Goal: Communication & Community: Answer question/provide support

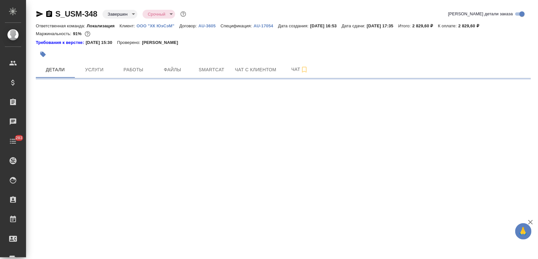
select select "RU"
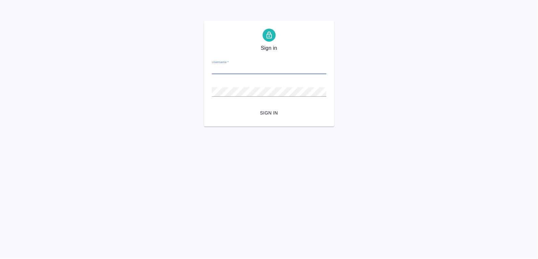
click at [252, 69] on input "Username   *" at bounding box center [269, 69] width 115 height 9
type input "v.zagorodnikh@awatera.com"
click at [266, 111] on span "Sign in" at bounding box center [269, 113] width 104 height 8
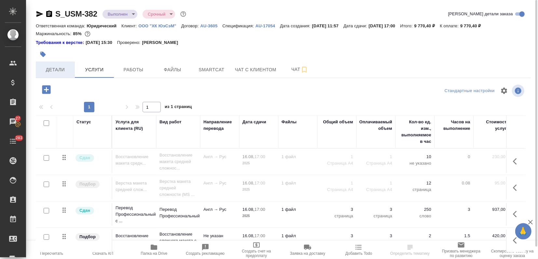
click at [57, 67] on span "Детали" at bounding box center [55, 70] width 31 height 8
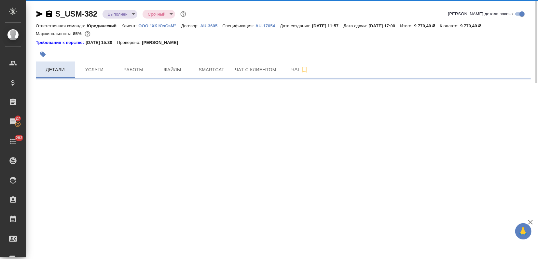
select select "RU"
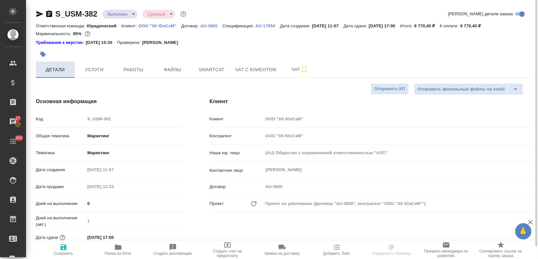
type textarea "x"
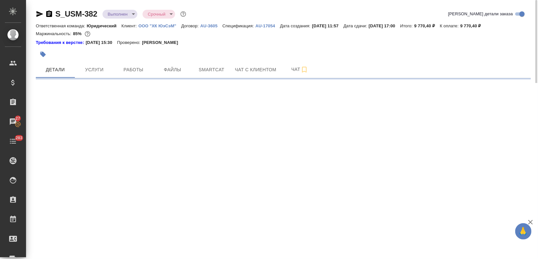
select select "RU"
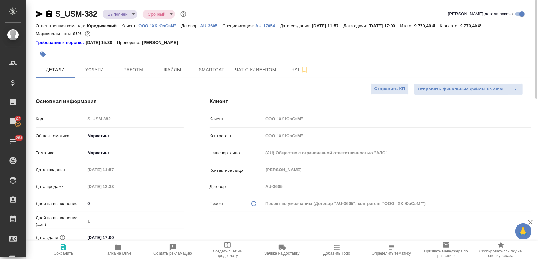
type textarea "x"
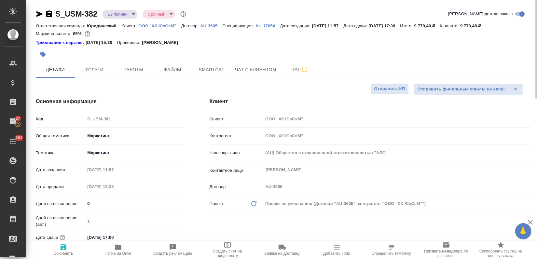
type textarea "x"
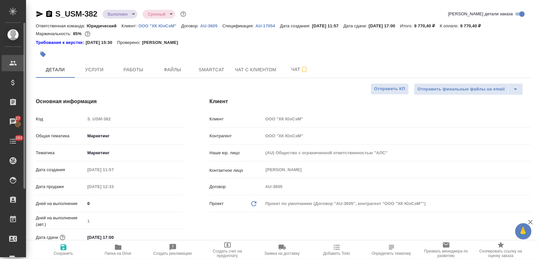
type textarea "x"
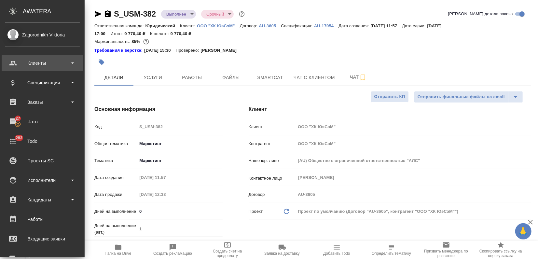
click at [23, 60] on div "Клиенты" at bounding box center [42, 63] width 75 height 10
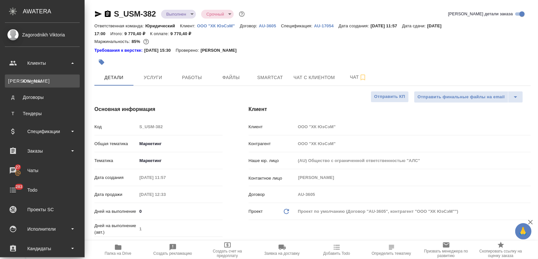
type textarea "x"
click at [42, 82] on div "Клиенты" at bounding box center [42, 81] width 68 height 7
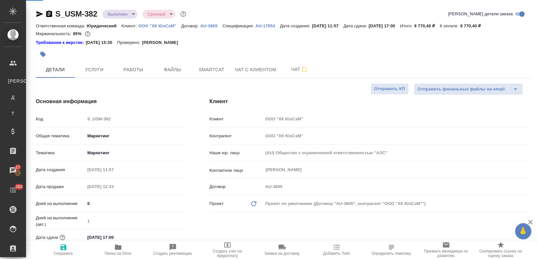
select select "RU"
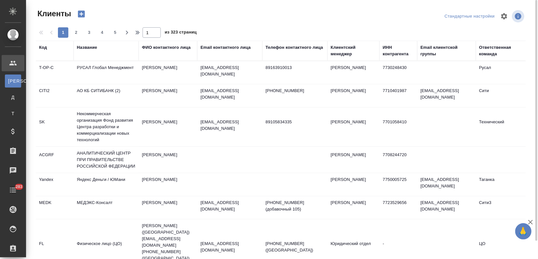
click at [90, 48] on div "Название" at bounding box center [87, 47] width 20 height 7
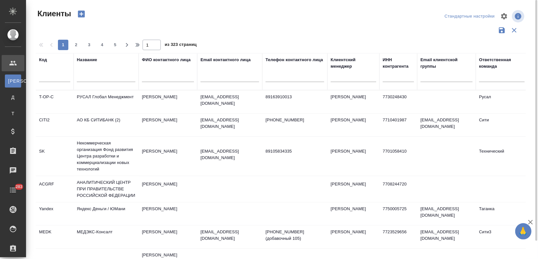
click at [86, 73] on div at bounding box center [106, 79] width 59 height 16
click at [87, 76] on input "text" at bounding box center [106, 78] width 59 height 8
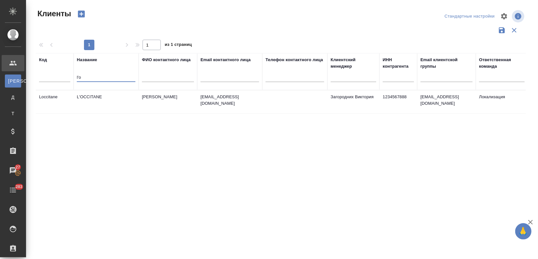
type input "l'o"
click at [96, 92] on td "L'OCCITANE" at bounding box center [106, 102] width 65 height 23
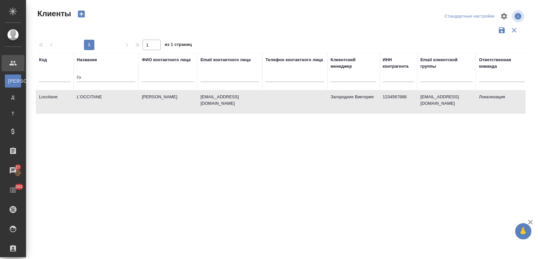
click at [96, 92] on td "L'OCCITANE" at bounding box center [106, 102] width 65 height 23
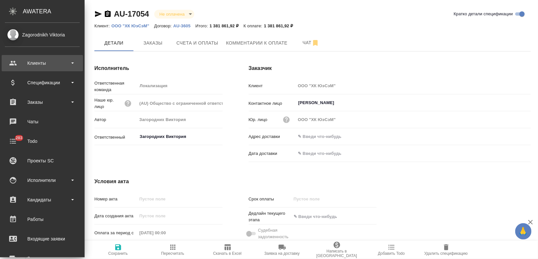
click at [17, 59] on div "Клиенты" at bounding box center [42, 63] width 75 height 10
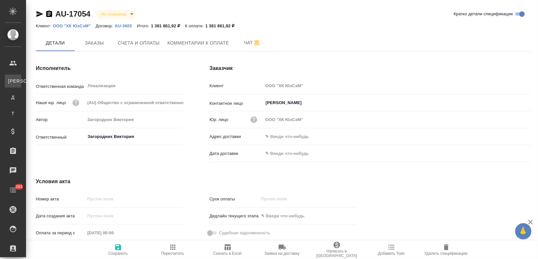
click at [10, 80] on div "Клиенты" at bounding box center [5, 81] width 10 height 7
select select "RU"
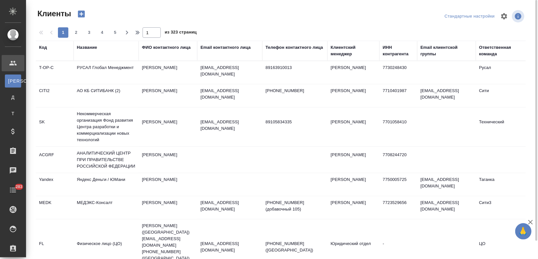
click at [86, 47] on div "Название" at bounding box center [87, 47] width 20 height 7
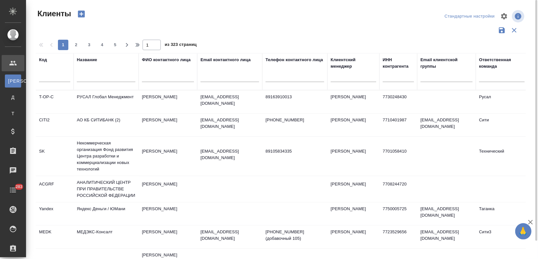
click at [56, 76] on input "text" at bounding box center [54, 78] width 31 height 8
type input "г"
type input "usm"
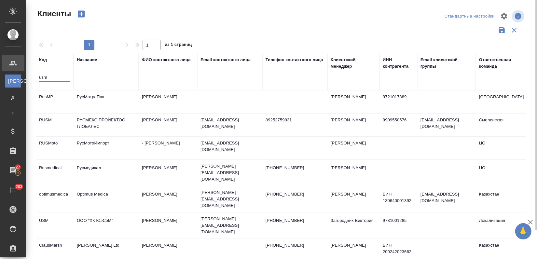
click at [99, 214] on td "ООО "ХК ЮэСэМ"" at bounding box center [106, 225] width 65 height 23
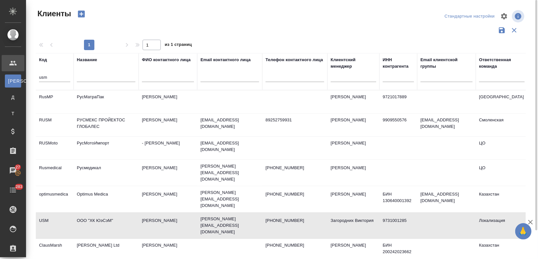
click at [96, 214] on td "ООО "ХК ЮэСэМ"" at bounding box center [106, 225] width 65 height 23
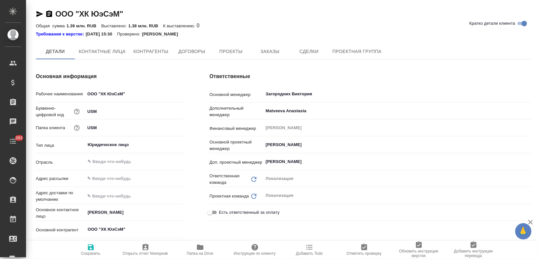
type textarea "x"
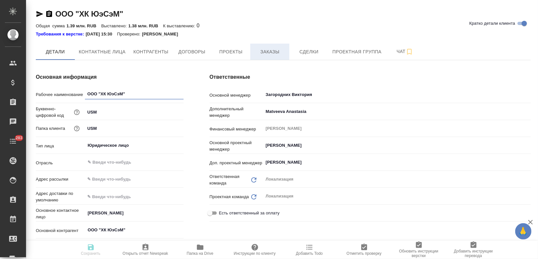
type textarea "x"
click at [274, 44] on button "Заказы" at bounding box center [269, 52] width 39 height 16
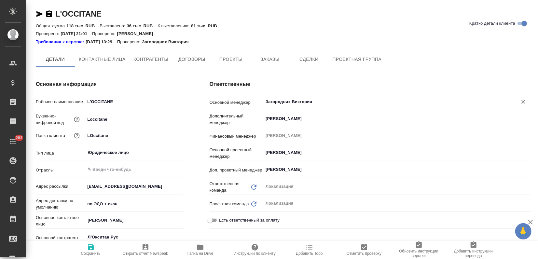
type textarea "x"
click at [268, 58] on span "Заказы" at bounding box center [269, 60] width 31 height 8
type textarea "x"
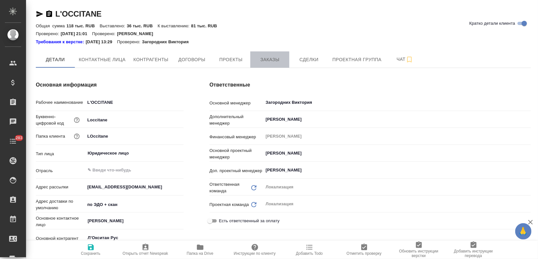
type textarea "x"
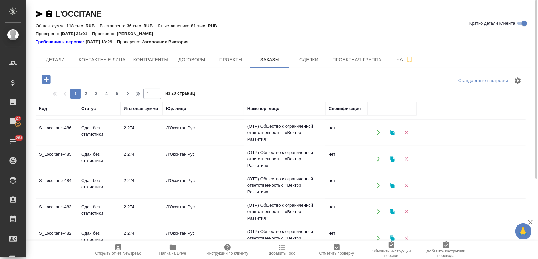
click at [87, 99] on div "Стандартные настройки 1 2 3 4 5 1 из 20 страниц Код Статус Итоговая сумма Юр. л…" at bounding box center [283, 213] width 495 height 291
click at [85, 96] on span "2" at bounding box center [86, 94] width 10 height 7
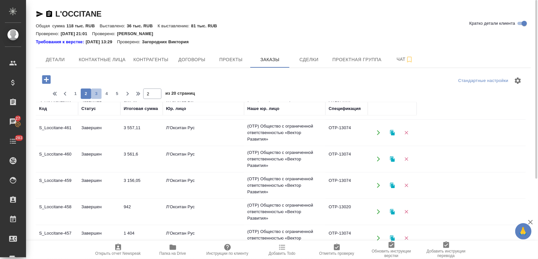
click at [101, 94] on span "3" at bounding box center [96, 94] width 10 height 7
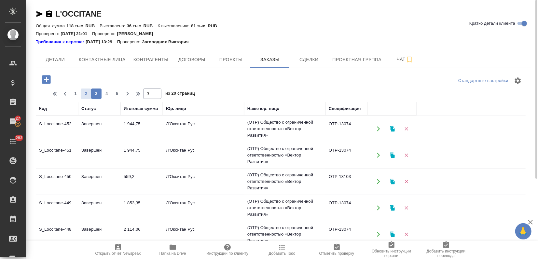
click at [83, 92] on span "2" at bounding box center [86, 94] width 10 height 7
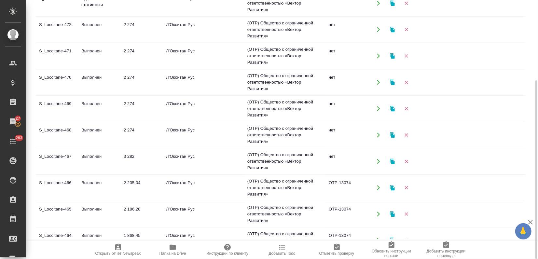
scroll to position [108, 0]
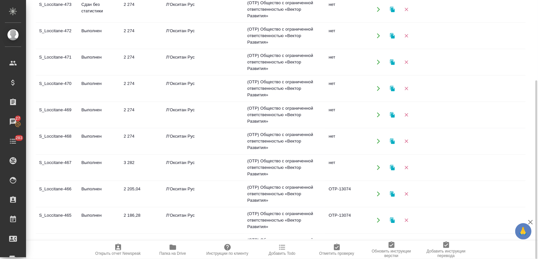
click at [87, 145] on td "Выполнен" at bounding box center [99, 141] width 42 height 23
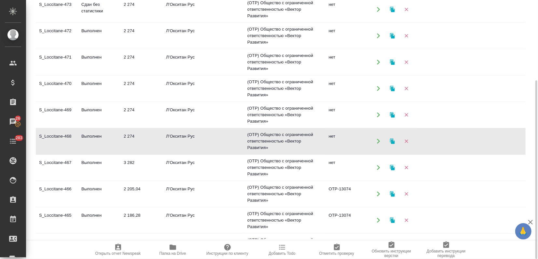
click at [76, 119] on td "S_Loccitane-469" at bounding box center [57, 115] width 42 height 23
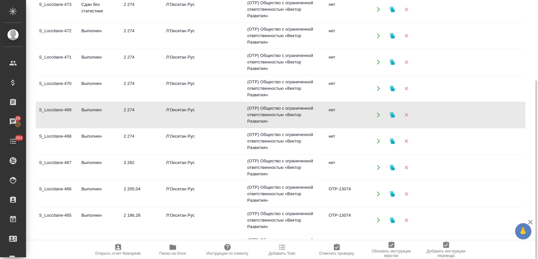
click at [76, 119] on td "S_Loccitane-469" at bounding box center [57, 115] width 42 height 23
click at [96, 141] on td "Выполнен" at bounding box center [99, 141] width 42 height 23
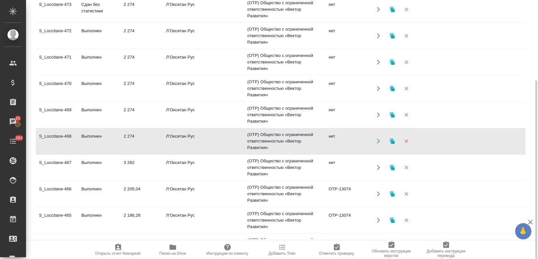
click at [96, 141] on td "Выполнен" at bounding box center [99, 141] width 42 height 23
click at [91, 115] on td "Выполнен" at bounding box center [99, 115] width 42 height 23
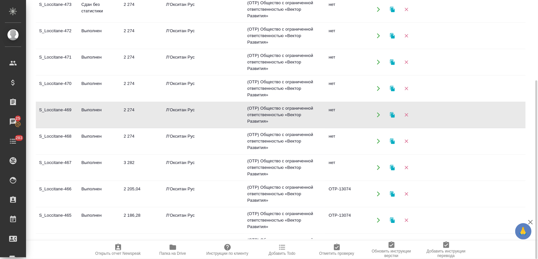
click at [91, 114] on td "Выполнен" at bounding box center [99, 115] width 42 height 23
click at [145, 88] on td "2 274" at bounding box center [141, 88] width 42 height 23
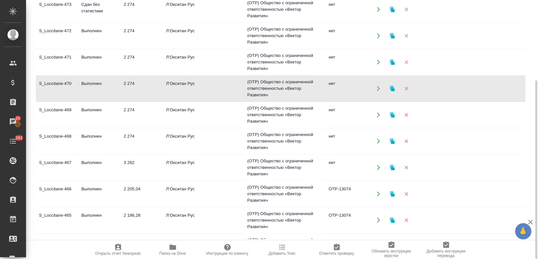
click at [145, 88] on td "2 274" at bounding box center [141, 88] width 42 height 23
click at [74, 55] on td "S_Loccitane-471" at bounding box center [57, 62] width 42 height 23
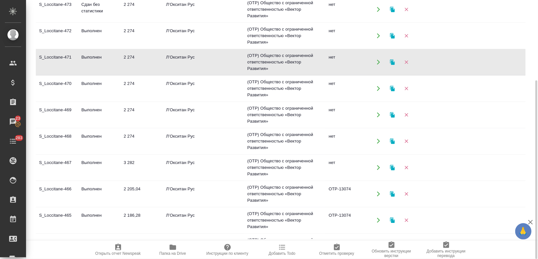
click at [128, 142] on td "2 274" at bounding box center [141, 141] width 42 height 23
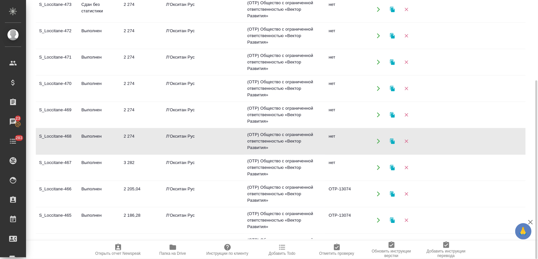
click at [128, 142] on td "2 274" at bounding box center [141, 141] width 42 height 23
click at [125, 62] on td "2 274" at bounding box center [141, 62] width 42 height 23
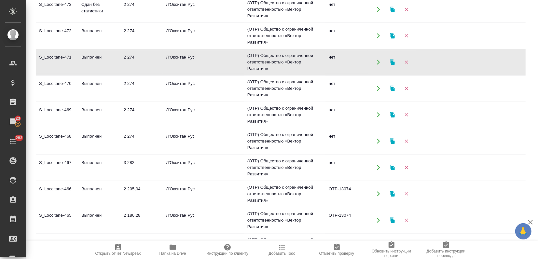
click at [114, 34] on td "Выполнен" at bounding box center [99, 35] width 42 height 23
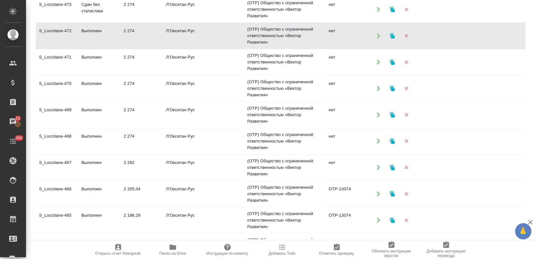
click at [114, 34] on td "Выполнен" at bounding box center [99, 35] width 42 height 23
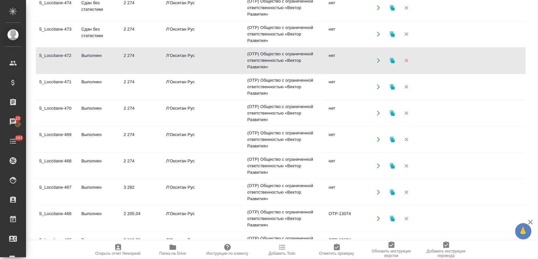
scroll to position [72, 0]
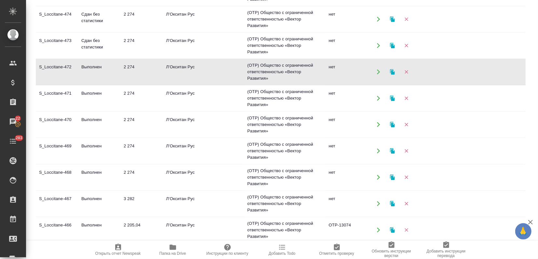
click at [132, 46] on td "2 274" at bounding box center [141, 45] width 42 height 23
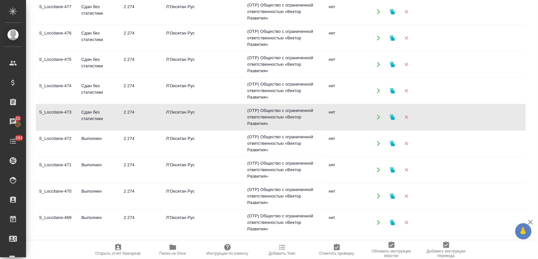
scroll to position [0, 0]
click at [92, 91] on td "Сдан без статистики" at bounding box center [99, 91] width 42 height 23
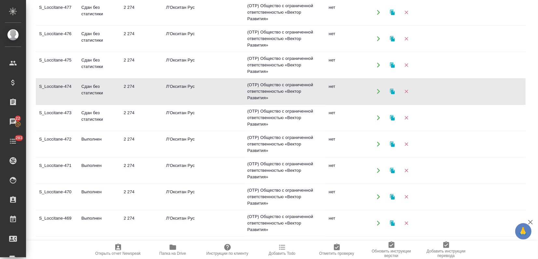
click at [92, 91] on td "Сдан без статистики" at bounding box center [99, 91] width 42 height 23
click at [123, 63] on td "2 274" at bounding box center [141, 65] width 42 height 23
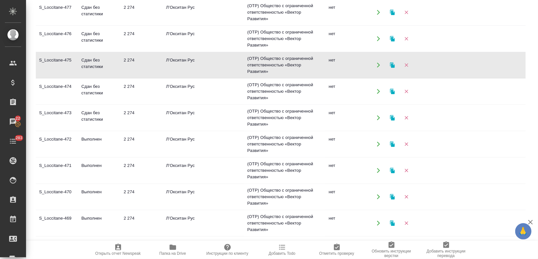
click at [124, 38] on td "2 274" at bounding box center [141, 38] width 42 height 23
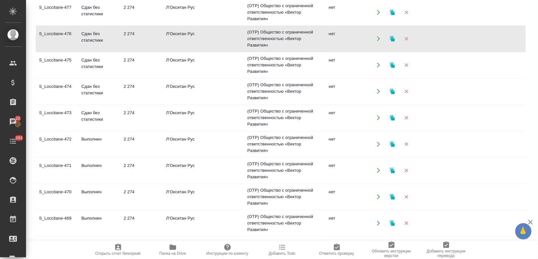
click at [124, 38] on td "2 274" at bounding box center [141, 38] width 42 height 23
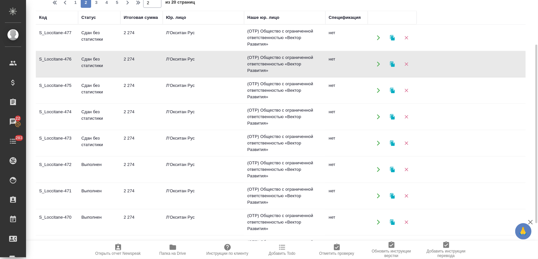
scroll to position [80, 0]
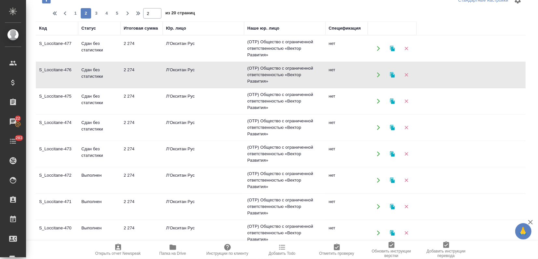
click at [78, 15] on span "1" at bounding box center [75, 13] width 10 height 7
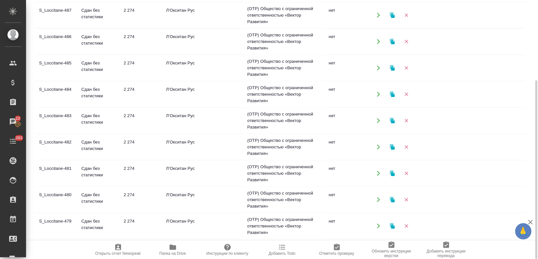
scroll to position [418, 0]
click at [146, 223] on td "2 274" at bounding box center [141, 227] width 42 height 23
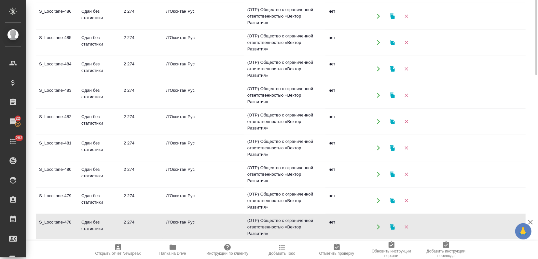
scroll to position [0, 0]
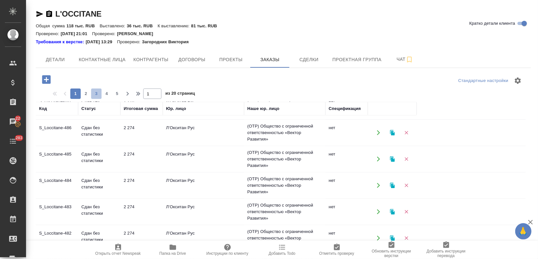
click at [100, 95] on span "3" at bounding box center [96, 94] width 10 height 7
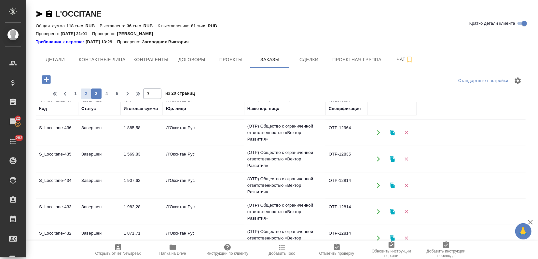
click at [83, 93] on span "2" at bounding box center [86, 94] width 10 height 7
type input "2"
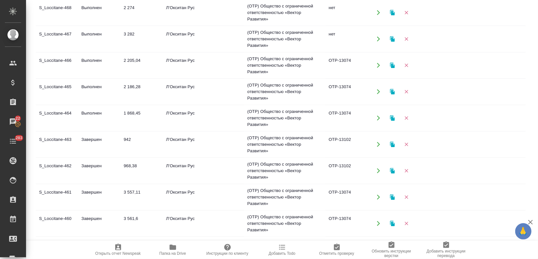
scroll to position [165, 0]
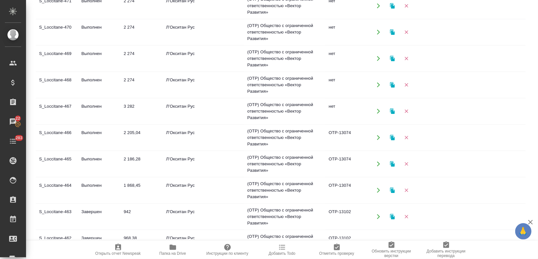
click at [88, 89] on td "Выполнен" at bounding box center [99, 85] width 42 height 23
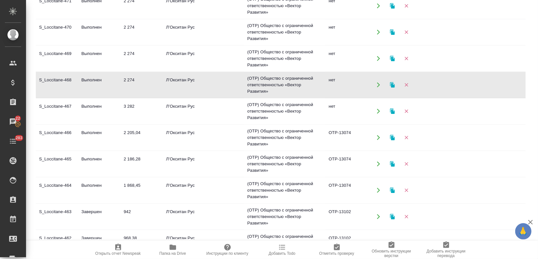
click at [88, 89] on td "Выполнен" at bounding box center [99, 85] width 42 height 23
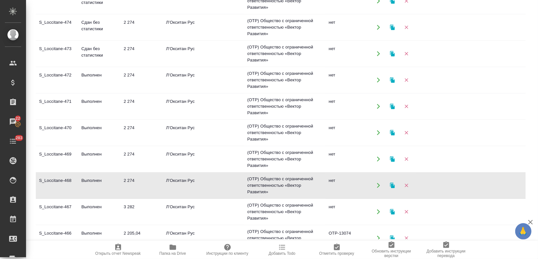
scroll to position [56, 0]
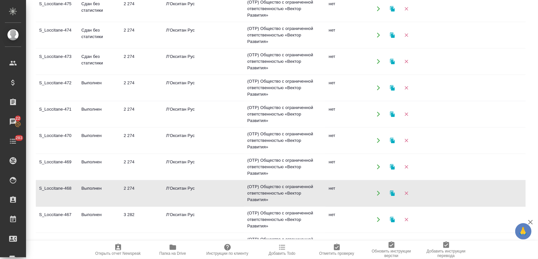
click at [78, 86] on td "Выполнен" at bounding box center [99, 88] width 42 height 23
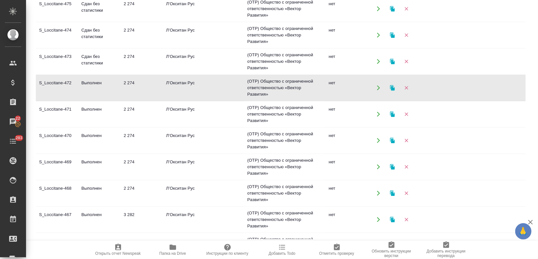
click at [78, 86] on td "Выполнен" at bounding box center [99, 88] width 42 height 23
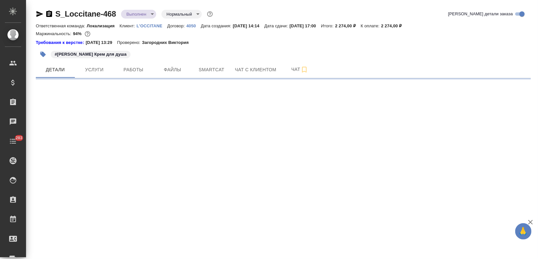
select select "RU"
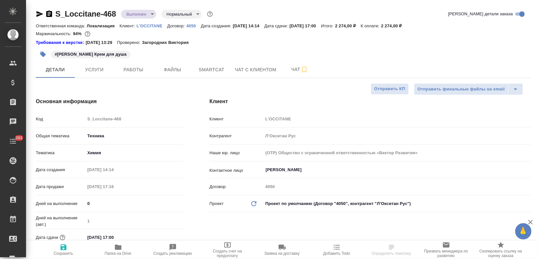
type textarea "x"
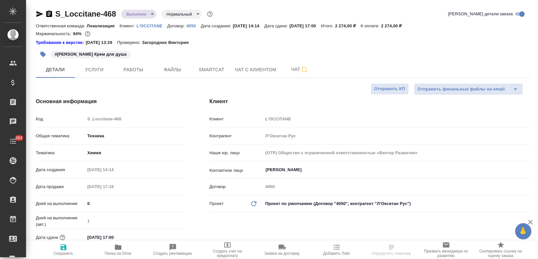
type textarea "x"
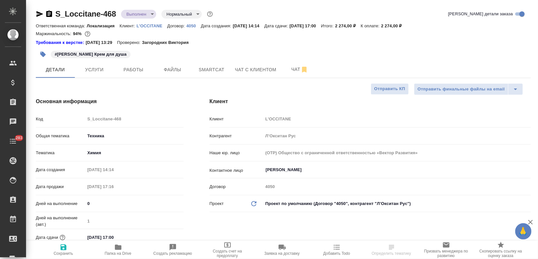
type textarea "x"
select select "RU"
type textarea "x"
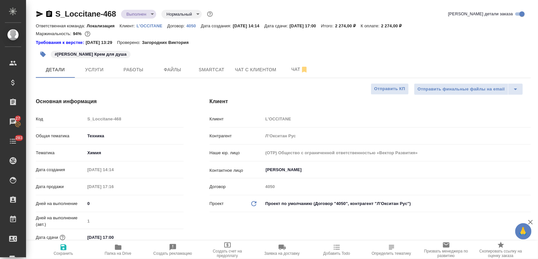
type textarea "x"
click at [288, 70] on span "Чат" at bounding box center [299, 69] width 31 height 8
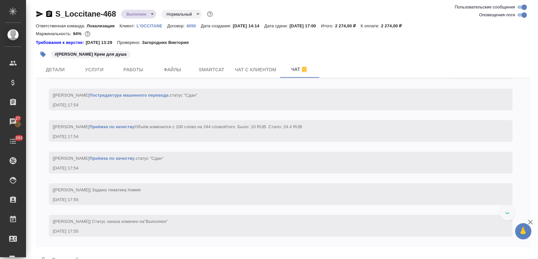
scroll to position [2766, 0]
click at [521, 12] on input "Оповещения-логи" at bounding box center [524, 15] width 23 height 8
checkbox input "false"
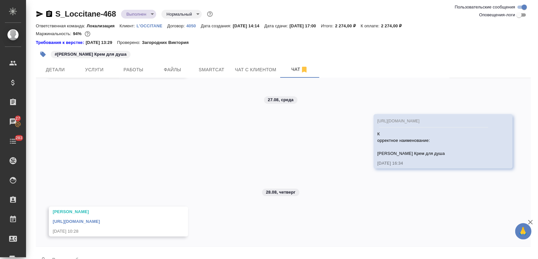
scroll to position [176, 0]
click at [100, 221] on link "[URL][DOMAIN_NAME]" at bounding box center [76, 221] width 47 height 5
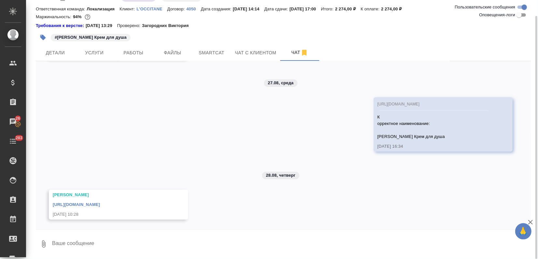
drag, startPoint x: 346, startPoint y: 138, endPoint x: 245, endPoint y: 115, distance: 103.5
click at [378, 115] on div "К орректное наименование: Бейжа Флор Обновляющий Крем для душа" at bounding box center [434, 126] width 113 height 28
copy span "К орректное наименование: Бейжа Флор Обновляющий Крем для душа"
drag, startPoint x: 57, startPoint y: 36, endPoint x: 156, endPoint y: 39, distance: 99.0
click at [156, 38] on div "#Beija Flor Обновляющий Крем для душа" at bounding box center [201, 37] width 330 height 14
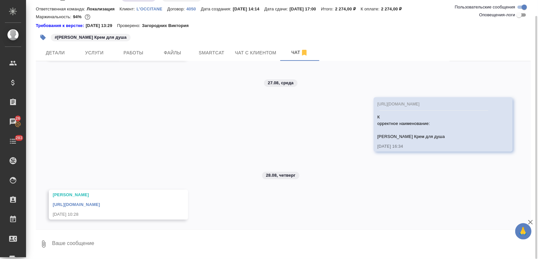
copy p "Beija Flor Обновляющий Крем для душа"
click at [61, 55] on span "Детали" at bounding box center [55, 53] width 31 height 8
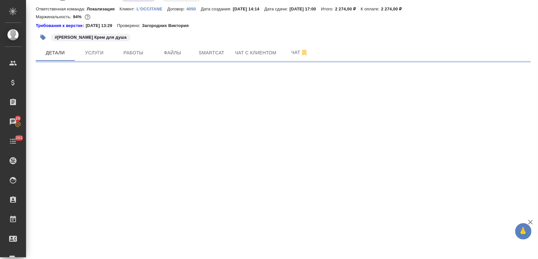
select select "RU"
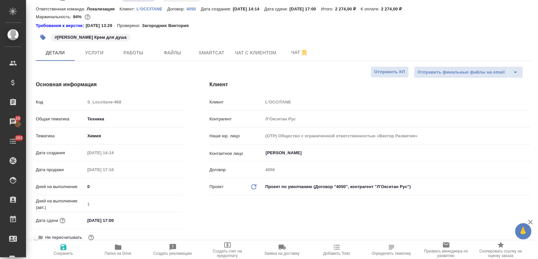
type textarea "x"
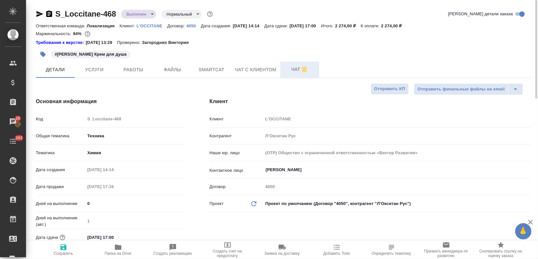
click at [293, 72] on span "Чат" at bounding box center [299, 69] width 31 height 8
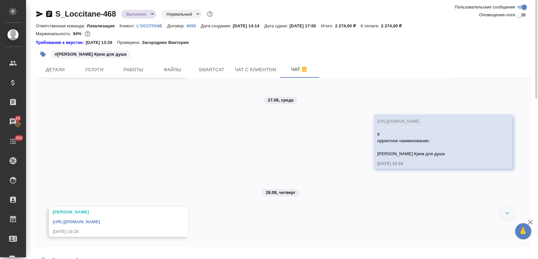
scroll to position [176, 0]
click at [73, 249] on form "0" at bounding box center [283, 259] width 495 height 25
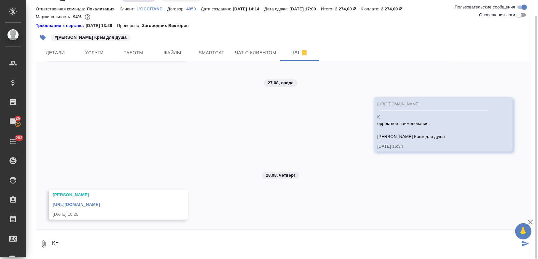
type textarea "K"
type textarea "2"
type textarea """
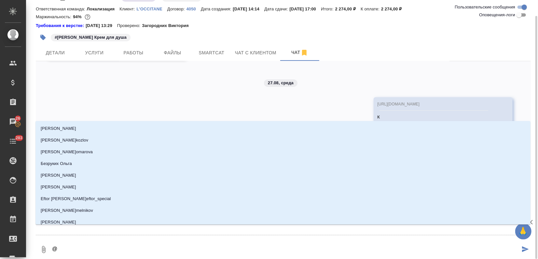
type textarea "@,"
type input ","
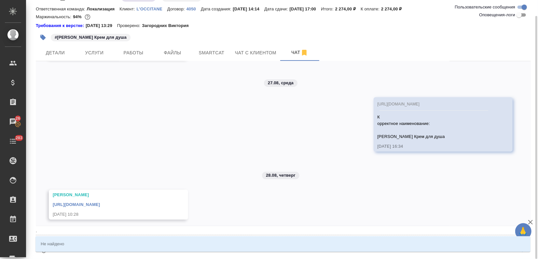
type textarea "@,t"
type input ",t"
type textarea "@,tk"
type input ",tk"
type textarea "@,tkz"
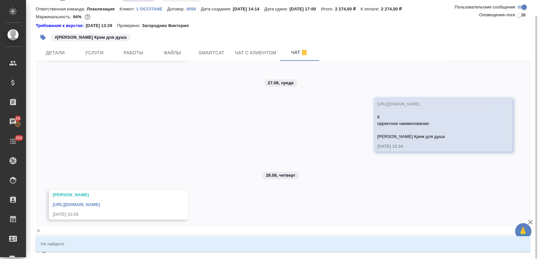
type input ",tkz"
type textarea "@,tk"
type input ",tk"
type textarea "@,t"
type input ",t"
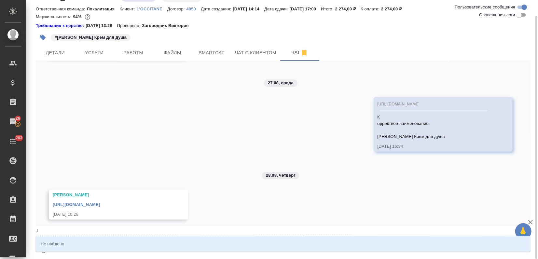
type textarea "@,"
type input ","
type textarea "@"
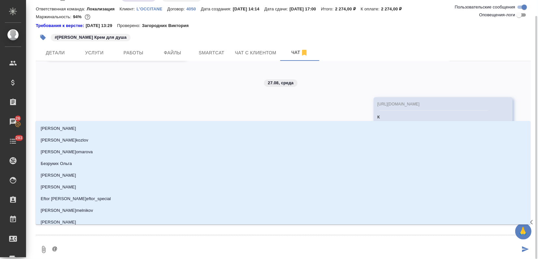
type textarea "@б"
type input "б"
type textarea "@бе"
type input "бе"
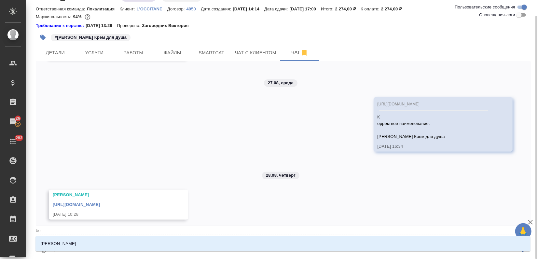
type textarea "@бел"
type input "бел"
type textarea "@беля"
type input "беля"
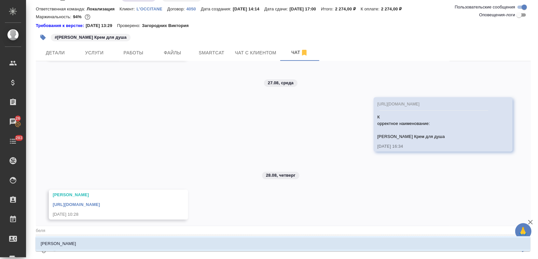
click at [78, 242] on li "[PERSON_NAME]" at bounding box center [282, 244] width 495 height 12
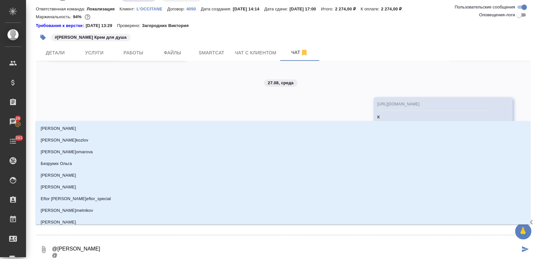
type textarea "@Белякова Юлия @П"
type input "П"
type textarea "@Белякова Юлия @Пе"
type input "Пе"
type textarea "@Белякова Юлия @Пет"
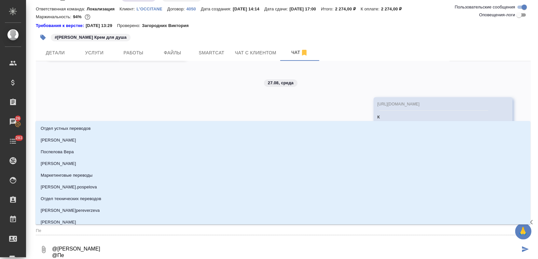
type input "Пет"
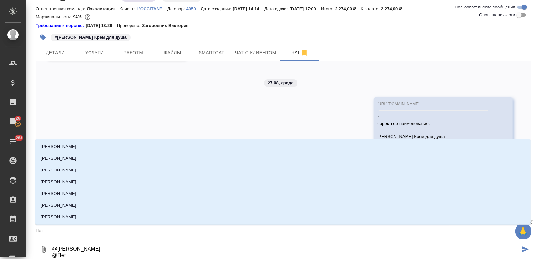
type textarea "@Белякова Юлия @Петр"
type input "Петр"
type textarea "@Белякова Юлия @Петро"
type input "Петро"
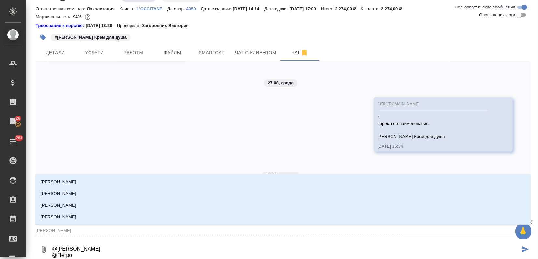
type textarea "@Белякова Юлия @Петров"
type input "Петров"
type textarea "@Белякова Юлия @Петрова"
type input "Петрова"
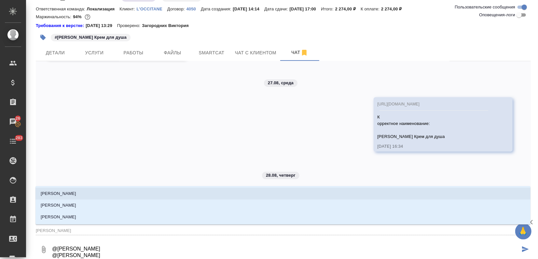
drag, startPoint x: 85, startPoint y: 193, endPoint x: 89, endPoint y: 195, distance: 3.8
click at [85, 193] on li "[PERSON_NAME]" at bounding box center [282, 194] width 495 height 12
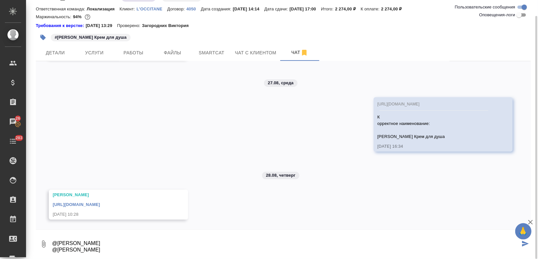
scroll to position [4, 0]
click at [144, 252] on textarea "@Белякова Юлия @Петрова Валерия Девочки, поправьте, плжалуйста, намименование" at bounding box center [285, 244] width 469 height 22
click at [106, 250] on textarea "@Белякова Юлия @Петрова Валерия Девочки, поправьте, плжалуйста, наименование" at bounding box center [285, 244] width 469 height 22
click at [176, 250] on textarea "@Белякова Юлия @Петрова Валерия Девочки, поправьте, пожалуйста, наименование" at bounding box center [285, 244] width 469 height 22
paste textarea "корректное наименование: Бейжа Флор Обновляющий Крем для душа"
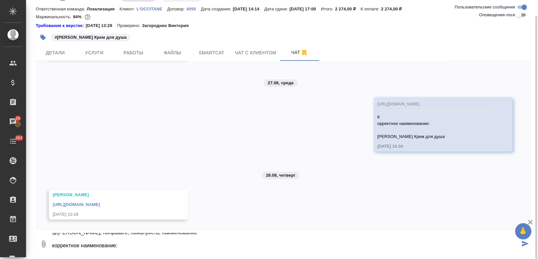
scroll to position [43, 0]
type textarea "@Белякова Юлия @Петрова Валерия Девочки, поправьте, пожалуйста, наименование ко…"
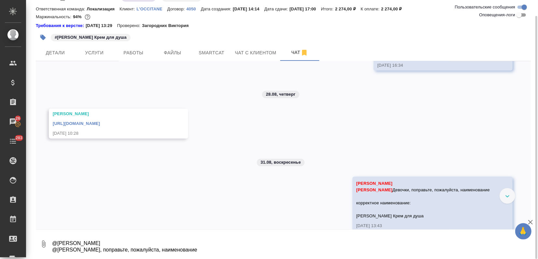
scroll to position [275, 0]
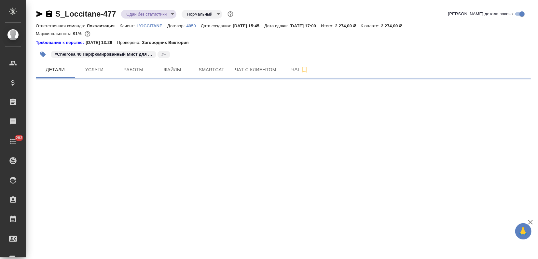
select select "RU"
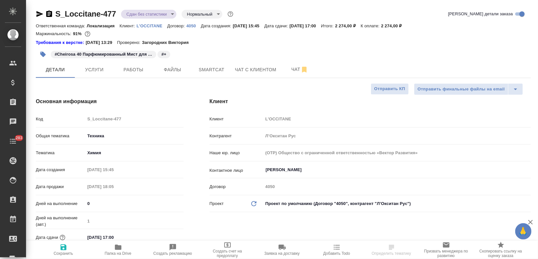
type textarea "x"
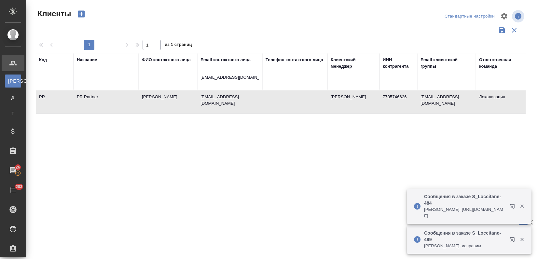
select select "RU"
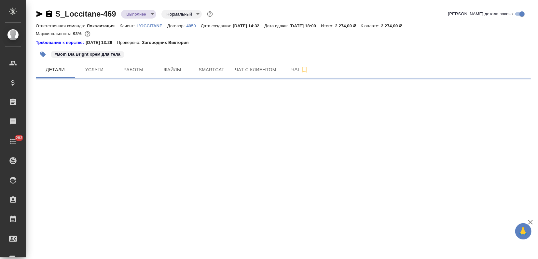
select select "RU"
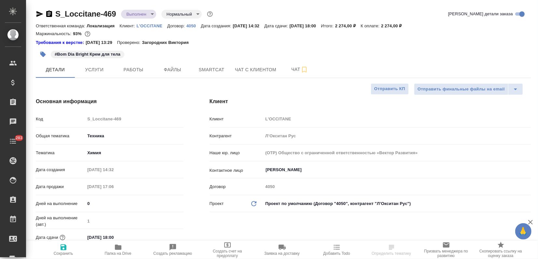
type textarea "x"
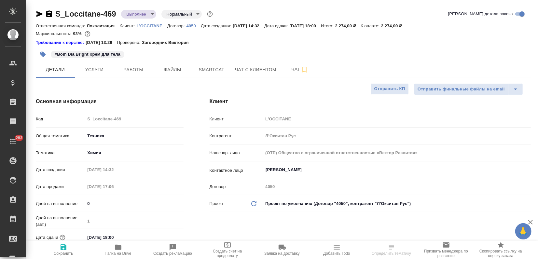
type textarea "x"
click at [294, 72] on span "Чат" at bounding box center [299, 69] width 31 height 8
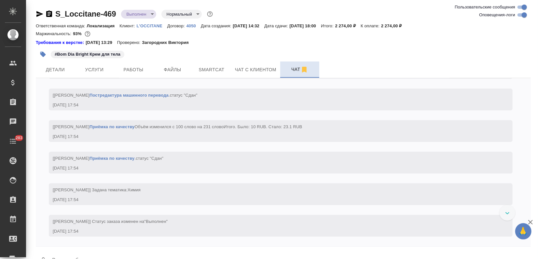
scroll to position [2748, 0]
drag, startPoint x: 517, startPoint y: 15, endPoint x: 510, endPoint y: 21, distance: 9.3
click at [517, 15] on input "Оповещения-логи" at bounding box center [524, 15] width 23 height 8
checkbox input "false"
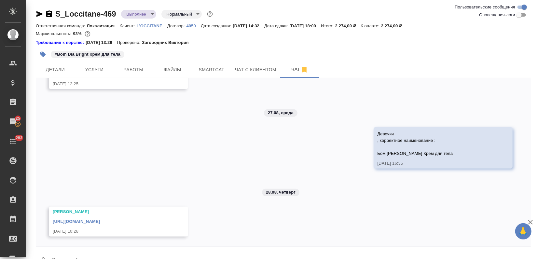
click at [100, 222] on link "[URL][DOMAIN_NAME]" at bounding box center [76, 221] width 47 height 5
drag, startPoint x: 443, startPoint y: 154, endPoint x: 377, endPoint y: 139, distance: 67.6
click at [378, 139] on div "Девочки , корректное наименование : Бом [PERSON_NAME] Крем для тела" at bounding box center [434, 143] width 113 height 28
copy span "корректное наименование : Бом Диа Брайт Крем для тела"
click at [79, 250] on textarea at bounding box center [291, 261] width 480 height 22
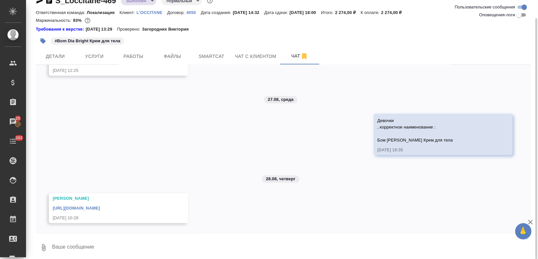
scroll to position [17, 0]
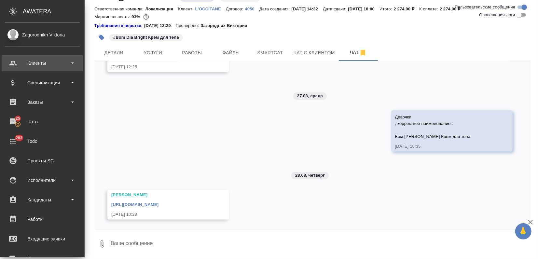
click at [23, 61] on div "Клиенты" at bounding box center [42, 63] width 75 height 10
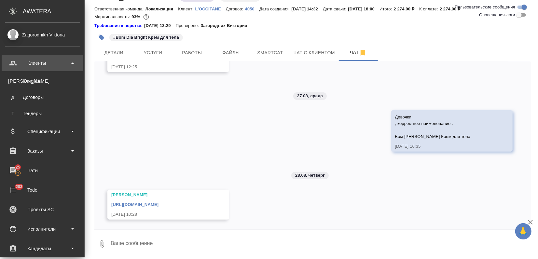
click at [13, 65] on div "Клиенты" at bounding box center [42, 63] width 75 height 10
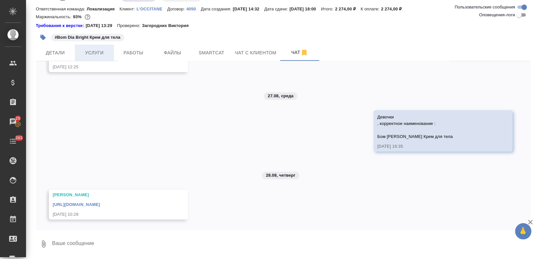
click at [108, 51] on span "Услуги" at bounding box center [94, 53] width 31 height 8
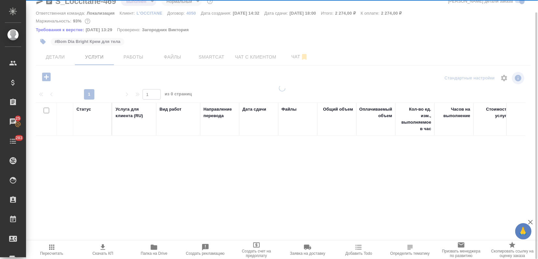
scroll to position [13, 0]
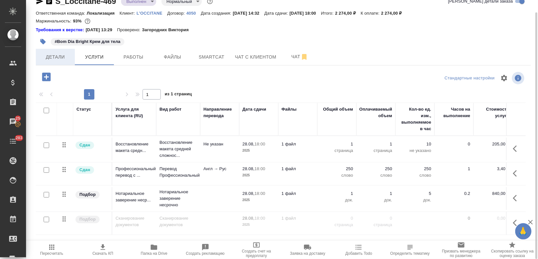
click at [53, 53] on span "Детали" at bounding box center [55, 57] width 31 height 8
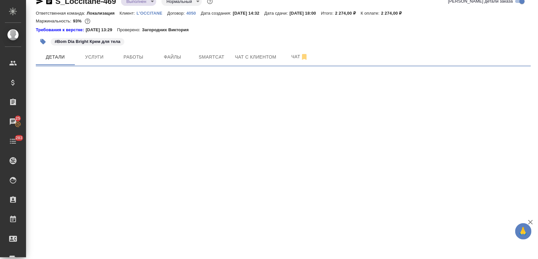
select select "RU"
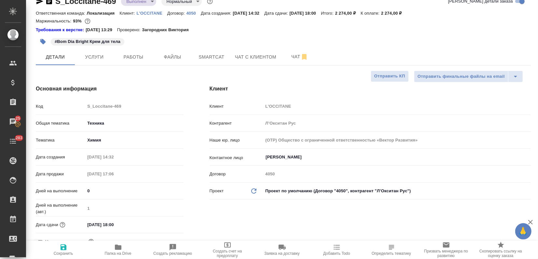
type textarea "x"
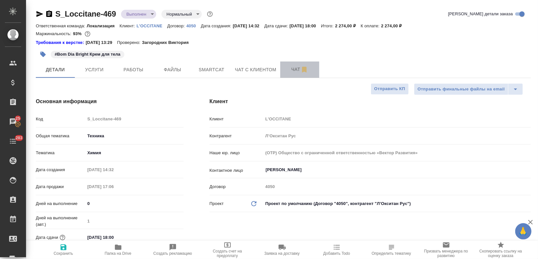
click at [294, 65] on span "Чат" at bounding box center [299, 69] width 31 height 8
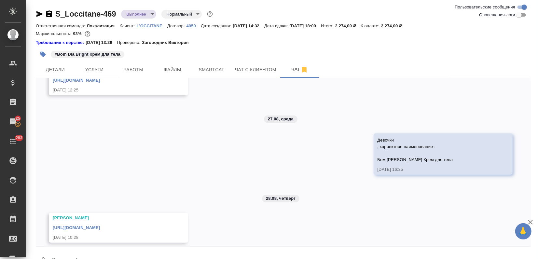
scroll to position [249, 0]
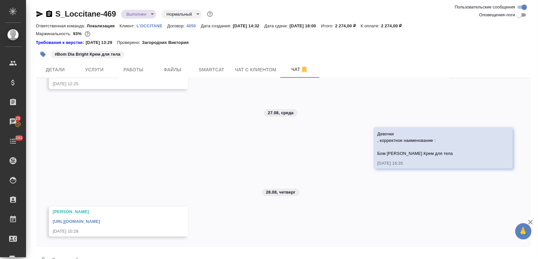
click at [61, 256] on textarea at bounding box center [291, 261] width 480 height 22
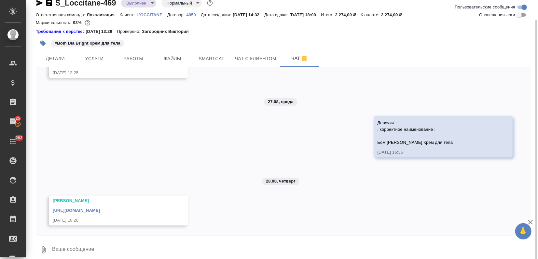
scroll to position [17, 0]
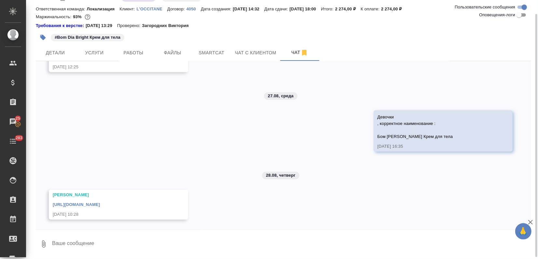
paste textarea "Белякова Юлия Петрова Валерия Девочки, поправьте, пожалуйста, наименование"
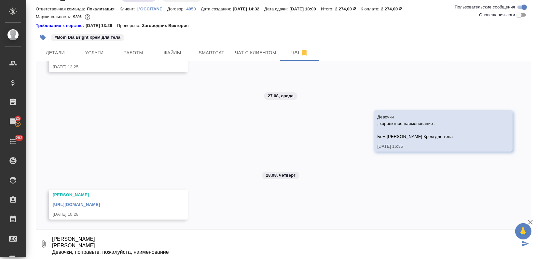
drag, startPoint x: 95, startPoint y: 245, endPoint x: 24, endPoint y: 225, distance: 73.6
click at [24, 225] on div ".cls-1 fill:#fff; AWATERA Zagorodnikh Viktoria Клиенты Спецификации Заказы 25 Ч…" at bounding box center [269, 129] width 538 height 259
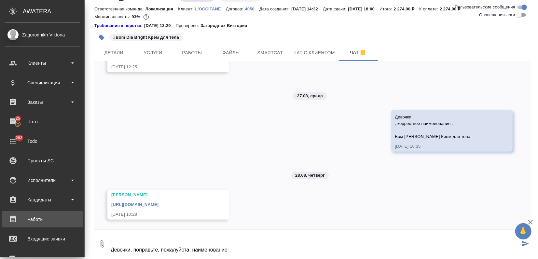
scroll to position [0, 0]
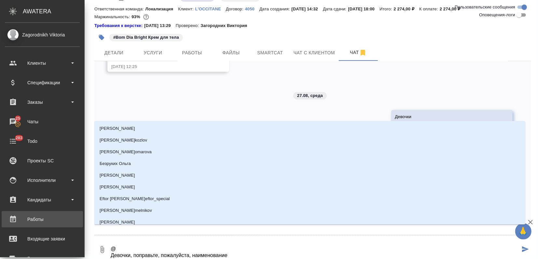
type textarea "@б Девочки, поправьте, пожалуйста, наименование"
type input "б"
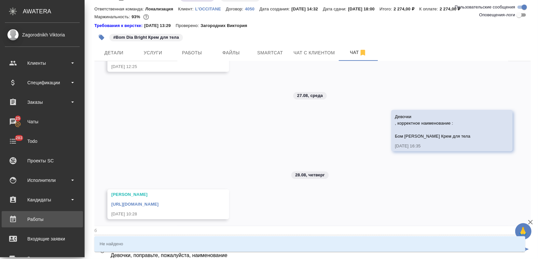
type textarea "@бк Девочки, поправьте, пожалуйста, наименование"
type input "бк"
type textarea "@б Девочки, поправьте, пожалуйста, наименование"
type input "б"
type textarea "@бе Девочки, поправьте, пожалуйста, наименование"
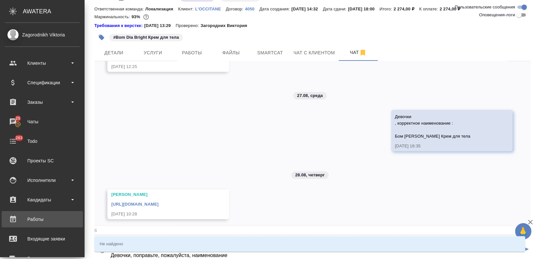
type input "бе"
type textarea "@бел Девочки, поправьте, пожалуйста, наименование"
type input "бел"
type textarea "@беля Девочки, поправьте, пожалуйста, наименование"
type input "беля"
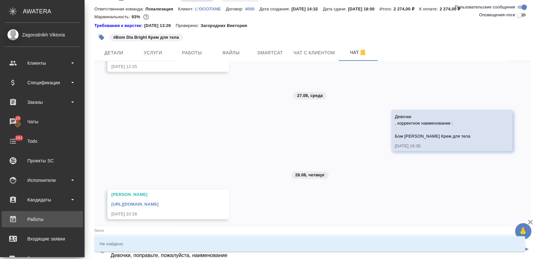
type textarea "@бел Девочки, поправьте, пожалуйста, наименование"
type input "бел"
type textarea "@бе Девочки, поправьте, пожалуйста, наименование"
type input "бе"
type textarea "@б Девочки, поправьте, пожалуйста, наименование"
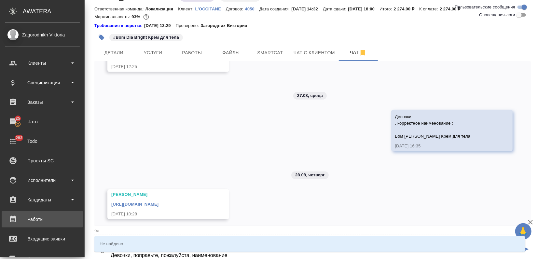
type input "б"
type textarea "@ Девочки, поправьте, пожалуйста, наименование"
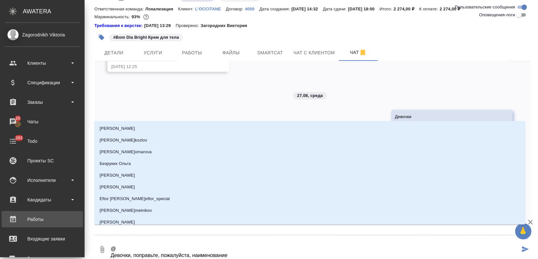
type textarea "@, Девочки, поправьте, пожалуйста, наименование"
type input ","
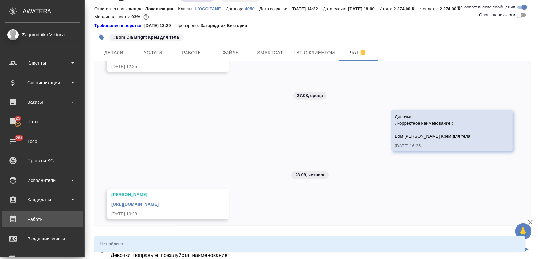
type textarea "@ Девочки, поправьте, пожалуйста, наименование"
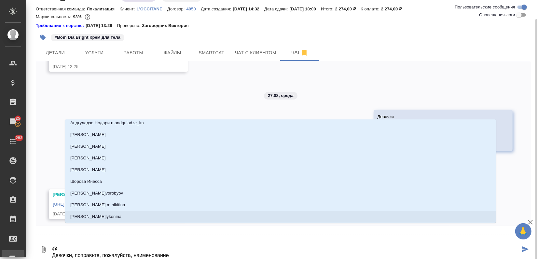
scroll to position [19, 0]
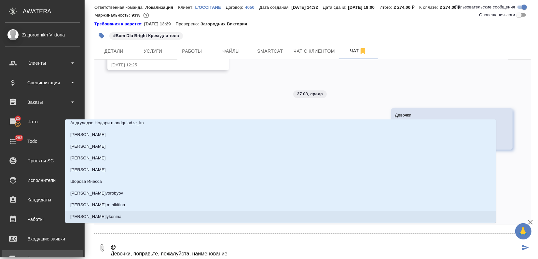
drag, startPoint x: 187, startPoint y: 255, endPoint x: 23, endPoint y: 255, distance: 163.5
click at [23, 255] on div ".cls-1 fill:#fff; AWATERA Zagorodnikh Viktoria Клиенты Спецификации Заказы 25 Ч…" at bounding box center [269, 129] width 538 height 259
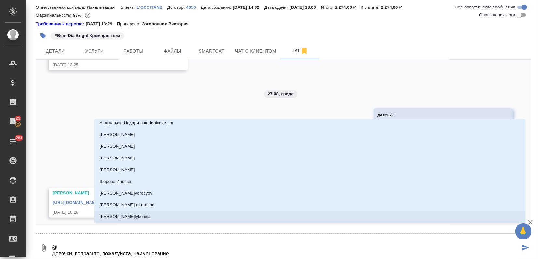
type textarea "@"
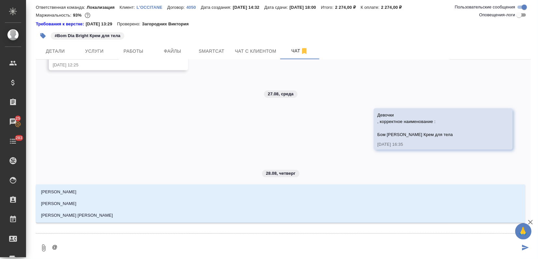
click at [83, 246] on textarea "@" at bounding box center [285, 248] width 469 height 22
type textarea "@"
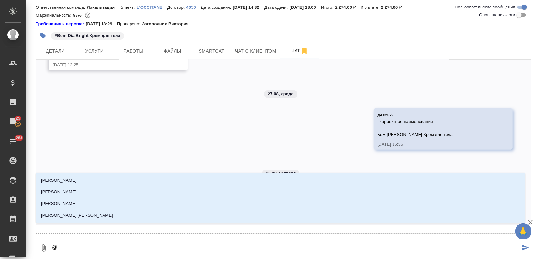
type textarea "@,"
type input ","
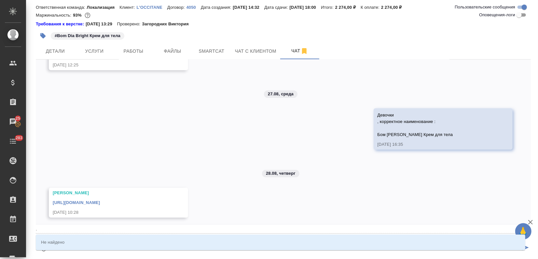
type textarea "@"
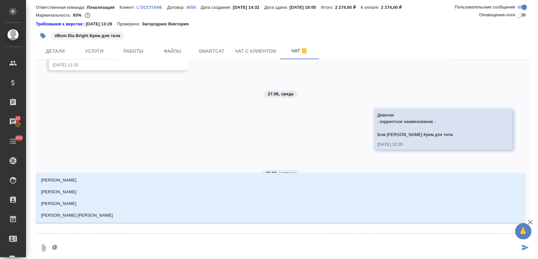
type textarea "@б"
type input "б"
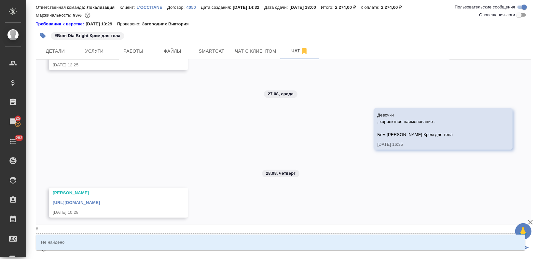
type textarea "@бе"
type input "бе"
type textarea "@бел"
type input "бел"
type textarea "@белч"
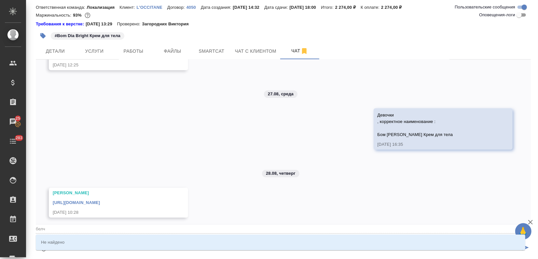
type input "белч"
type textarea "@бел"
type input "бел"
type textarea "@бе"
type input "бе"
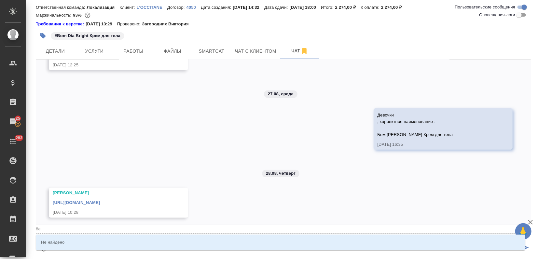
type textarea "@б"
type input "б"
type textarea "@"
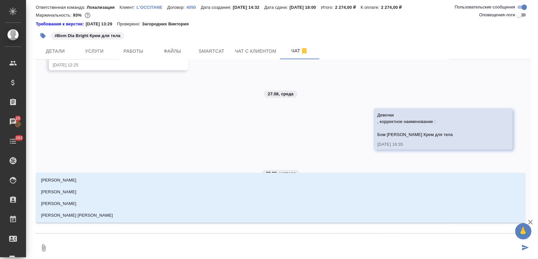
scroll to position [17, 0]
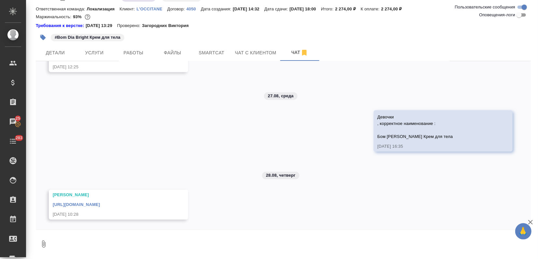
type textarea """
type textarea "@"
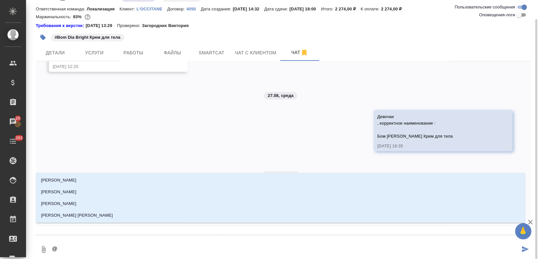
scroll to position [19, 0]
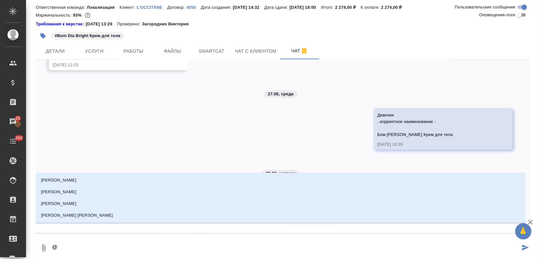
type textarea "@<"
type input "<"
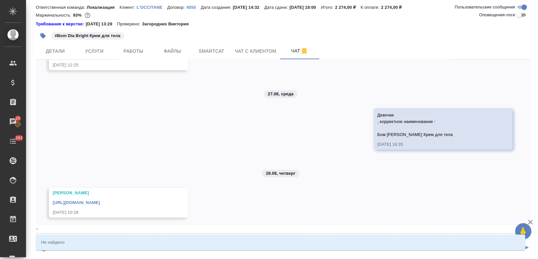
type textarea "@"
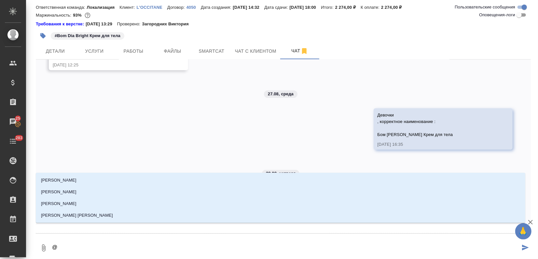
type textarea "@Б"
type input "Б"
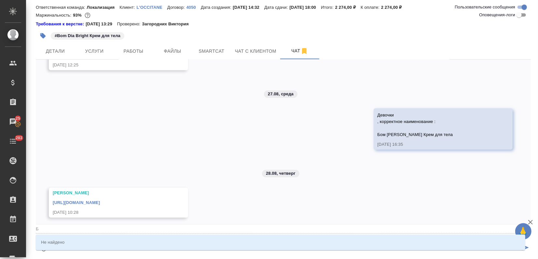
type textarea "@"
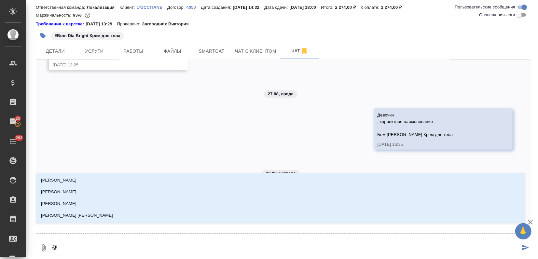
type textarea "@Ю"
type input "Ю"
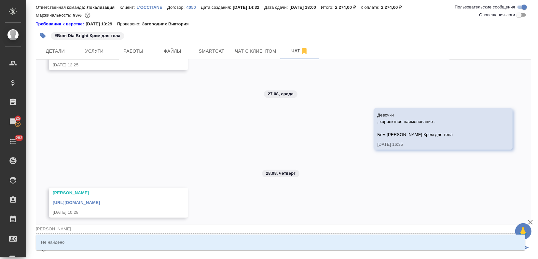
type textarea "@"
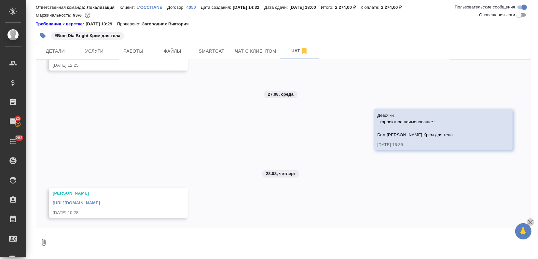
click at [529, 221] on icon "button" at bounding box center [531, 223] width 8 height 8
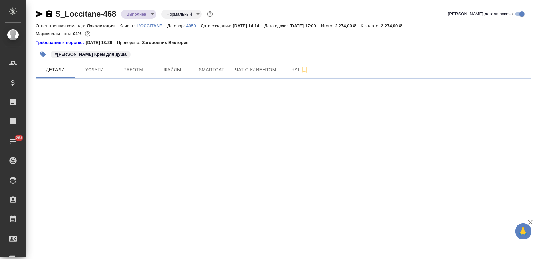
select select "RU"
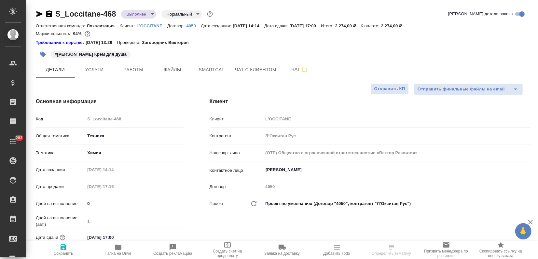
type textarea "x"
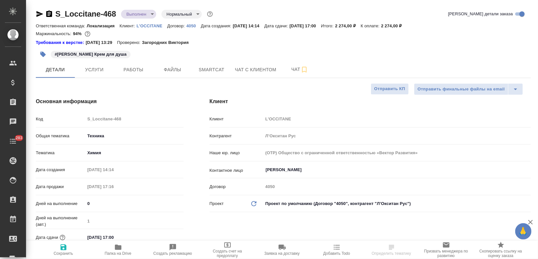
type textarea "x"
click at [294, 70] on span "Чат" at bounding box center [299, 69] width 31 height 8
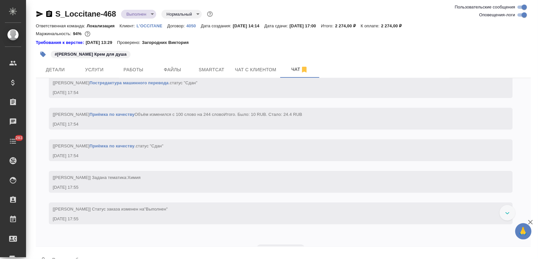
scroll to position [2865, 0]
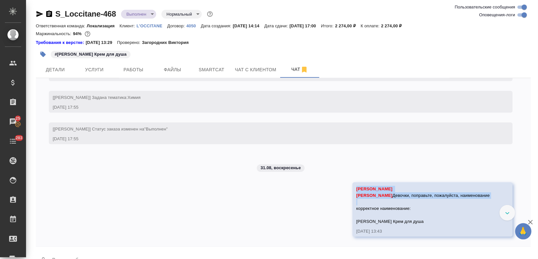
drag, startPoint x: 476, startPoint y: 232, endPoint x: 366, endPoint y: 214, distance: 111.1
click at [366, 214] on div "25.08, [DATE] [[PERSON_NAME]] Создана работа Нотариальное заверение несрочно (в…" at bounding box center [283, 162] width 495 height 168
copy span "[PERSON_NAME] [PERSON_NAME] Девочки, поправьте, пожалуйста, наименование"
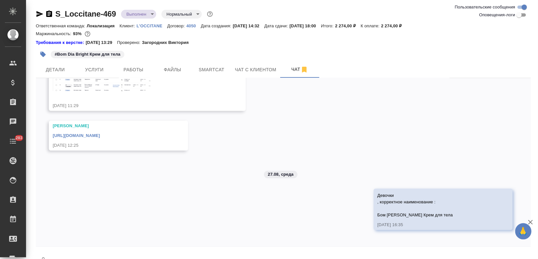
scroll to position [249, 0]
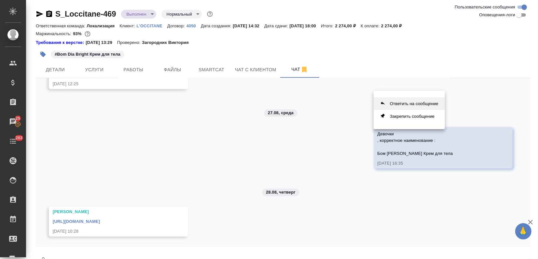
click at [417, 101] on button "Ответить на сообщение" at bounding box center [409, 103] width 71 height 13
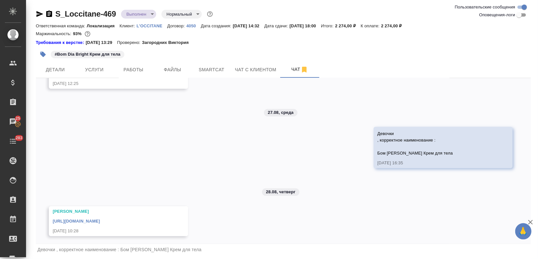
click at [203, 252] on div "Девочки , корректное наименование : Бом [PERSON_NAME] Крем для тела" at bounding box center [283, 249] width 495 height 11
click at [196, 250] on div "Девочки , корректное наименование : Бом [PERSON_NAME] Крем для тела" at bounding box center [283, 249] width 495 height 11
click at [193, 255] on form "Девочки , корректное наименование : Бом [PERSON_NAME] Крем для тела 0" at bounding box center [283, 260] width 495 height 33
click at [191, 250] on div "Девочки , корректное наименование : Бом [PERSON_NAME] Крем для тела" at bounding box center [283, 249] width 495 height 11
click at [190, 248] on div "Девочки , корректное наименование : Бом [PERSON_NAME] Крем для тела" at bounding box center [283, 249] width 495 height 11
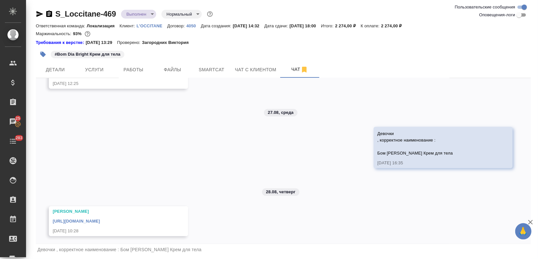
click at [191, 252] on div "Девочки , корректное наименование : Бом [PERSON_NAME] Крем для тела" at bounding box center [283, 249] width 495 height 11
click at [128, 253] on div "Девочки , корректное наименование : Бом [PERSON_NAME] Крем для тела" at bounding box center [283, 249] width 495 height 11
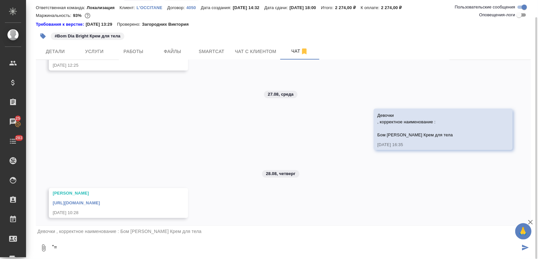
type textarea """
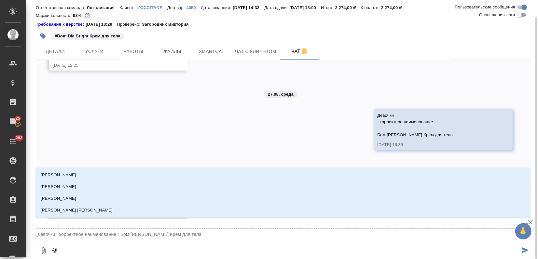
type textarea "@,"
type input ","
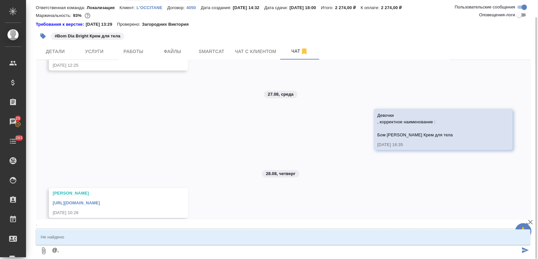
type textarea "@"
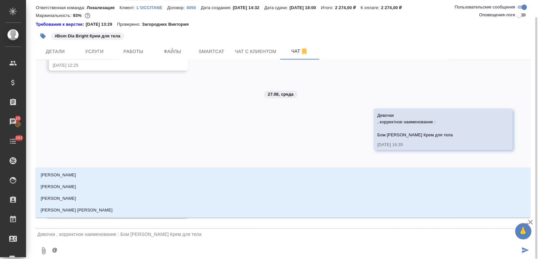
type textarea "@б"
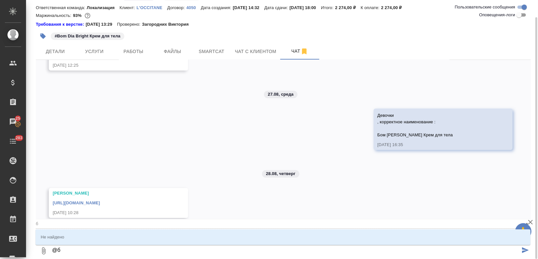
type input "б"
type textarea "@бе"
type input "бе"
type textarea "@бел"
type input "бел"
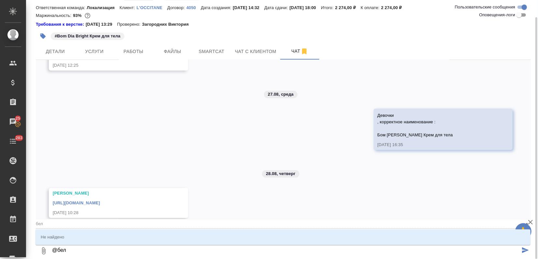
type textarea "@беля"
type input "беля"
type textarea "@бел"
type input "бел"
type textarea "@бе"
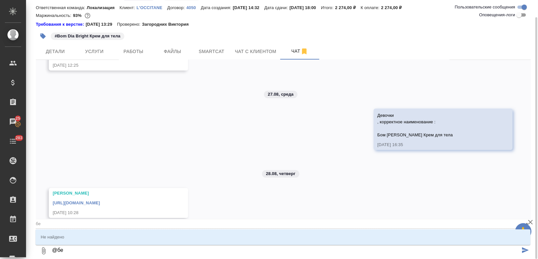
type input "бе"
type textarea "@б"
type input "б"
type textarea "@"
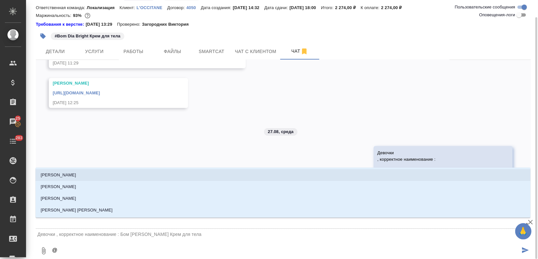
scroll to position [258, 0]
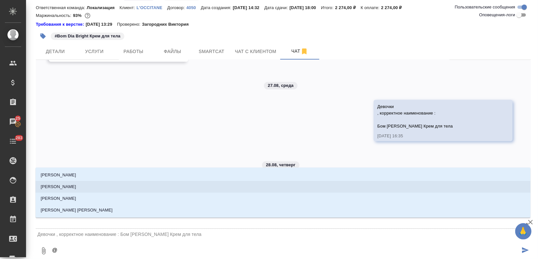
type textarea "@З"
type input "З"
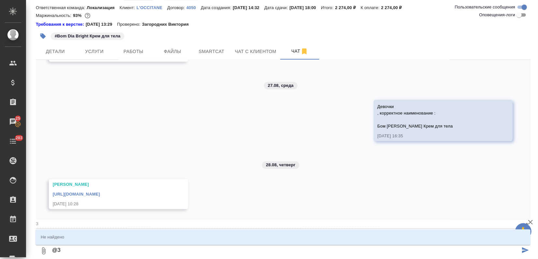
type textarea "@За"
type input "За"
type textarea "@З"
type input "З"
type textarea "@"
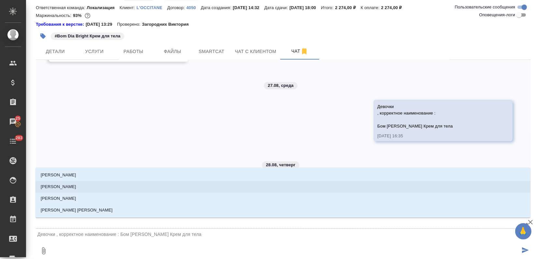
scroll to position [252, 0]
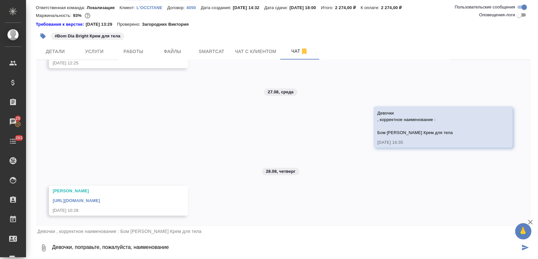
type textarea "Девочки, поправьте, пожалуйста, наименование"
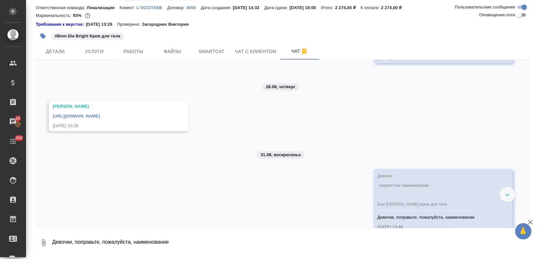
scroll to position [350, 0]
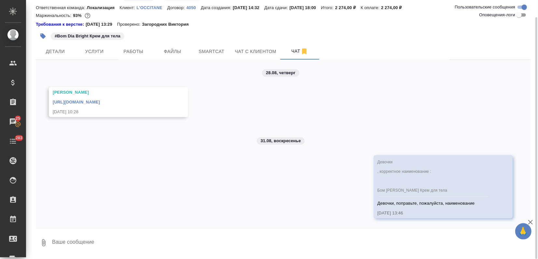
type textarea """
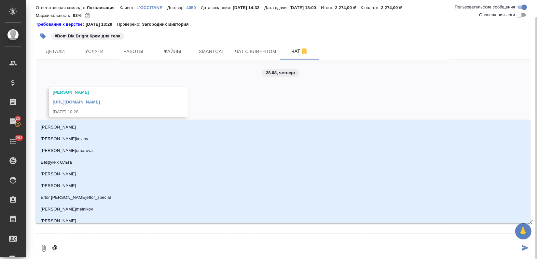
type textarea "@p"
type input "p"
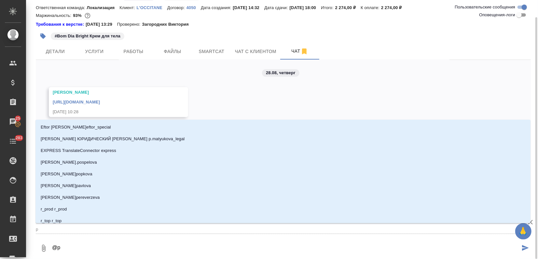
type textarea "@pf"
type input "pf"
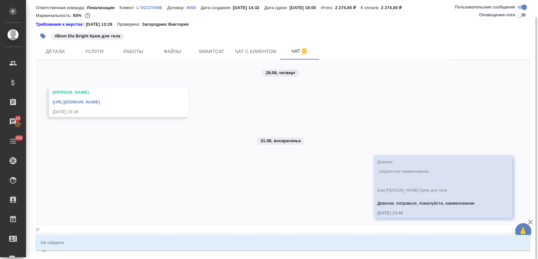
type textarea "@p"
type input "p"
type textarea "@"
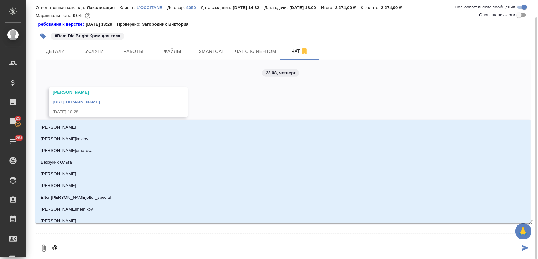
type textarea "@з"
type input "з"
type textarea "@за"
type input "за"
type textarea "@заб"
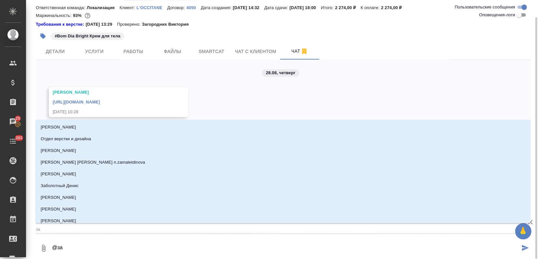
type input "заб"
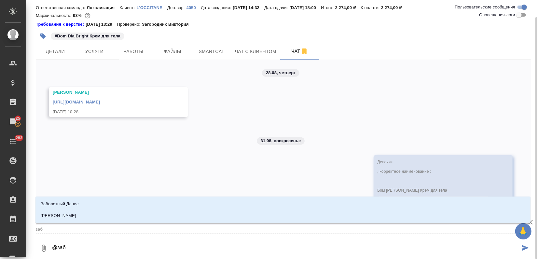
type textarea "@забр"
type input "забр"
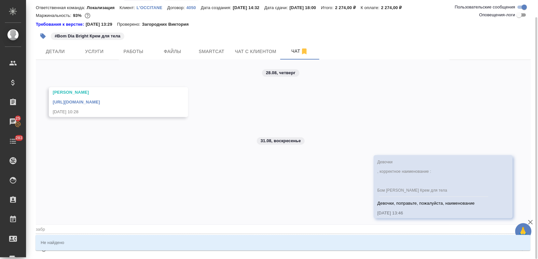
type textarea "@заб"
type input "заб"
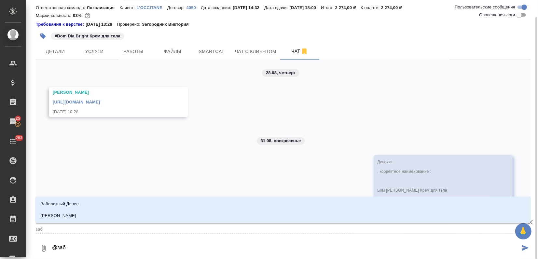
type textarea "@забо"
type input "забо"
type textarea "@забор"
type input "забор"
type textarea "@заборо"
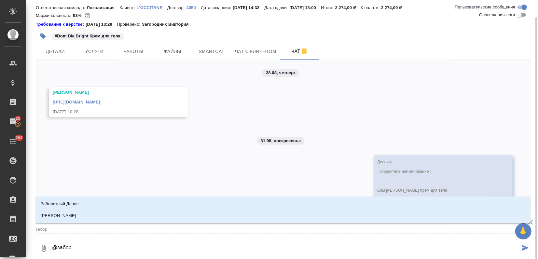
type input "заборо"
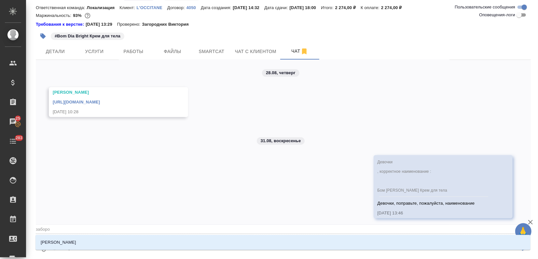
click at [198, 246] on li "[PERSON_NAME]" at bounding box center [282, 243] width 495 height 12
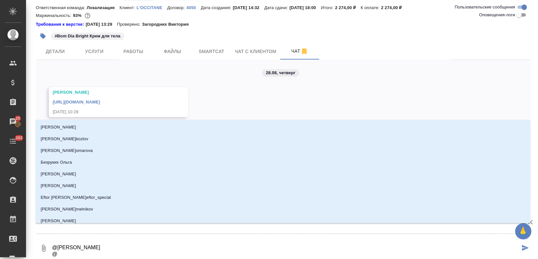
type textarea "@Заборова Александра @б"
type input "б"
type textarea "@Заборова Александра @бе"
type input "бе"
type textarea "@Заборова Александра @бед"
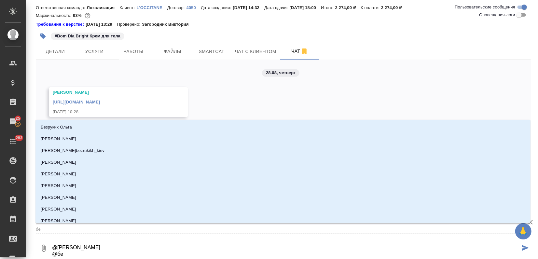
type input "бед"
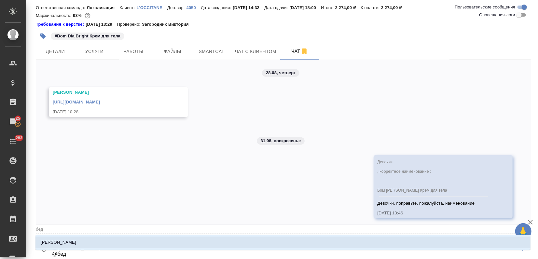
type textarea "@Заборова Александра @бе"
type input "бе"
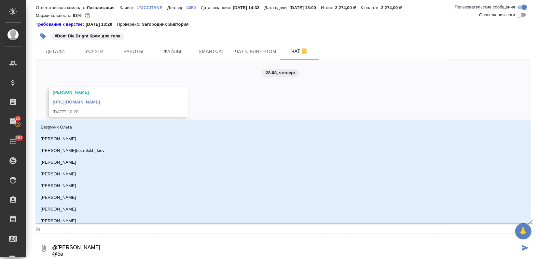
type textarea "@Заборова Александра @бел"
type input "бел"
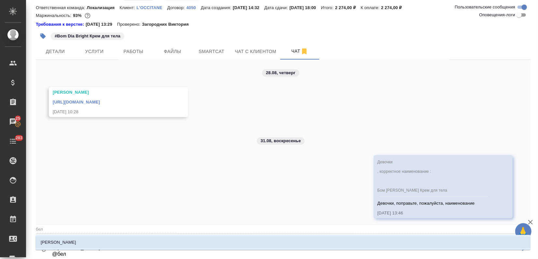
type textarea "@Заборова Александра @беля"
type input "беля"
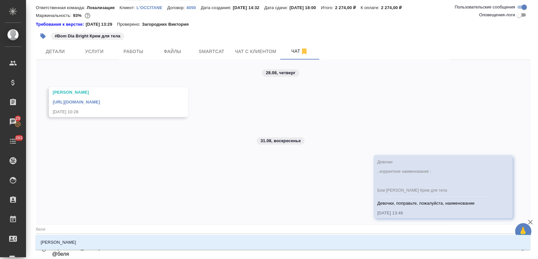
click at [207, 245] on li "[PERSON_NAME]" at bounding box center [282, 243] width 495 height 12
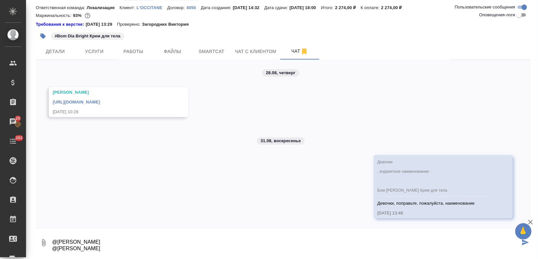
type textarea "@Заборова Александра @Белякова Юлия"
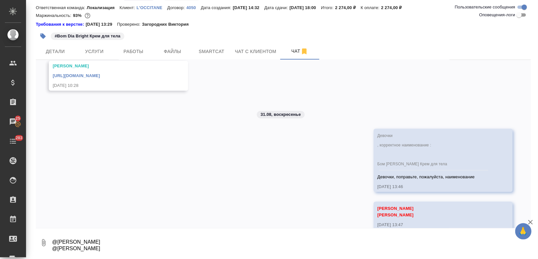
scroll to position [388, 0]
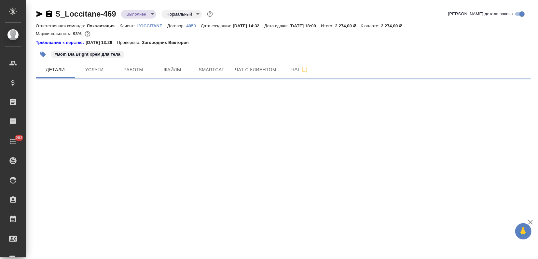
select select "RU"
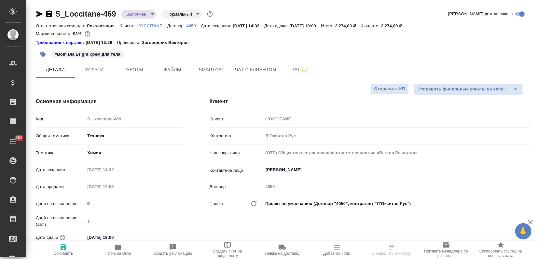
type textarea "x"
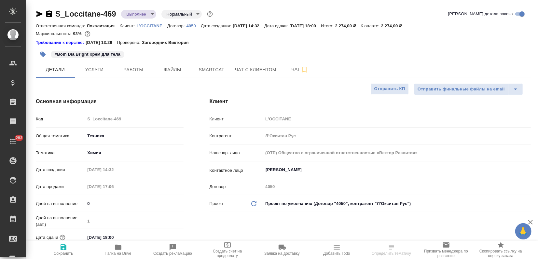
type textarea "x"
click at [287, 72] on span "Чат" at bounding box center [299, 69] width 31 height 8
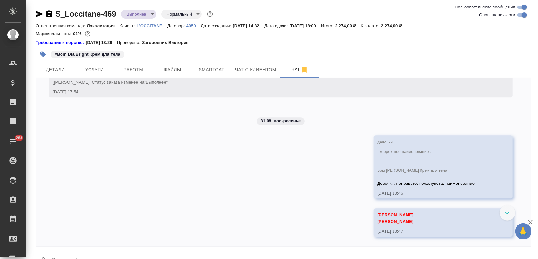
scroll to position [2825, 0]
click at [521, 14] on input "Оповещения-логи" at bounding box center [524, 15] width 23 height 8
checkbox input "false"
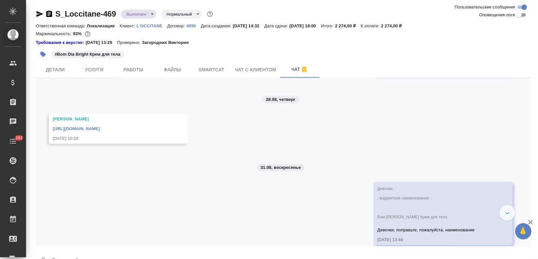
scroll to position [388, 0]
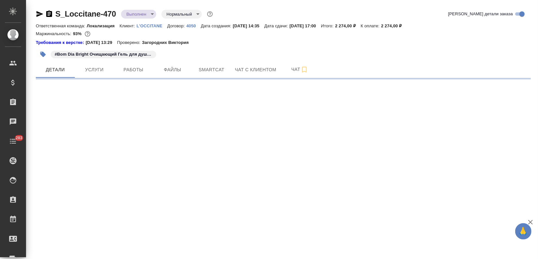
select select "RU"
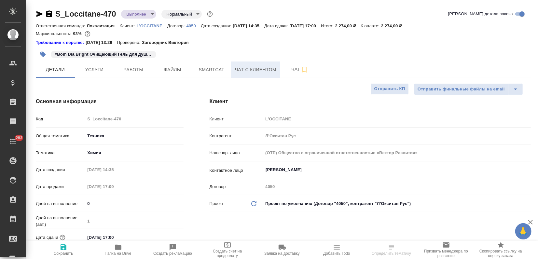
type textarea "x"
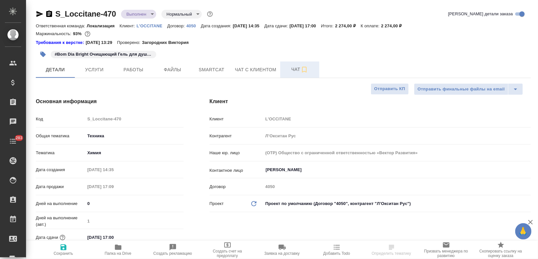
type textarea "x"
click at [292, 69] on span "Чат" at bounding box center [299, 69] width 31 height 8
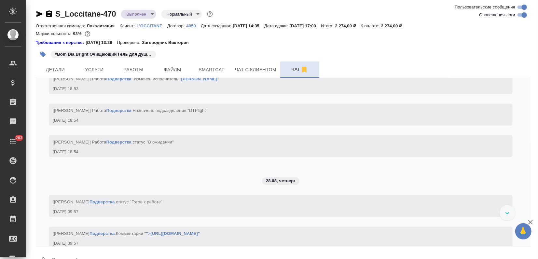
scroll to position [2607, 0]
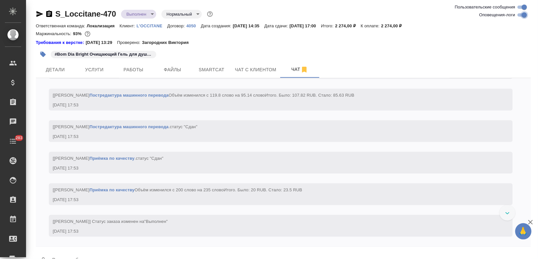
click at [518, 15] on input "Оповещения-логи" at bounding box center [524, 15] width 23 height 8
checkbox input "false"
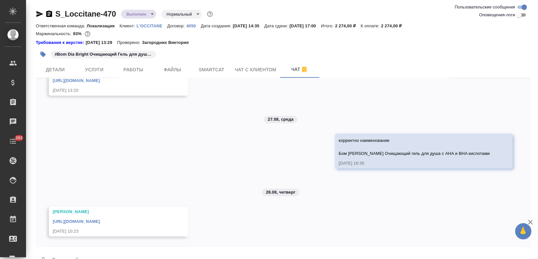
scroll to position [148, 0]
click at [100, 221] on link "https://drive.awatera.com/apps/files/files/10191711?dir=/Shares/LOccitane/Order…" at bounding box center [76, 221] width 47 height 5
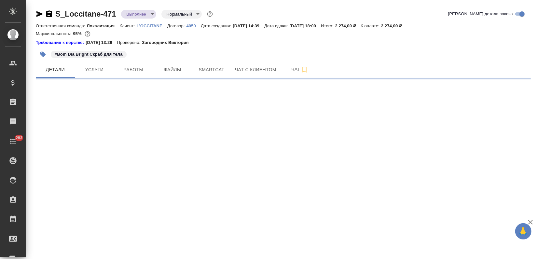
select select "RU"
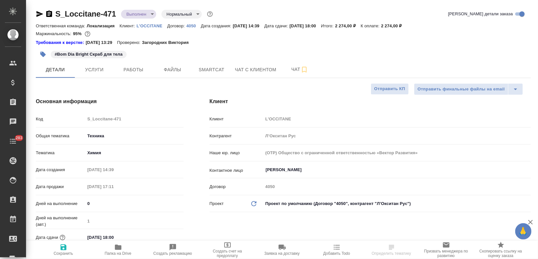
type textarea "x"
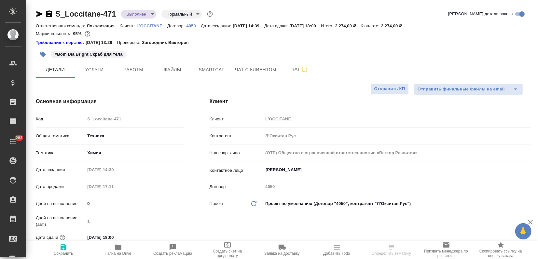
type textarea "x"
click at [296, 70] on span "Чат" at bounding box center [299, 69] width 31 height 8
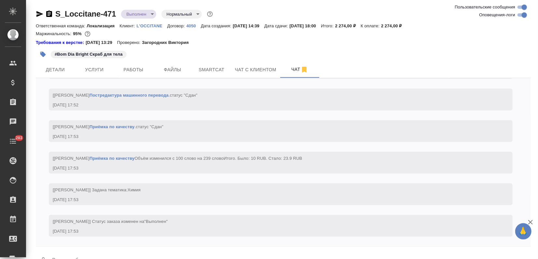
scroll to position [2760, 0]
click at [518, 15] on input "Оповещения-логи" at bounding box center [524, 15] width 23 height 8
checkbox input "false"
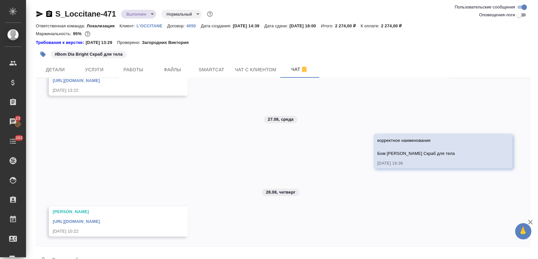
scroll to position [148, 0]
click at [52, 75] on button "Детали" at bounding box center [55, 70] width 39 height 16
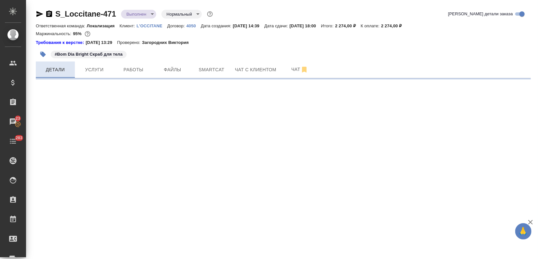
select select "RU"
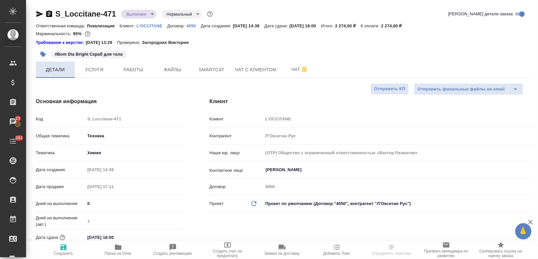
type textarea "x"
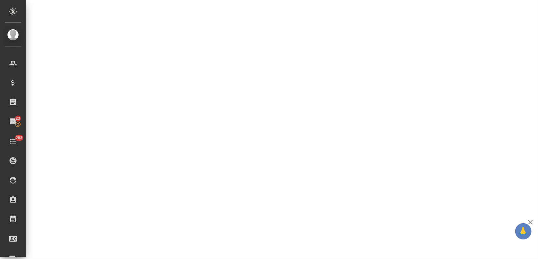
scroll to position [217, 0]
select select "RU"
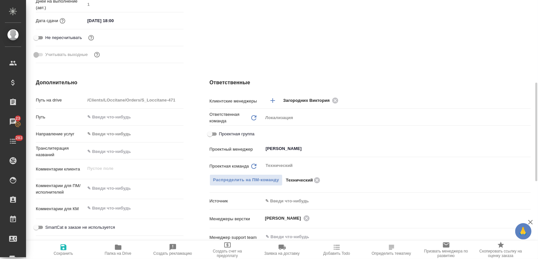
type textarea "x"
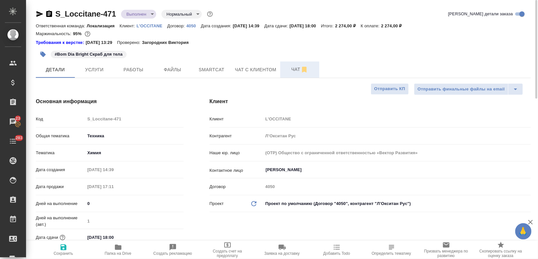
click at [289, 66] on span "Чат" at bounding box center [299, 69] width 31 height 8
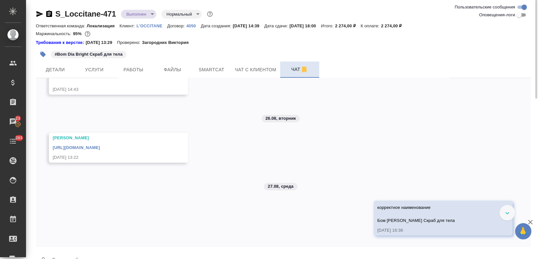
scroll to position [148, 0]
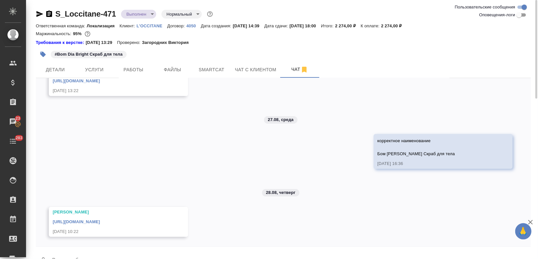
click at [100, 219] on link "https://drive.awatera.com/apps/files/files/10191865?dir=/Shares/LOccitane/Order…" at bounding box center [76, 221] width 47 height 5
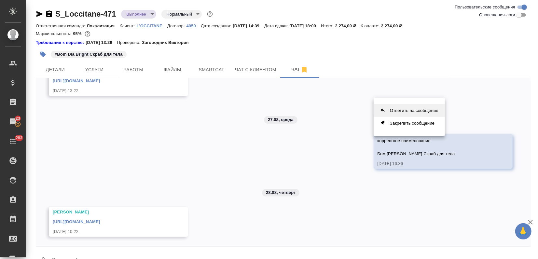
click at [414, 112] on button "Ответить на сообщение" at bounding box center [409, 110] width 71 height 13
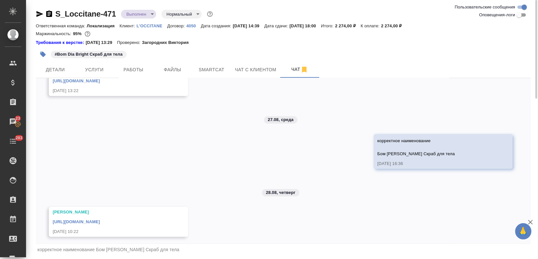
click at [177, 254] on div "корректное наименование Бом Диа Брайт Скраб для тела" at bounding box center [283, 249] width 495 height 11
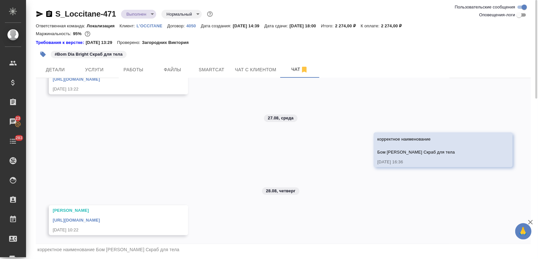
scroll to position [151, 0]
click at [135, 254] on div "корректное наименование Бом Диа Брайт Скраб для тела" at bounding box center [283, 249] width 495 height 11
click at [164, 248] on div "корректное наименование Бом Диа Брайт Скраб для тела" at bounding box center [283, 249] width 495 height 11
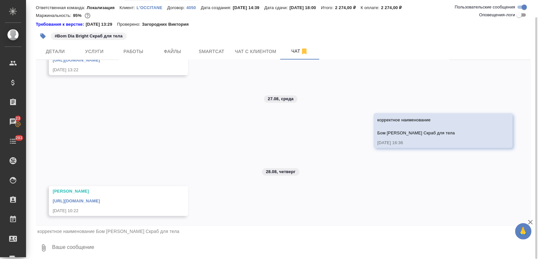
click at [100, 245] on textarea at bounding box center [291, 248] width 480 height 22
type textarea "Д"
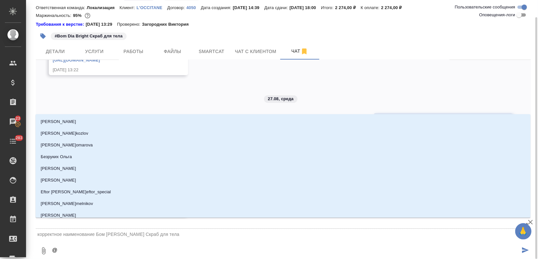
type textarea "@p"
type input "p"
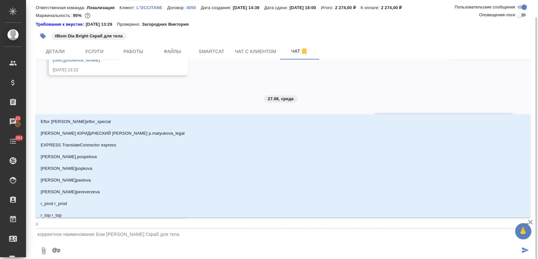
type textarea "@pf"
type input "pf"
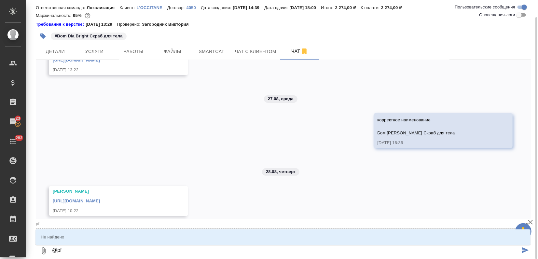
type textarea "@pf,"
type input "pf,"
type textarea "@pf"
type input "pf"
type textarea "@p"
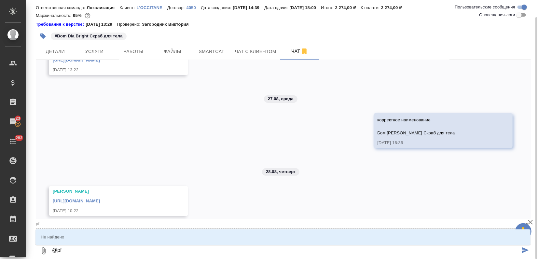
type input "p"
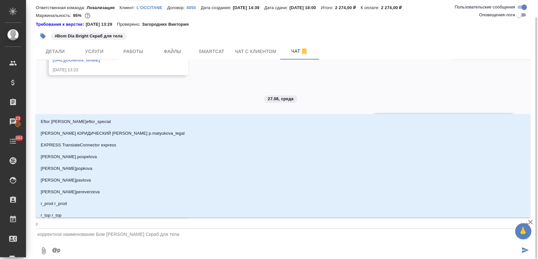
type textarea "@"
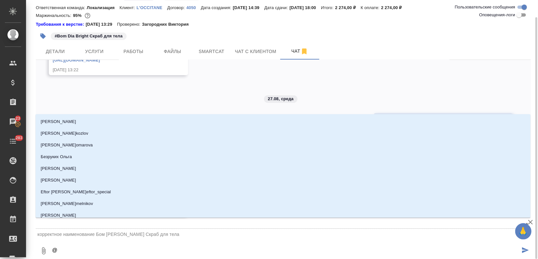
type textarea "@з"
type input "з"
type textarea "@за"
type input "за"
type textarea "@заб"
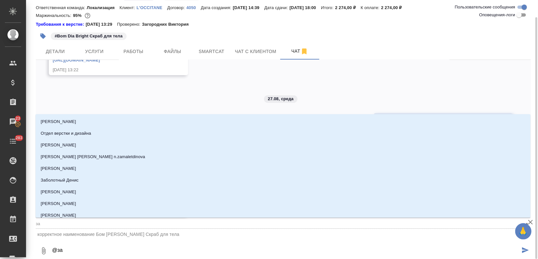
type input "заб"
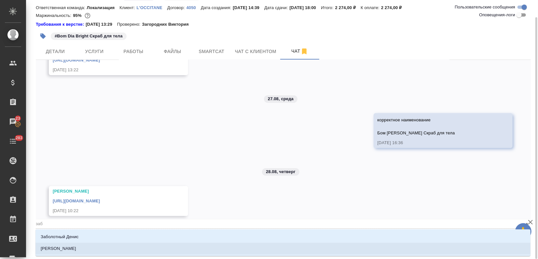
type textarea "@забо"
type input "забо"
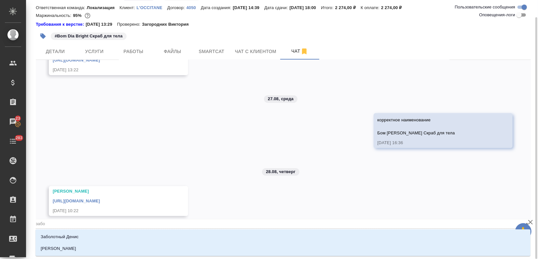
type textarea "@забор"
type input "забор"
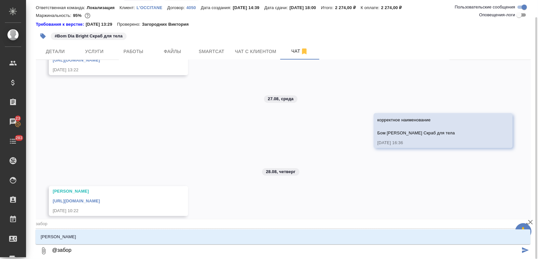
type textarea "@заборо"
type input "заборо"
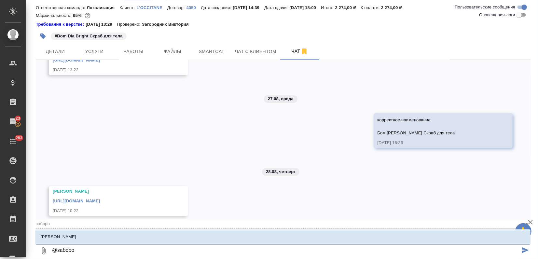
click at [107, 239] on li "Заборова Александра" at bounding box center [282, 237] width 495 height 12
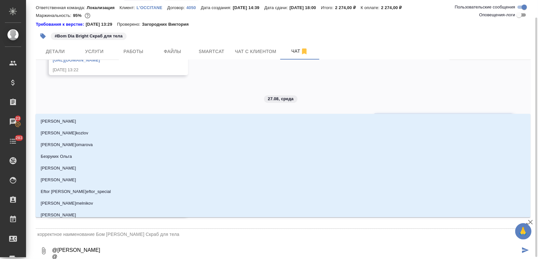
scroll to position [19, 0]
type textarea "@Заборова Александра @Б"
type input "Б"
type textarea "@Заборова Александра @Бе"
type input "Бе"
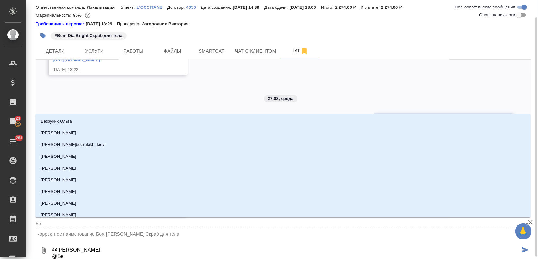
type textarea "@Заборова Александра @Бел"
type input "Бел"
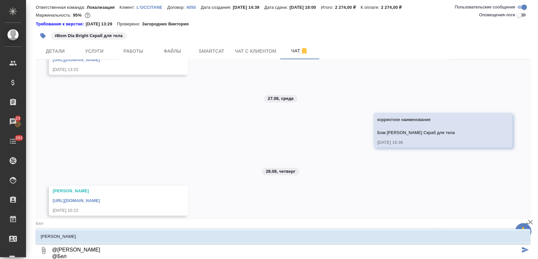
click at [108, 239] on li "Белякова Юлия" at bounding box center [282, 237] width 495 height 12
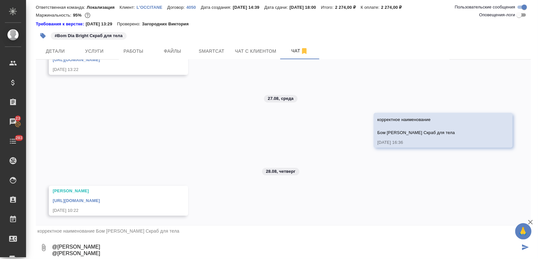
scroll to position [4, 0]
paste textarea "Девочки, поправьте, пожалуйста, наименование корректное наименование:"
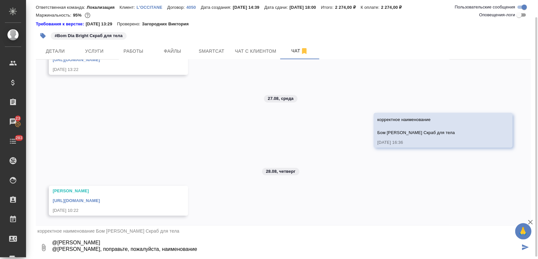
scroll to position [17, 0]
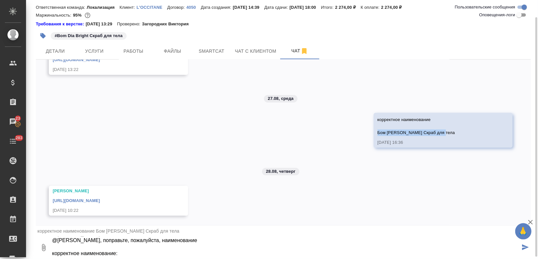
drag, startPoint x: 444, startPoint y: 129, endPoint x: 373, endPoint y: 130, distance: 72.0
click at [374, 130] on div "корректное наименование Бом Диа Брайт Скраб для тела 27.08.25, 16:36" at bounding box center [443, 130] width 139 height 35
copy span "Бом Диа Брайт Скраб для тела"
click at [141, 256] on textarea "@Заборова Александра @Белякова Юлия Девочки, поправьте, пожалуйста, наименовани…" at bounding box center [285, 248] width 469 height 22
paste textarea "Бом Диа Брайт Скраб для тела"
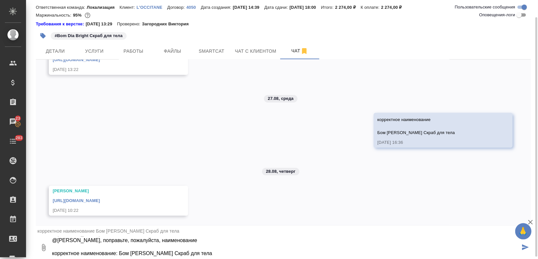
type textarea "@Заборова Александра @Белякова Юлия Девочки, поправьте, пожалуйста, наименовани…"
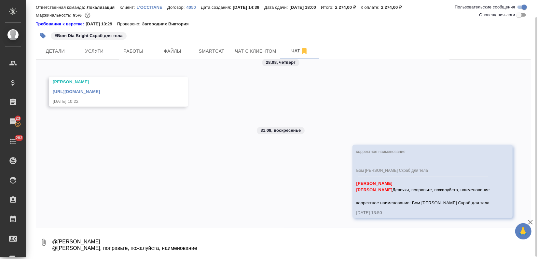
scroll to position [266, 0]
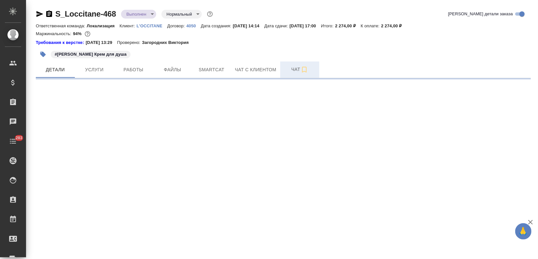
select select "RU"
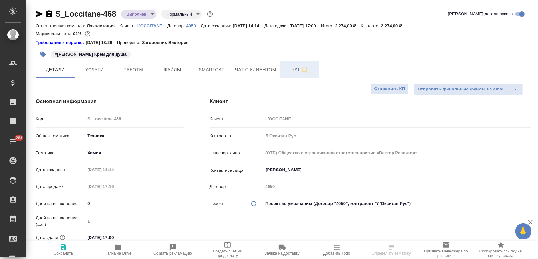
type textarea "x"
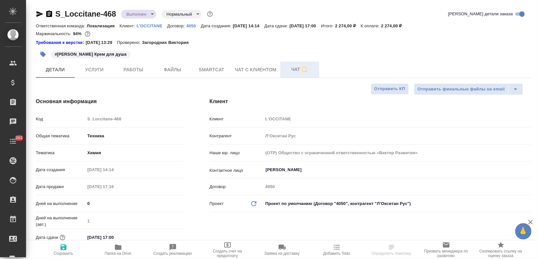
type textarea "x"
click at [292, 66] on span "Чат" at bounding box center [299, 69] width 31 height 8
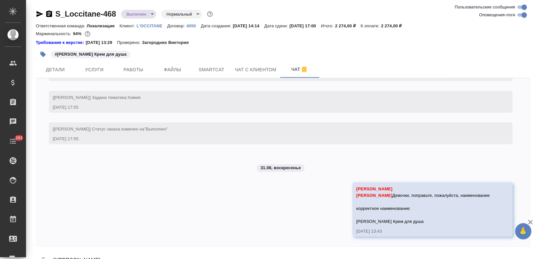
scroll to position [2899, 0]
drag, startPoint x: 433, startPoint y: 207, endPoint x: 373, endPoint y: 196, distance: 61.2
click at [373, 196] on div "Белякова Юлия Петрова Валерия Девочки, поправьте, пожалуйста, наименование корр…" at bounding box center [433, 209] width 160 height 54
copy span "Девочки, поправьте, пожалуйста, наименование корректное наименование:"
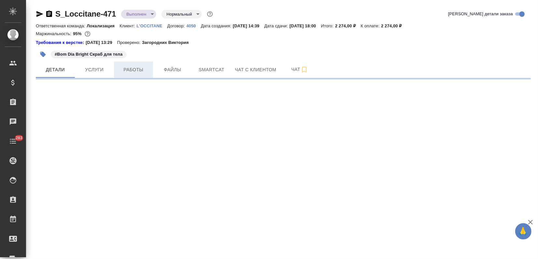
select select "RU"
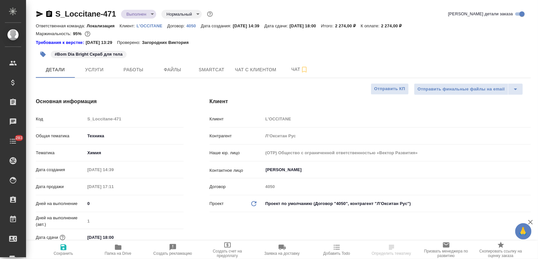
type textarea "x"
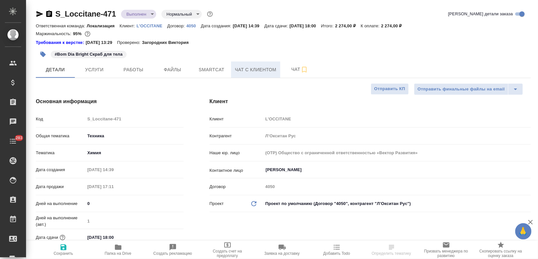
type textarea "x"
click at [291, 72] on span "Чат" at bounding box center [299, 69] width 31 height 8
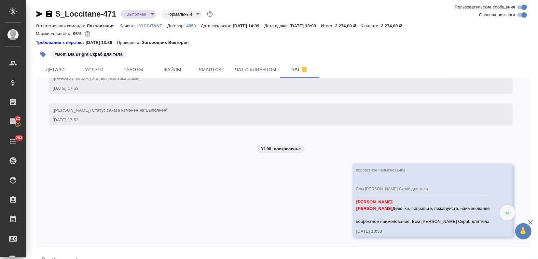
scroll to position [2878, 0]
drag, startPoint x: 420, startPoint y: 222, endPoint x: 365, endPoint y: 207, distance: 57.6
click at [365, 207] on div "корректное наименование Бом Диа Брайт Скраб для тела Заборова Александра Беляко…" at bounding box center [433, 199] width 160 height 73
copy span "Девочки, поправьте, пожалуйста, наименование корректное наименование:"
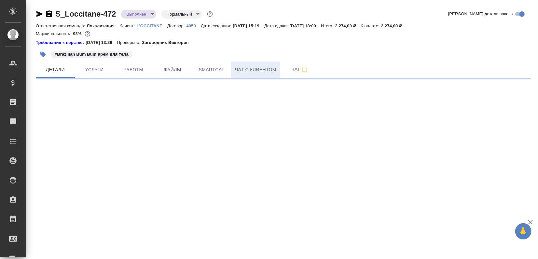
select select "RU"
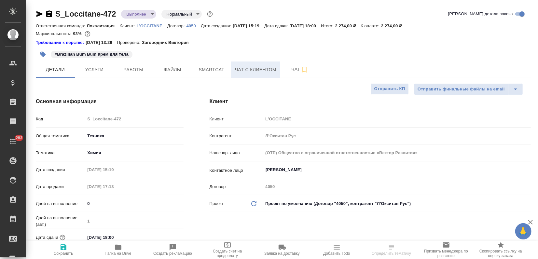
type textarea "x"
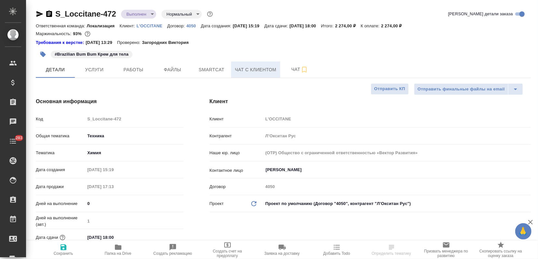
type textarea "x"
click at [289, 65] on span "Чат" at bounding box center [299, 69] width 31 height 8
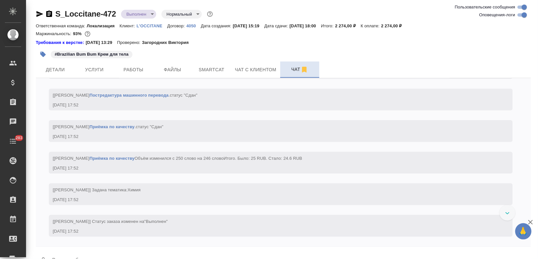
scroll to position [2639, 0]
drag, startPoint x: 519, startPoint y: 15, endPoint x: 518, endPoint y: 19, distance: 4.0
click at [520, 15] on input "Оповещения-логи" at bounding box center [524, 15] width 23 height 8
checkbox input "false"
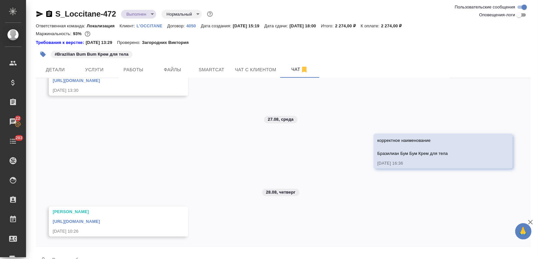
click at [100, 221] on link "https://drive.awatera.com/apps/files/files/10192714?dir=/Shares/LOccitane/Order…" at bounding box center [76, 221] width 47 height 5
click at [401, 108] on button "Ответить на сообщение" at bounding box center [409, 110] width 71 height 13
click at [182, 252] on div "корректное наименование Бразилиан Бум Бум Крем для тела" at bounding box center [283, 249] width 495 height 11
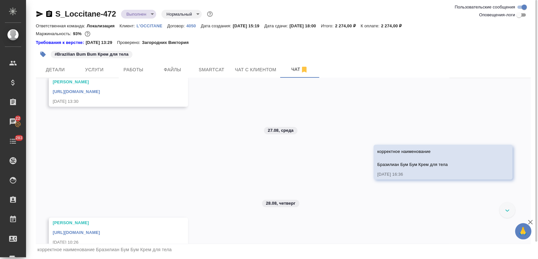
scroll to position [157, 0]
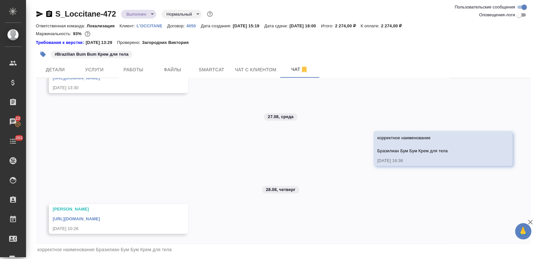
click at [532, 223] on icon "button" at bounding box center [531, 222] width 5 height 5
click at [191, 251] on div "корректное наименование Бразилиан Бум Бум Крем для тела" at bounding box center [283, 249] width 495 height 11
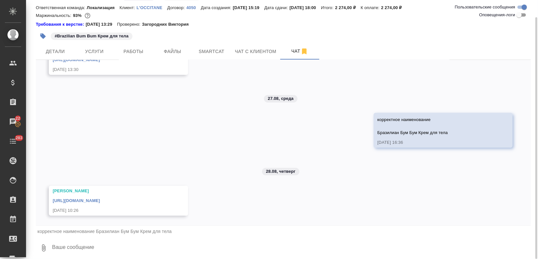
click at [93, 248] on textarea at bounding box center [291, 248] width 480 height 22
type textarea """
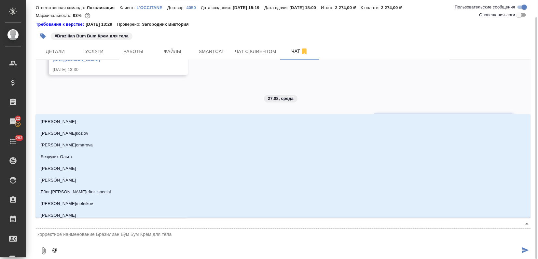
type textarea "@а"
type input "а"
type textarea "@ар"
type input "ар"
type textarea "@арс"
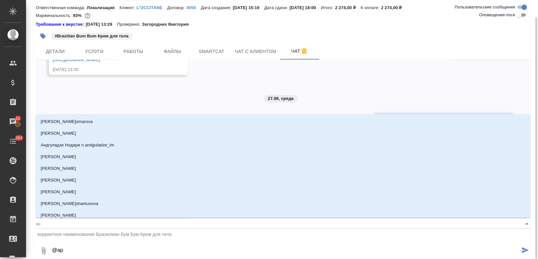
type input "арс"
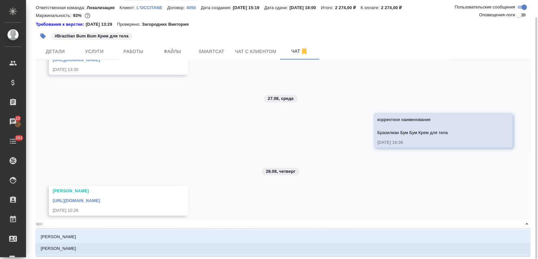
type textarea "@арсе"
type input "арсе"
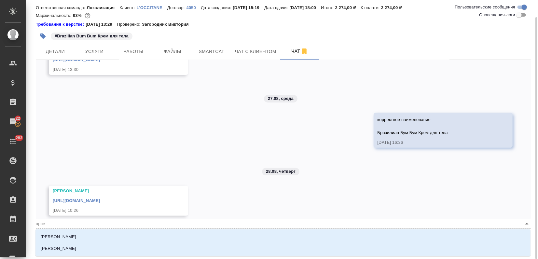
type textarea "@арсен"
type input "арсен"
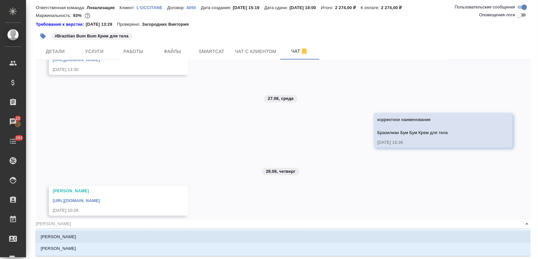
click at [167, 234] on li "[PERSON_NAME]" at bounding box center [282, 237] width 495 height 12
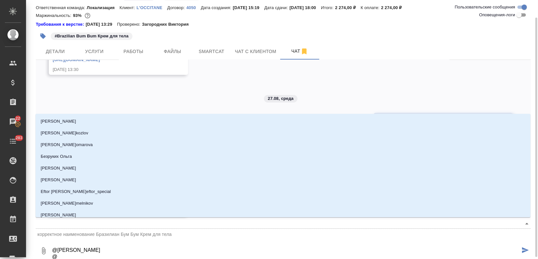
scroll to position [19, 0]
type textarea "@Арсеньева Вера @,"
type input ","
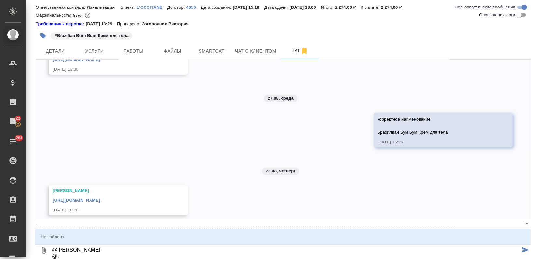
type textarea "@Арсеньева Вера @,t"
type input ",t"
type textarea "@Арсеньева Вера @,"
type input ","
type textarea "@Арсеньева Вера @"
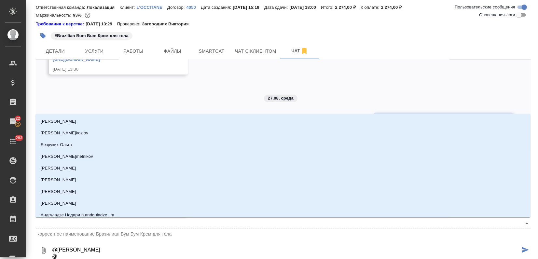
type textarea "@Арсеньева Вера @и"
type input "и"
type textarea "@Арсеньева Вера @иу"
type input "иу"
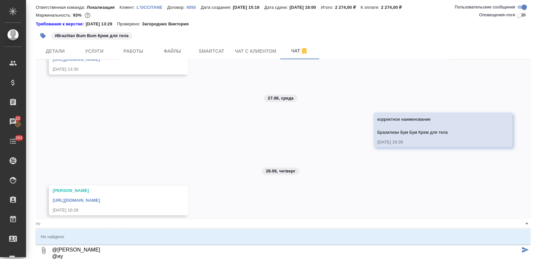
type textarea "@Арсеньева Вера @и"
type input "и"
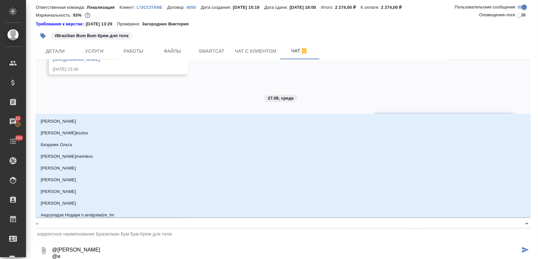
type textarea "@Арсеньева Вера @"
type textarea "@Арсеньева Вера @б"
type input "б"
type textarea "@Арсеньева Вера @бе"
type input "бе"
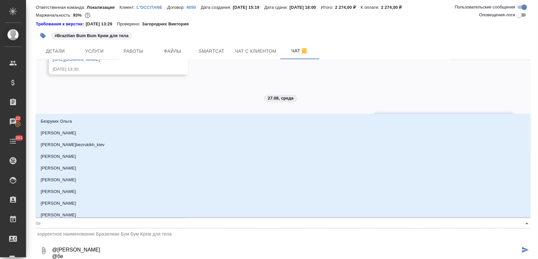
type textarea "@Арсеньева Вера @бел"
type input "бел"
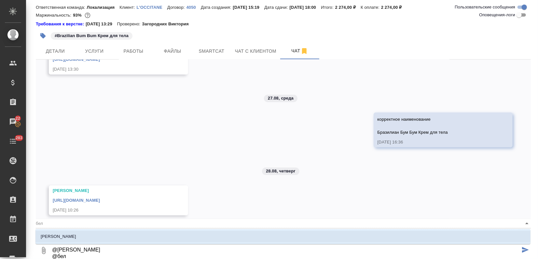
click li "[PERSON_NAME]"
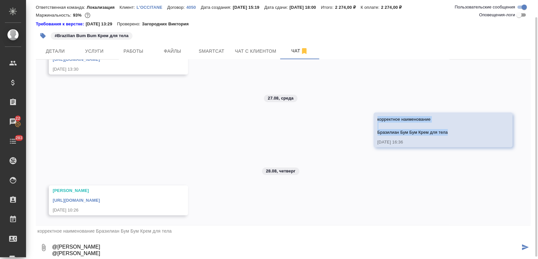
drag, startPoint x: 450, startPoint y: 129, endPoint x: 369, endPoint y: 120, distance: 81.6
click div "25.08, понедельник Арсеньева Вера screenshot.443.jpg 25.08.25, 15:30 26.08, вто…"
copy span "корректное наименование Бразилиан Бум Бум Крем для тела"
click textarea "@Арсеньева Вера @Белякова Юлия"
paste textarea "корректное наименование Бразилиан Бум Бум Крем для тела"
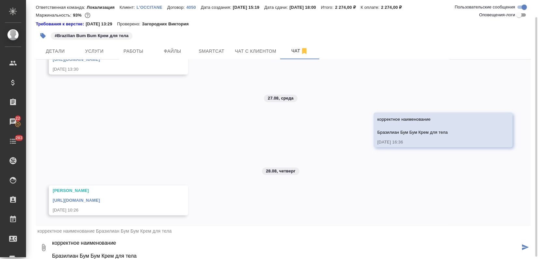
type textarea "@Арсеньева Вера @Белякова Юлия корректное наименование Бразилиан Бум Бум Крем д…"
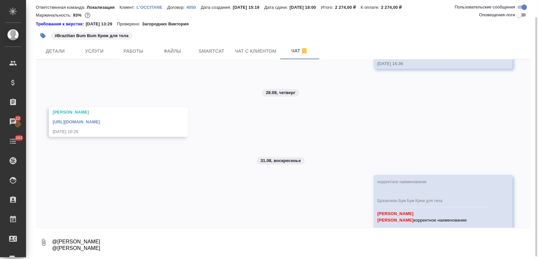
scroll to position [279, 0]
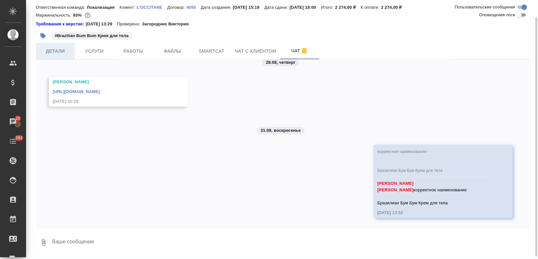
click span "Детали"
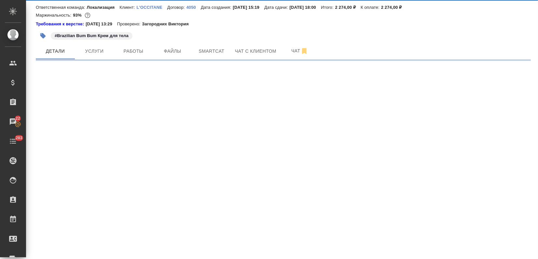
select select "RU"
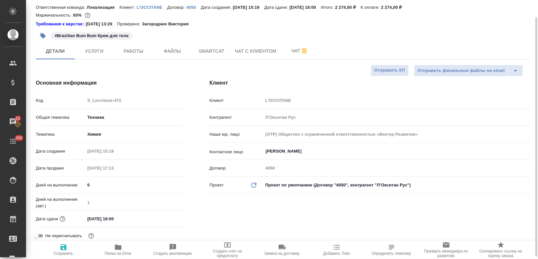
type textarea "x"
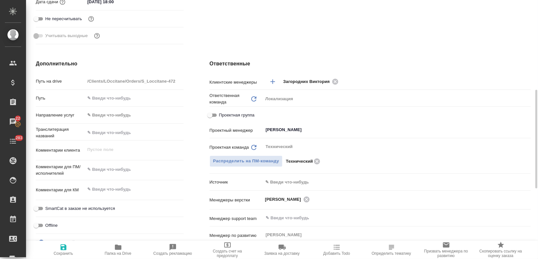
scroll to position [127, 0]
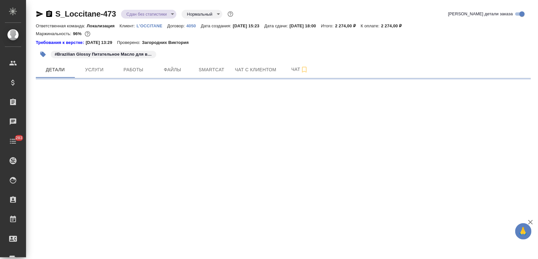
select select "RU"
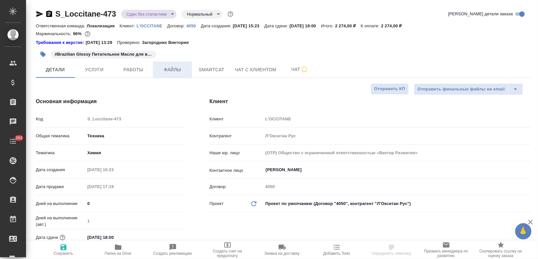
type textarea "x"
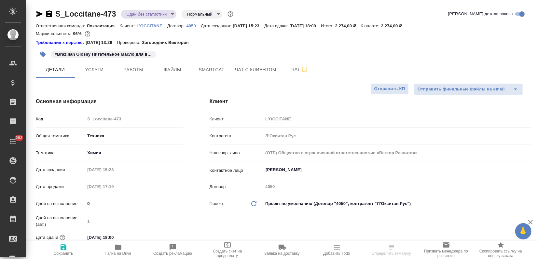
type textarea "x"
click at [285, 71] on span "Чат" at bounding box center [299, 69] width 31 height 8
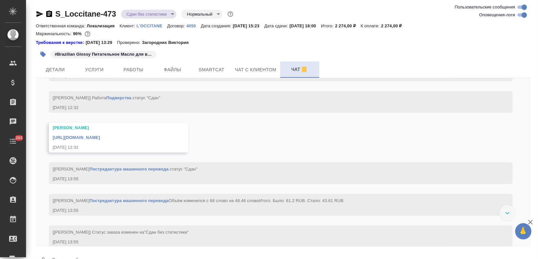
scroll to position [2123, 0]
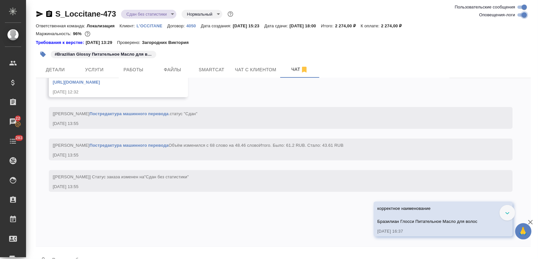
click at [520, 15] on input "Оповещения-логи" at bounding box center [524, 15] width 23 height 8
checkbox input "false"
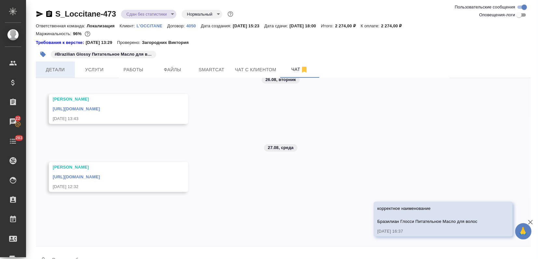
click at [64, 75] on button "Детали" at bounding box center [55, 70] width 39 height 16
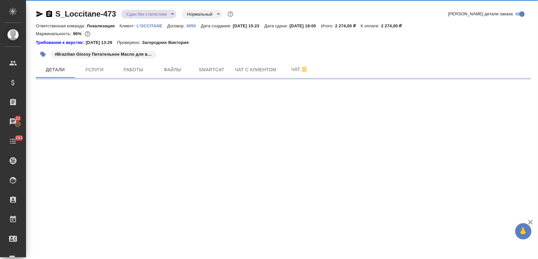
select select "RU"
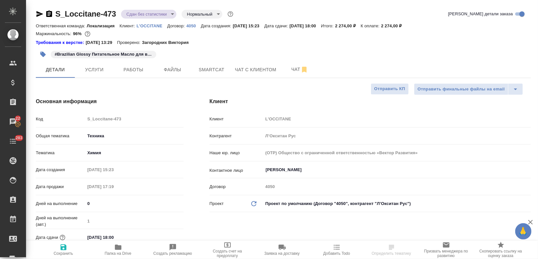
type textarea "x"
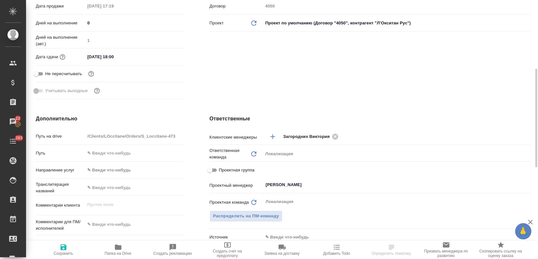
scroll to position [217, 0]
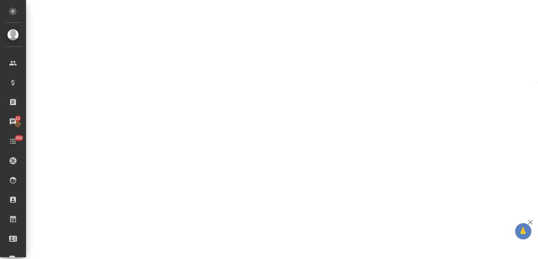
select select "RU"
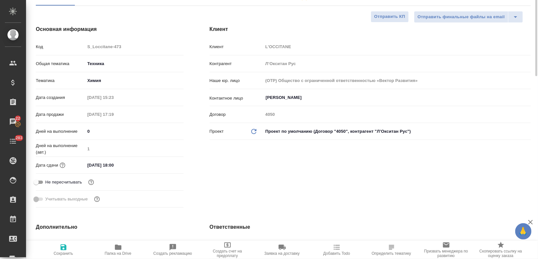
scroll to position [0, 0]
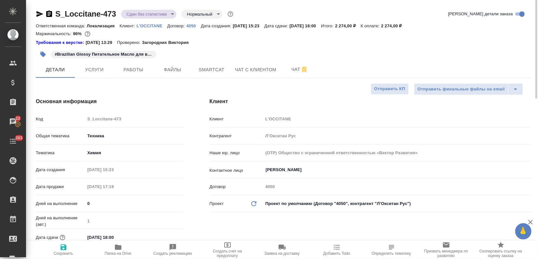
click at [120, 247] on icon "button" at bounding box center [118, 247] width 7 height 5
type textarea "x"
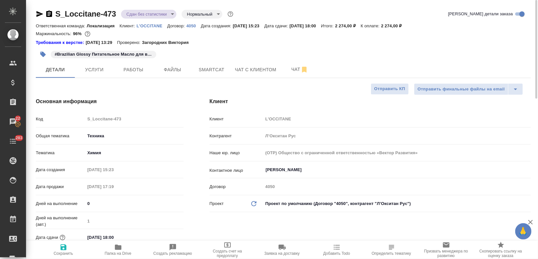
type textarea "x"
click at [292, 69] on span "Чат" at bounding box center [299, 69] width 31 height 8
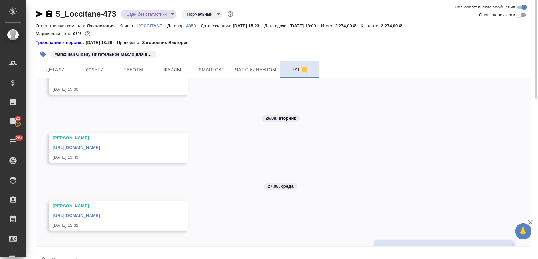
scroll to position [128, 0]
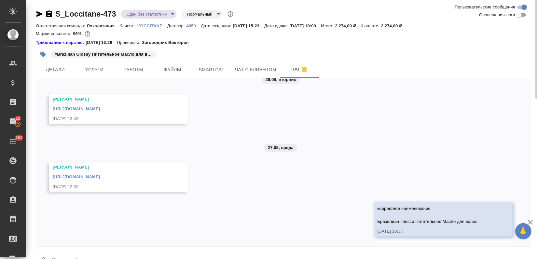
drag, startPoint x: 469, startPoint y: 222, endPoint x: 364, endPoint y: 227, distance: 105.6
click at [364, 227] on div "25.08, понедельник Петрова Валерия S_Loccitane-473.png 25.08.25, 15:30 26.08, в…" at bounding box center [283, 162] width 495 height 168
click at [380, 212] on div "корректное наименование Бразилиан Глосси Питательное Масло для волос" at bounding box center [434, 214] width 113 height 21
click at [374, 208] on div "корректное наименование Бразилиан Глосси Питательное Масло для волос 27.08.25, …" at bounding box center [443, 219] width 139 height 35
drag, startPoint x: 375, startPoint y: 208, endPoint x: 380, endPoint y: 206, distance: 5.6
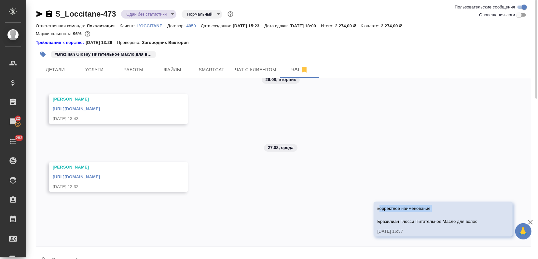
click at [386, 218] on div "корректное наименование Бразилиан Глосси Питательное Масло для волос" at bounding box center [434, 214] width 113 height 21
click at [91, 249] on form "0" at bounding box center [283, 259] width 495 height 25
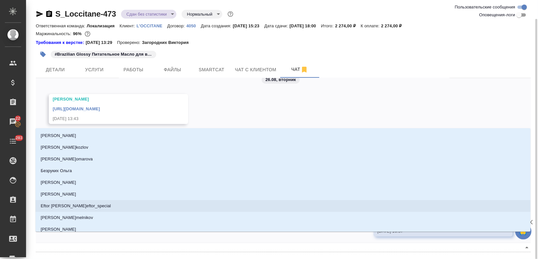
scroll to position [10, 0]
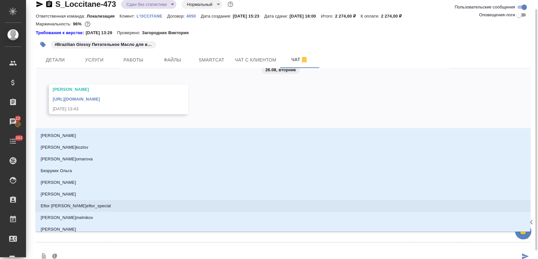
type textarea "@п"
type input "п"
type textarea "@пе"
type input "пе"
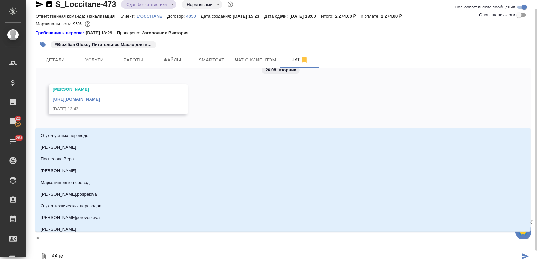
type textarea "@пет"
type input "пет"
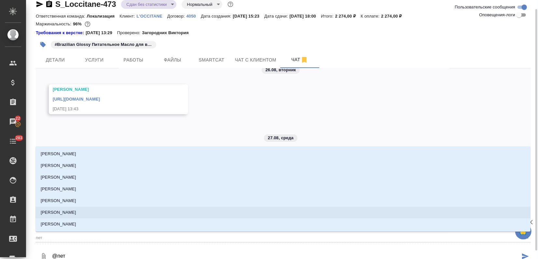
type textarea "@петр"
type input "петр"
type textarea "@петро"
type input "петро"
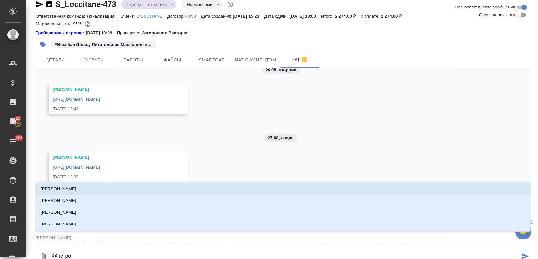
click at [107, 191] on li "Петрова Валерия" at bounding box center [282, 189] width 495 height 12
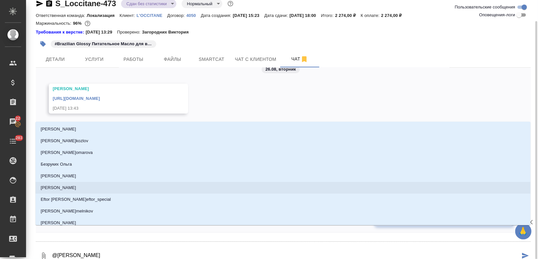
scroll to position [16, 0]
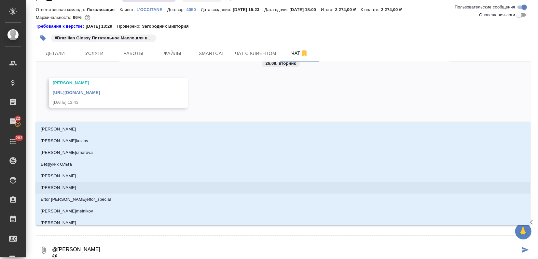
type textarea "@Петрова Валерия @"
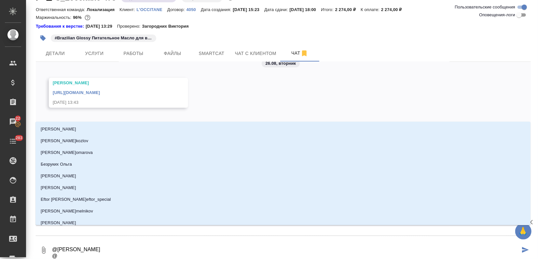
type textarea "@Петрова Валерия @ т"
type input "т"
type textarea "@Петрова Валерия @"
type textarea "@Петрова Валерия @ т"
type input "т"
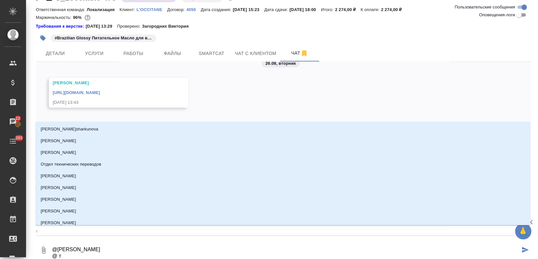
type textarea "@Петрова Валерия @ тр"
type input "тр"
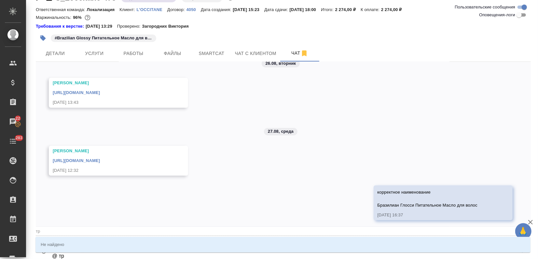
type textarea "@Петрова Валерия @ тре"
type input "тре"
type textarea "@Петрова Валерия @ трет"
type input "трет"
type textarea "@Петрова Валерия @ треть"
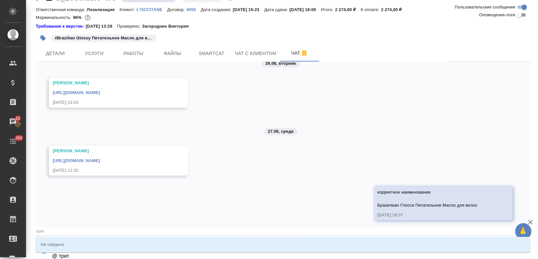
type input "треть"
type textarea "@Петрова Валерия @ трет"
type input "трет"
type textarea "@Петрова Валерия @ тре"
type input "тре"
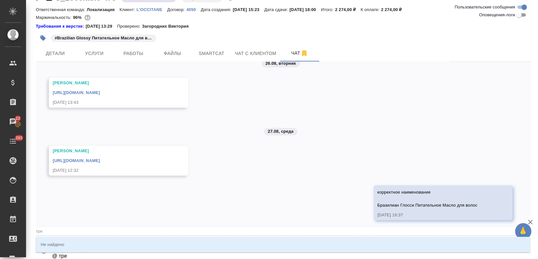
type textarea "@Петрова Валерия @ тр"
type input "тр"
type textarea "@Петрова Валерия @ т"
type input "т"
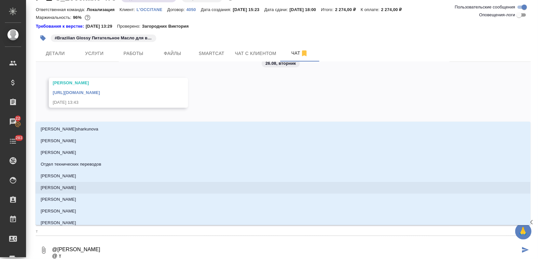
type textarea "@Петрова Валерия @"
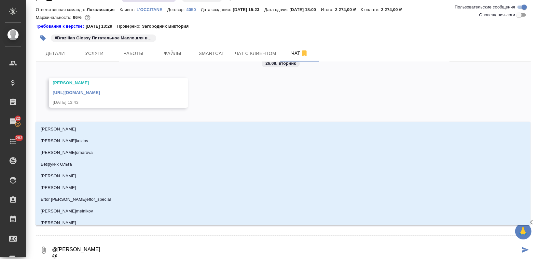
type textarea "@Петрова Валерия @"
type textarea "@Петрова Валерия @т"
type input "т"
type textarea "@Петрова Валерия @тр"
type input "тр"
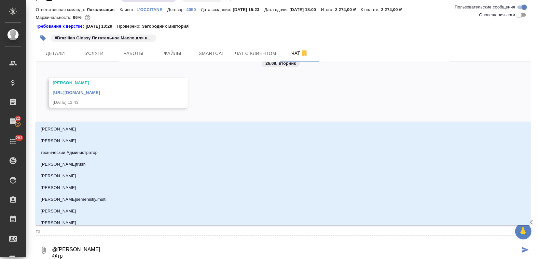
type textarea "@Петрова Валерия @тре"
type input "тре"
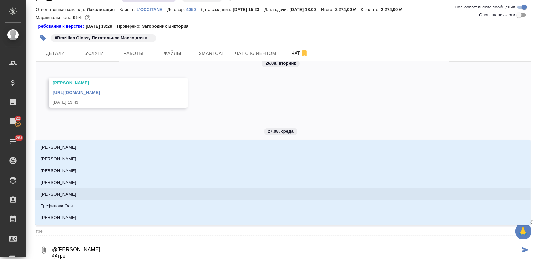
type textarea "@Петрова Валерия @трет"
type input "трет"
type textarea "@Петрова Валерия @треть"
type input "треть"
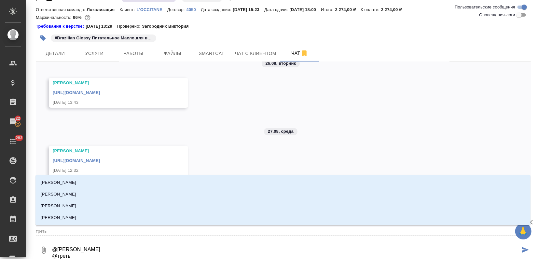
type textarea "@Петрова Валерия @третья"
type input "третья"
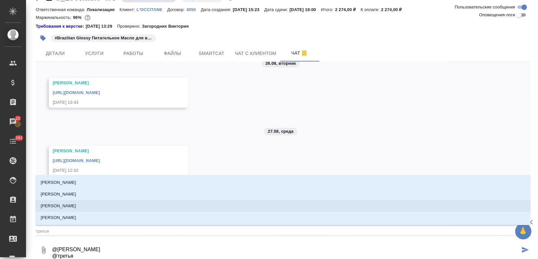
click at [98, 201] on li "Третьякова Ольга" at bounding box center [282, 206] width 495 height 12
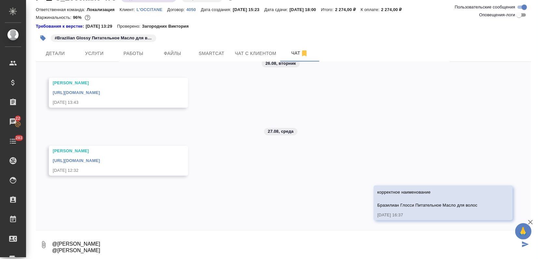
paste textarea "Девочки, поправьте, пожалуйста, наименование корректное наименование:"
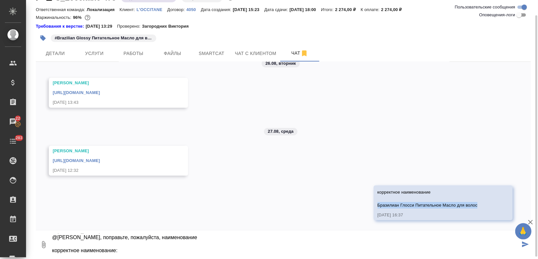
drag, startPoint x: 374, startPoint y: 203, endPoint x: 475, endPoint y: 203, distance: 101.3
click at [475, 203] on div "корректное наименование Бразилиан Глосси Питательное Масло для волос" at bounding box center [434, 198] width 113 height 21
copy span "Бразилиан Глосси Питательное Масло для волос"
click at [137, 252] on textarea "@Петрова Валерия @Третьякова Ольга Девочки, поправьте, пожалуйста, наименование…" at bounding box center [285, 245] width 469 height 22
paste textarea "Бразилиан Глосси Питательное Масло для волос"
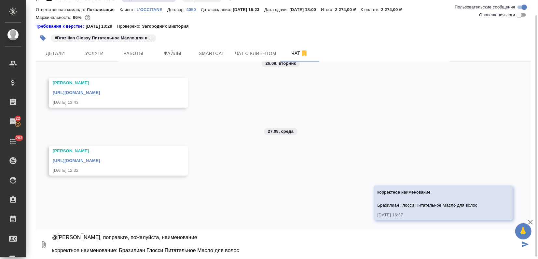
type textarea "@Петрова Валерия @Третьякова Ольга Девочки, поправьте, пожалуйста, наименование…"
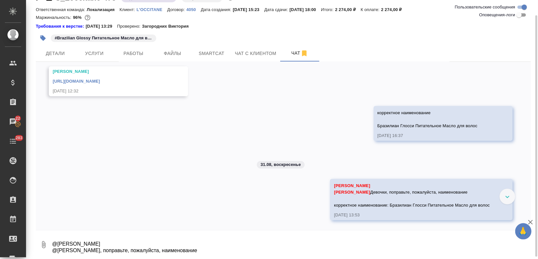
scroll to position [214, 0]
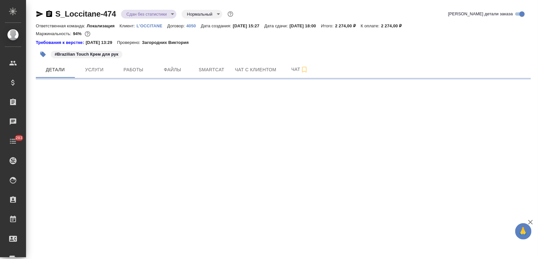
select select "RU"
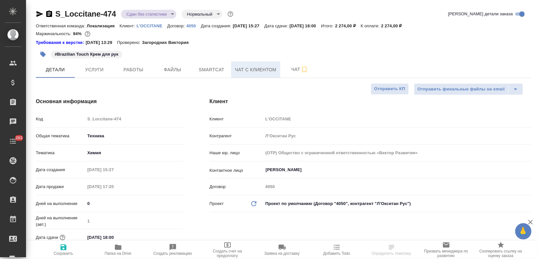
type textarea "x"
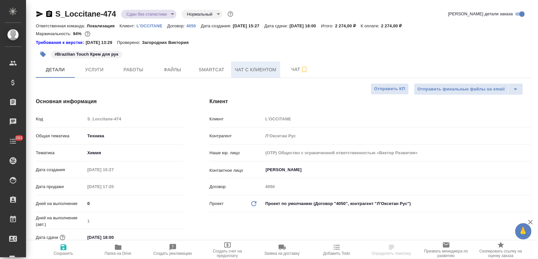
type textarea "x"
click at [120, 249] on icon "button" at bounding box center [118, 247] width 7 height 5
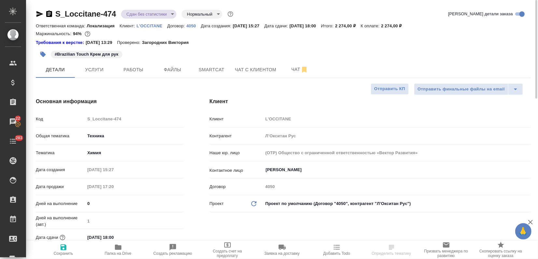
type textarea "x"
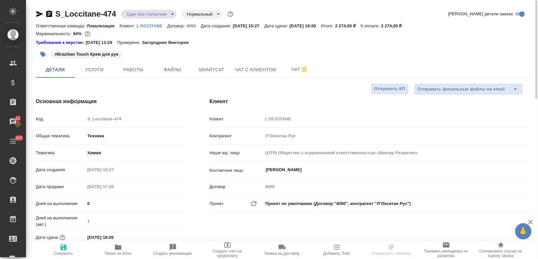
type textarea "x"
click at [299, 72] on span "Чат" at bounding box center [299, 69] width 31 height 8
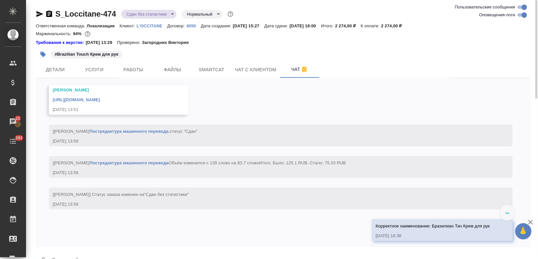
scroll to position [2116, 0]
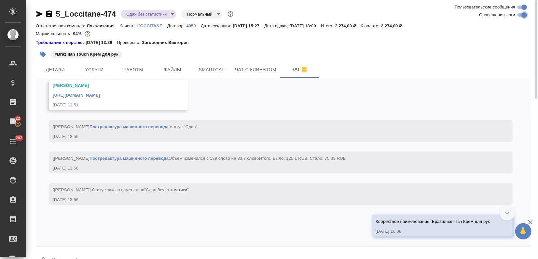
click at [522, 16] on input "Оповещения-логи" at bounding box center [524, 15] width 23 height 8
checkbox input "false"
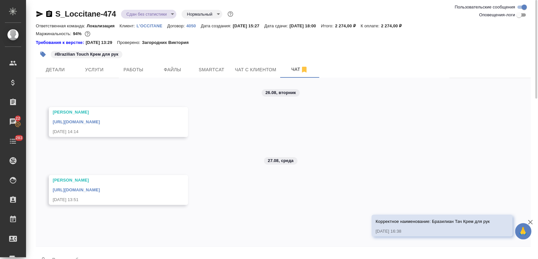
scroll to position [115, 0]
click at [533, 222] on icon "button" at bounding box center [531, 223] width 8 height 8
click at [72, 257] on textarea at bounding box center [291, 261] width 480 height 22
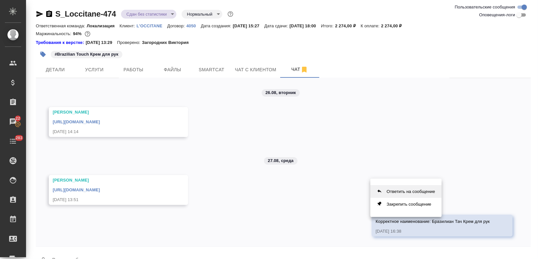
click at [400, 190] on button "Ответить на сообщение" at bounding box center [406, 191] width 71 height 13
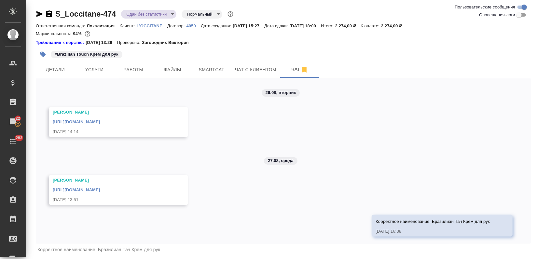
scroll to position [118, 0]
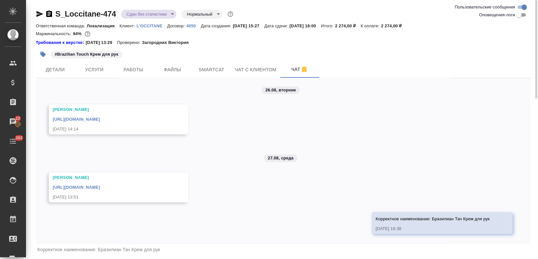
click at [169, 250] on div "Корректное наименование: Бразилиан Тач Крем для рук" at bounding box center [283, 249] width 495 height 11
click at [142, 253] on div "Корректное наименование: Бразилиан Тач Крем для рук" at bounding box center [283, 249] width 495 height 11
click at [156, 251] on span "Корректное наименование: Бразилиан Тач Крем для рук" at bounding box center [98, 249] width 123 height 5
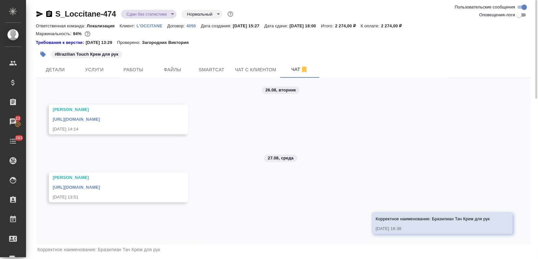
click at [165, 249] on div "Корректное наименование: Бразилиан Тач Крем для рук" at bounding box center [283, 249] width 495 height 11
click at [164, 251] on div "Корректное наименование: Бразилиан Тач Крем для рук" at bounding box center [283, 249] width 495 height 11
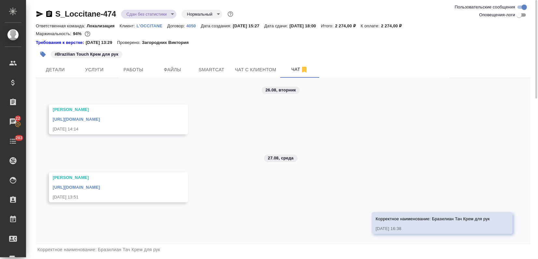
click at [164, 252] on div "Корректное наименование: Бразилиан Тач Крем для рук" at bounding box center [283, 249] width 495 height 11
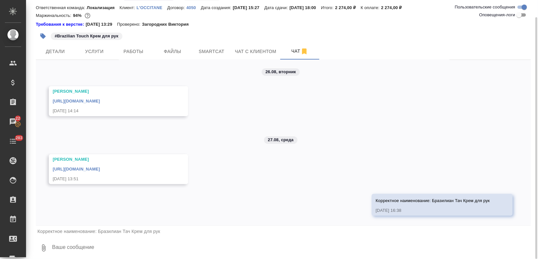
click at [124, 253] on textarea at bounding box center [291, 248] width 480 height 22
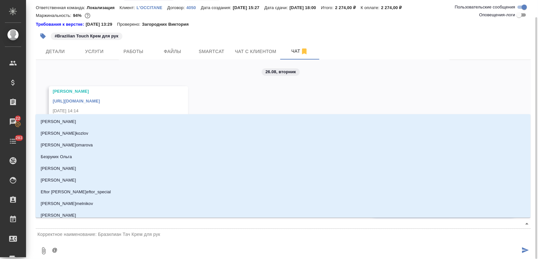
scroll to position [124, 0]
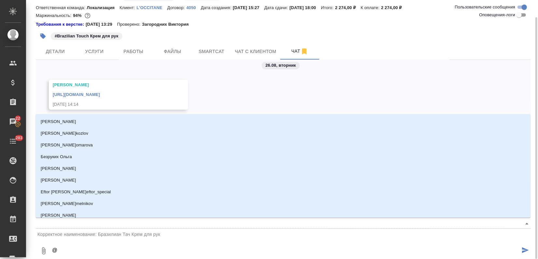
type textarea "@п"
type input "п"
type textarea "@пе"
type input "пе"
type textarea "@пет"
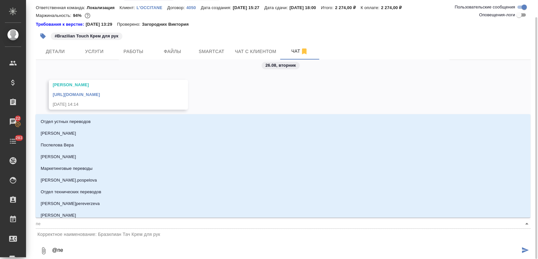
type input "пет"
type textarea "@пето"
type input "пето"
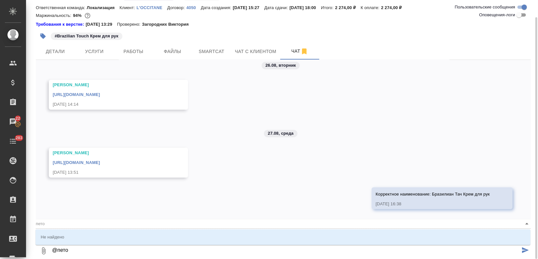
type textarea "@пет"
type input "пет"
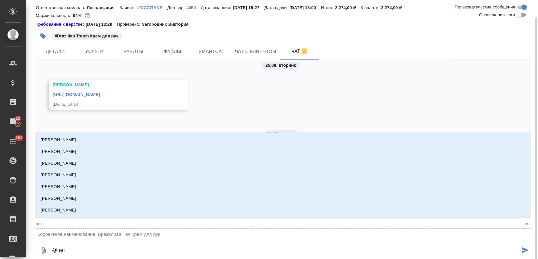
type textarea "@петр"
type input "петр"
type textarea "@петро"
type input "петро"
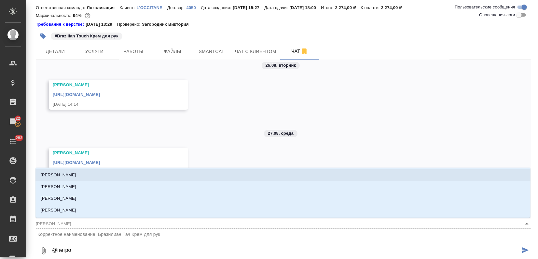
click at [79, 177] on li "[PERSON_NAME]" at bounding box center [282, 175] width 495 height 12
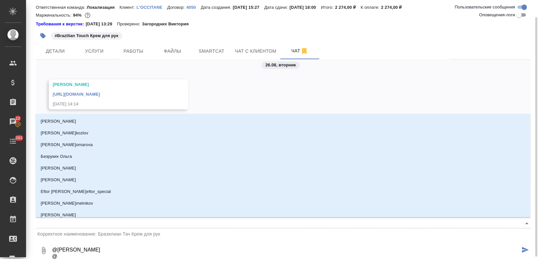
type textarea "@Петрова Валерия @n"
type input "n"
type textarea "@Петрова Валерия @nh"
type input "nh"
type textarea "@Петрова Валерия @nht"
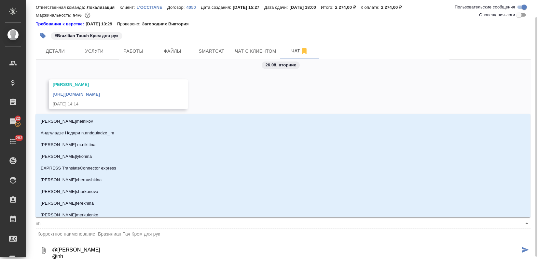
type input "nht"
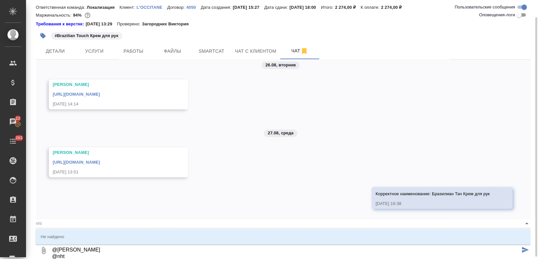
type textarea "@Петрова Валерия @nhtn"
type input "nhtn"
type textarea "@Петрова Валерия @nhtnm"
type input "nhtnm"
type textarea "@Петрова Валерия @nhtnmz"
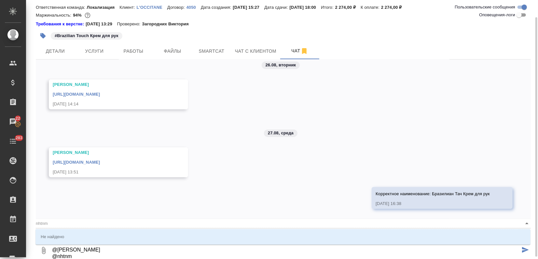
type input "nhtnmz"
type textarea "@Петрова Валерия @nhtnm"
type input "nhtnm"
type textarea "@Петрова Валерия @nhtn"
type input "nhtn"
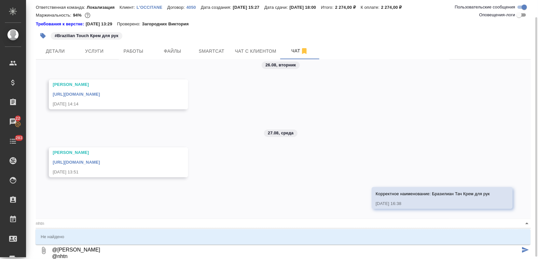
type textarea "@Петрова Валерия @nht"
type input "nht"
type textarea "@Петрова Валерия @nh"
type input "nh"
type textarea "@Петрова Валерия @n"
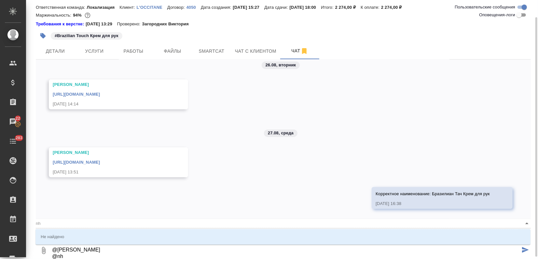
type input "n"
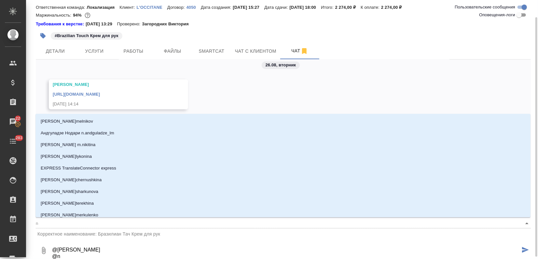
type textarea "@Петрова Валерия @"
type textarea "@Петрова Валерия @т"
type input "т"
type textarea "@Петрова Валерия @тр"
type input "тр"
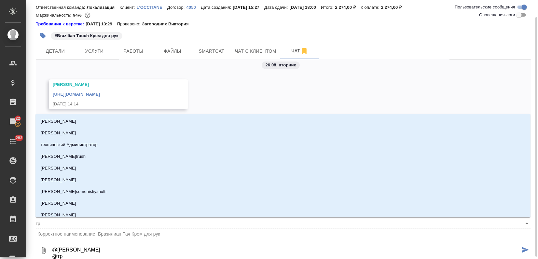
type textarea "@Петрова Валерия @тре"
type input "тре"
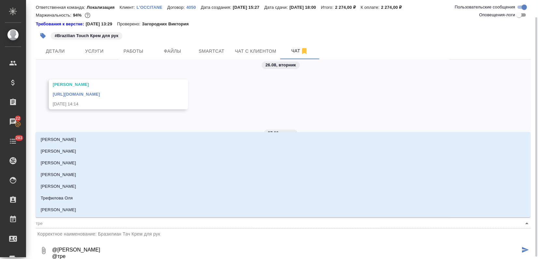
type textarea "@Петрова Валерия @трет"
type input "трет"
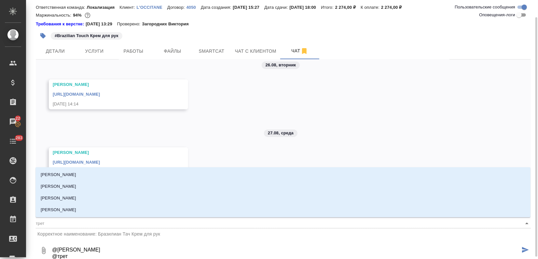
type textarea "@Петрова Валерия @треть"
type input "треть"
type textarea "@Петрова Валерия @третья"
type input "третья"
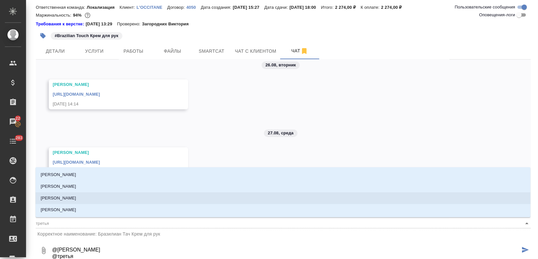
click at [96, 201] on li "[PERSON_NAME]" at bounding box center [282, 198] width 495 height 12
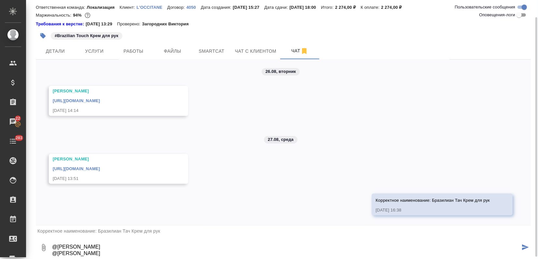
type textarea "@Петрова Валерия @Третьякова Ольга"
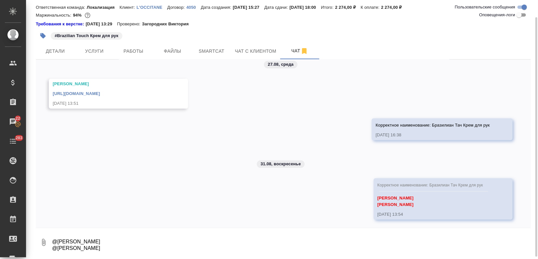
scroll to position [194, 0]
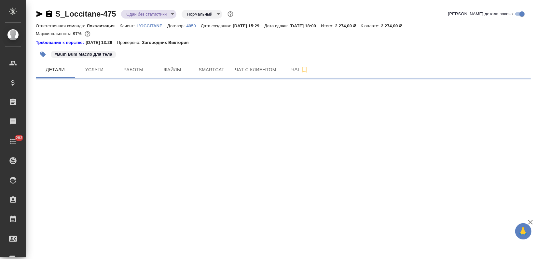
select select "RU"
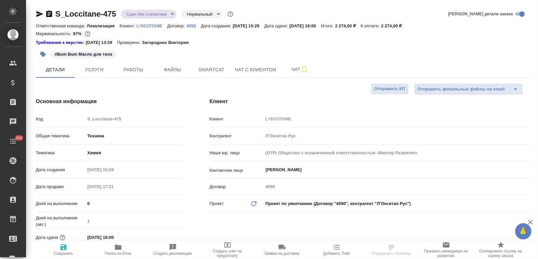
type textarea "x"
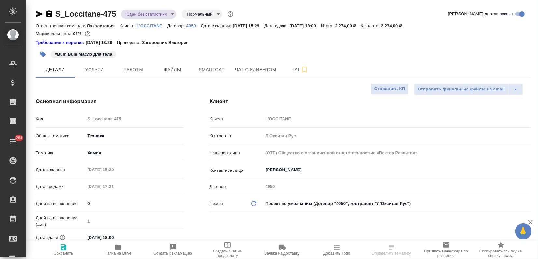
type textarea "x"
click at [116, 249] on icon "button" at bounding box center [118, 247] width 7 height 5
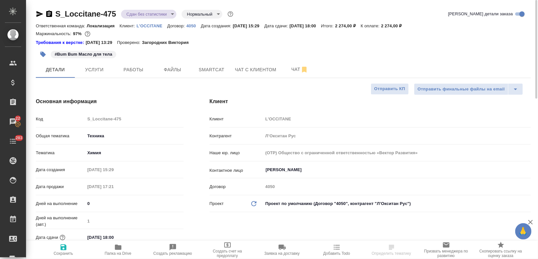
type textarea "x"
select select "RU"
type textarea "x"
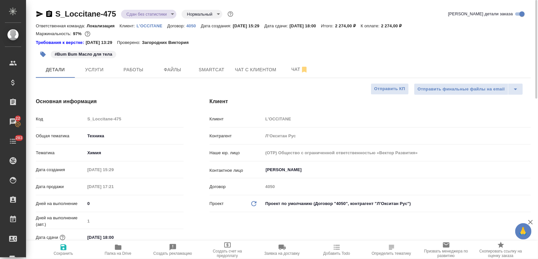
type textarea "x"
click at [289, 71] on span "Чат" at bounding box center [299, 69] width 31 height 8
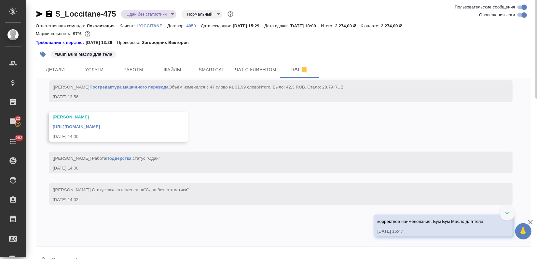
scroll to position [2116, 0]
click at [524, 14] on input "Оповещения-логи" at bounding box center [524, 15] width 23 height 8
checkbox input "false"
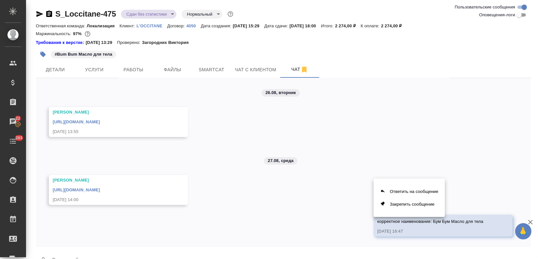
click at [46, 71] on div at bounding box center [269, 129] width 538 height 259
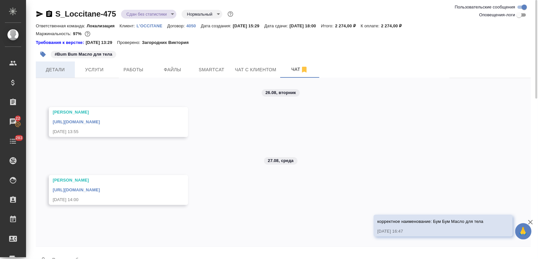
click at [54, 70] on span "Детали" at bounding box center [55, 70] width 31 height 8
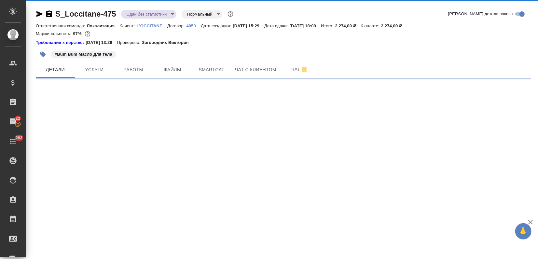
select select "RU"
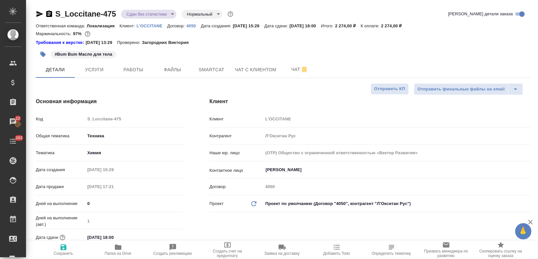
type textarea "x"
click at [292, 74] on button "Чат" at bounding box center [299, 70] width 39 height 16
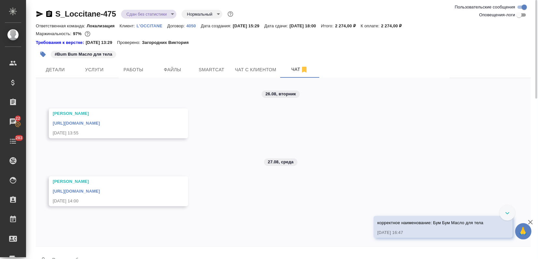
scroll to position [108, 0]
click at [97, 253] on textarea at bounding box center [291, 261] width 480 height 22
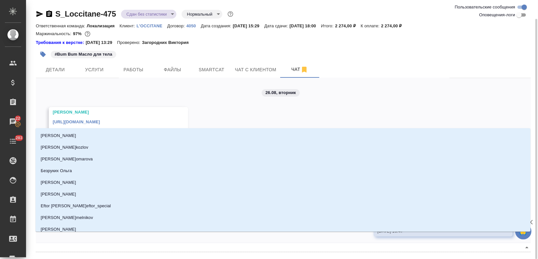
scroll to position [10, 0]
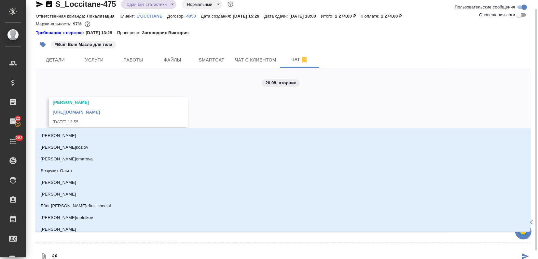
type textarea "@N"
type input "N"
type textarea "@N="
type input "N="
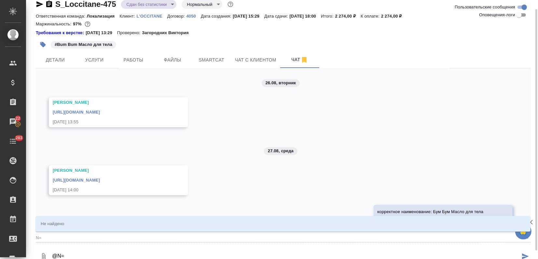
type textarea "@N"
type input "N"
type textarea "@"
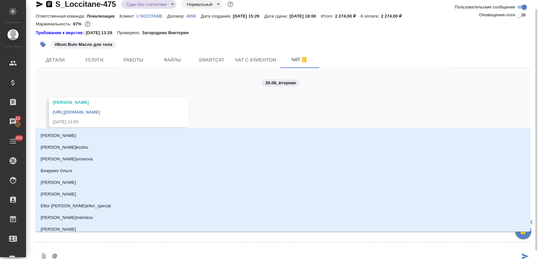
type textarea "@Т"
type input "Т"
type textarea "@Тр"
type input "Тр"
type textarea "@Тре"
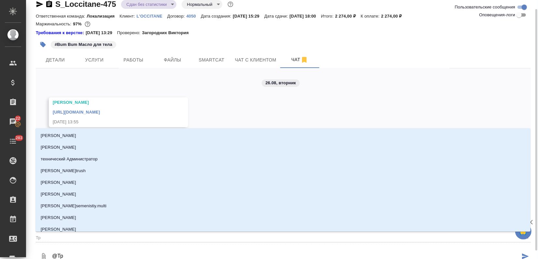
type input "Тре"
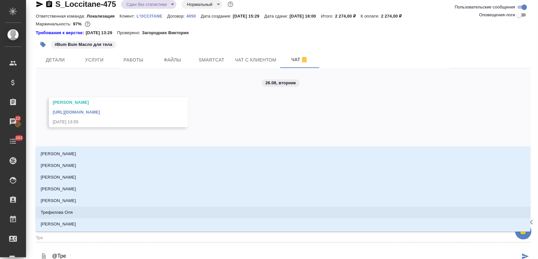
click at [73, 206] on ul "Третьякова Наталия Третьякова Наталья Стрельникова Ольга Петренко Агнесса Треть…" at bounding box center [282, 194] width 495 height 82
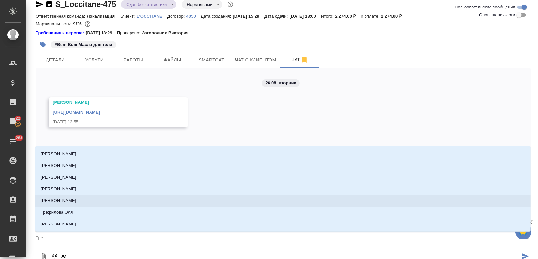
click at [73, 204] on li "[PERSON_NAME]" at bounding box center [282, 201] width 495 height 12
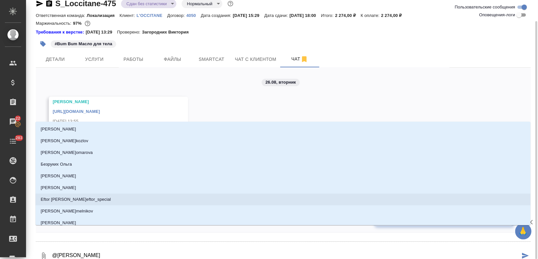
scroll to position [16, 0]
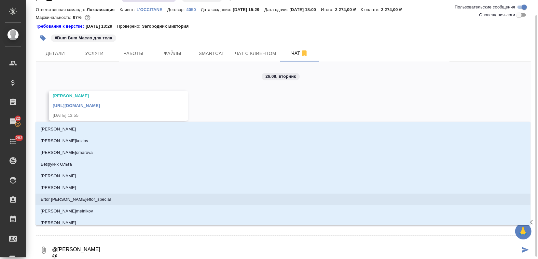
type textarea "@Третьякова Ольга @з"
type input "з"
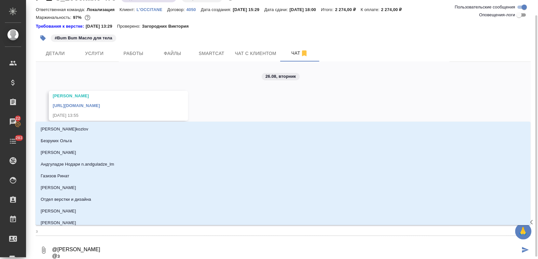
type textarea "@Третьякова Ольга @за"
type input "за"
type textarea "@Третьякова Ольга @заб"
type input "заб"
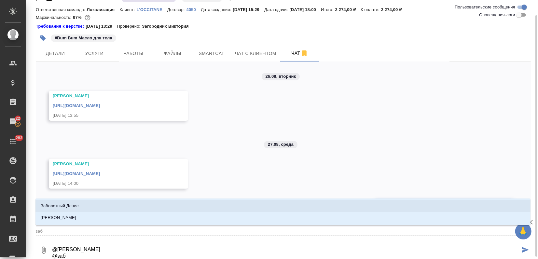
type textarea "@Третьякова Ольга @забр"
type input "забр"
type textarea "@Третьякова Ольга @заб"
type input "заб"
type textarea "@Третьякова Ольга @забо"
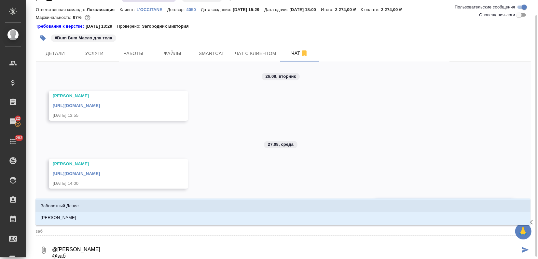
type input "забо"
type textarea "@Третьякова Ольга @забор"
type input "забор"
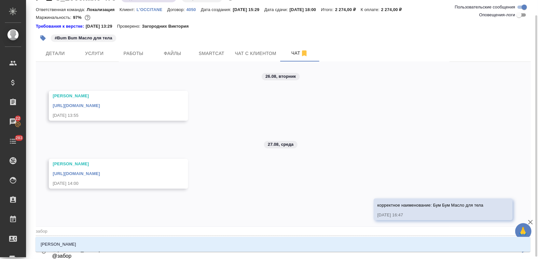
type textarea "@Третьякова Ольга @заборо"
type input "заборо"
type textarea "@Третьякова Ольга @заборов"
type input "заборов"
type textarea "@Третьякова Ольга @заборова"
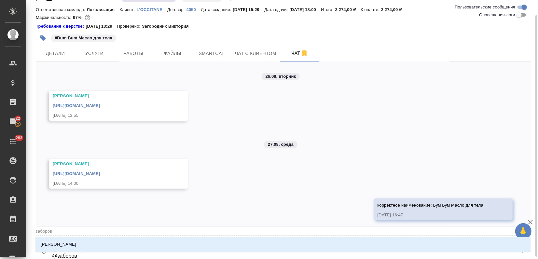
type input "заборова"
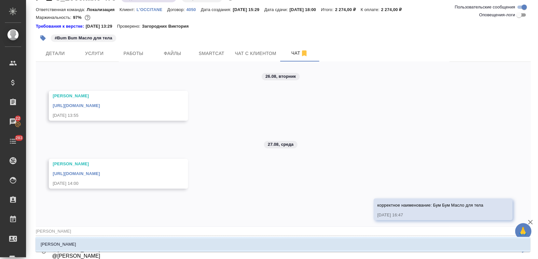
click at [59, 242] on p "Заборова Александра" at bounding box center [58, 244] width 35 height 7
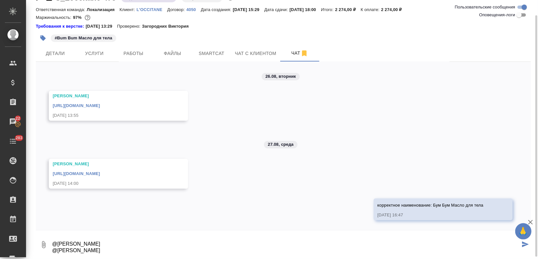
type textarea "@Третьякова Ольга @Заборова Александра"
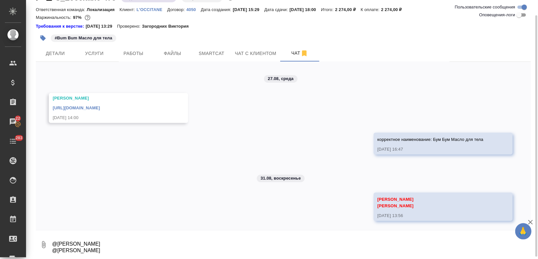
scroll to position [175, 0]
drag, startPoint x: 374, startPoint y: 137, endPoint x: 509, endPoint y: 136, distance: 135.5
click at [509, 136] on div "25.08, понедельник Заборова Александра image.png 25.08.25, 15:33 26.08, вторник…" at bounding box center [283, 146] width 495 height 168
copy span "корректное наименование: Бум Бум Масло для тела"
click at [87, 247] on textarea "@Третьякова Ольга @Заборова Александра" at bounding box center [291, 245] width 480 height 22
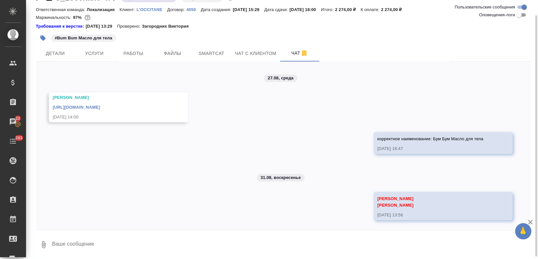
paste textarea "корректное наименование: Бум Бум Масло для тела"
type textarea "корректное наименование: Бум Бум Масло для тела"
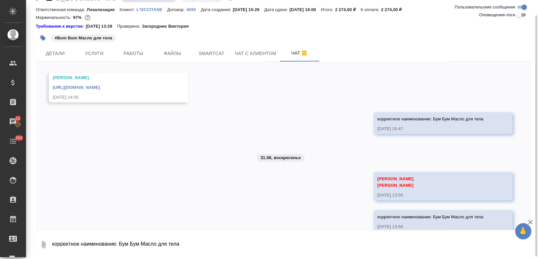
scroll to position [206, 0]
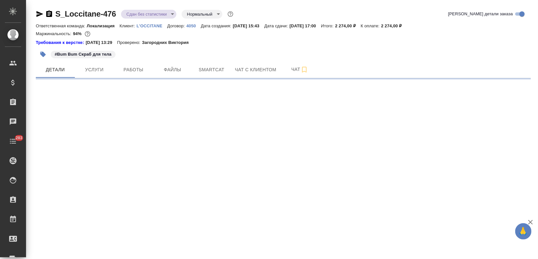
select select "RU"
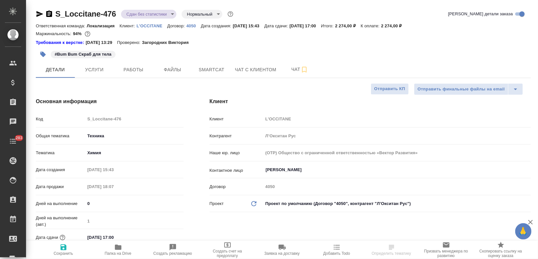
type textarea "x"
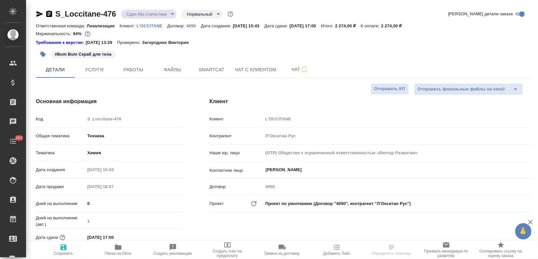
type textarea "x"
click at [285, 69] on span "Чат" at bounding box center [299, 69] width 31 height 8
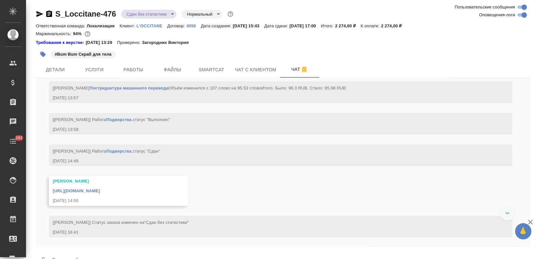
scroll to position [2084, 0]
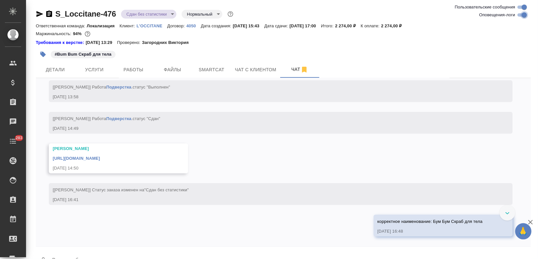
click at [521, 12] on input "Оповещения-логи" at bounding box center [524, 15] width 23 height 8
checkbox input "false"
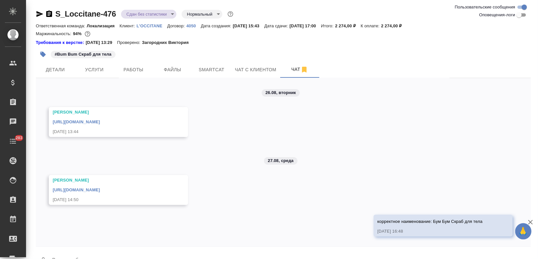
scroll to position [115, 0]
click at [59, 67] on span "Детали" at bounding box center [55, 70] width 31 height 8
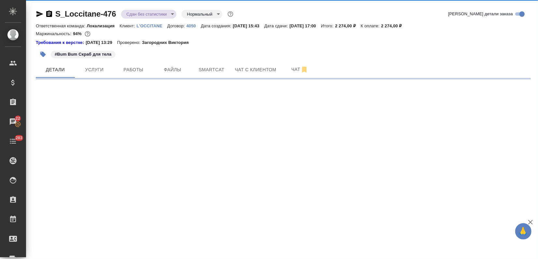
select select "RU"
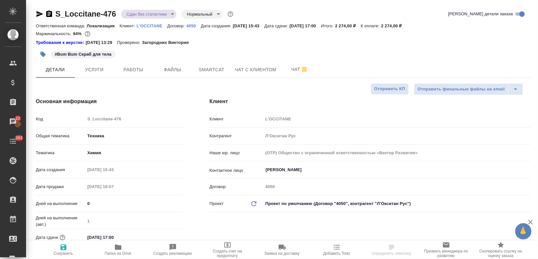
type textarea "x"
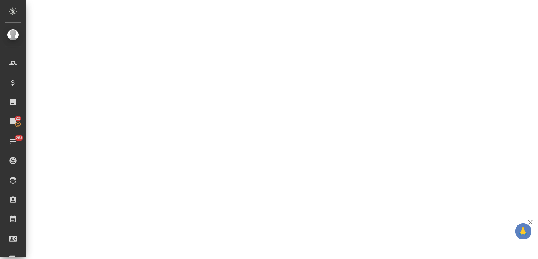
select select "RU"
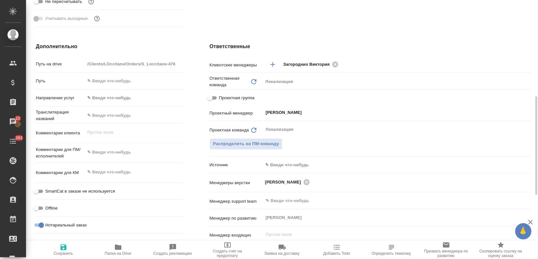
type textarea "x"
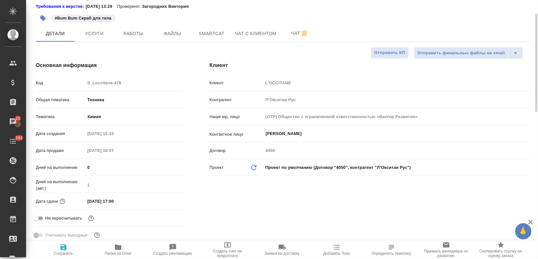
scroll to position [0, 0]
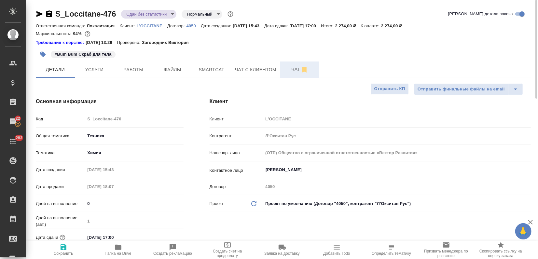
click at [287, 71] on span "Чат" at bounding box center [299, 69] width 31 height 8
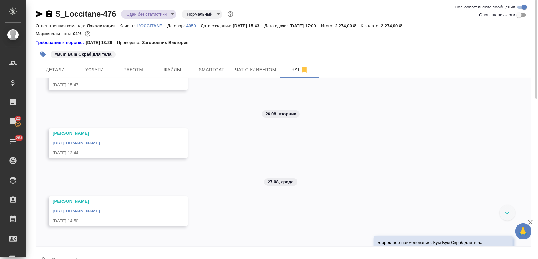
scroll to position [115, 0]
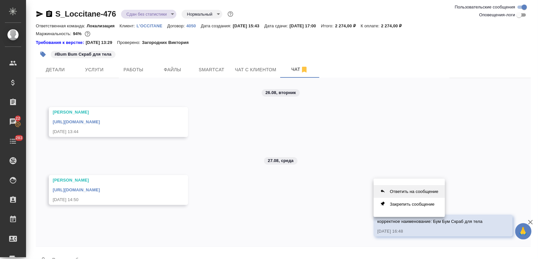
click at [419, 195] on button "Ответить на сообщение" at bounding box center [409, 191] width 71 height 13
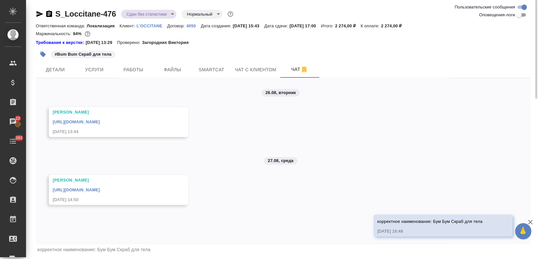
click at [138, 247] on span "корректное наименование: Бум Бум Скраб для тела" at bounding box center [93, 249] width 113 height 5
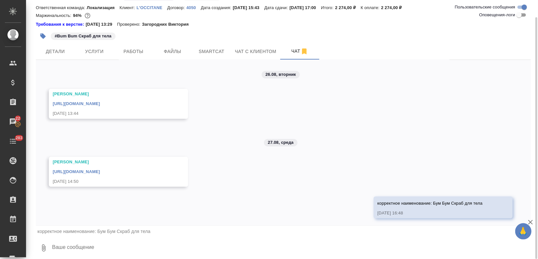
click at [89, 250] on textarea at bounding box center [291, 248] width 480 height 22
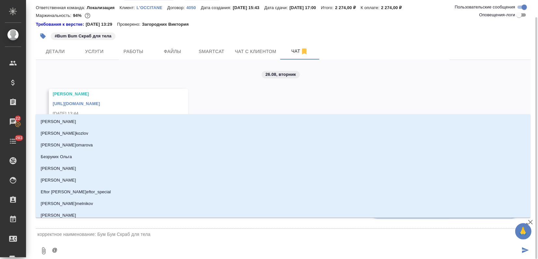
type textarea "@т"
type input "т"
type textarea "@тр"
type input "тр"
type textarea "@тре"
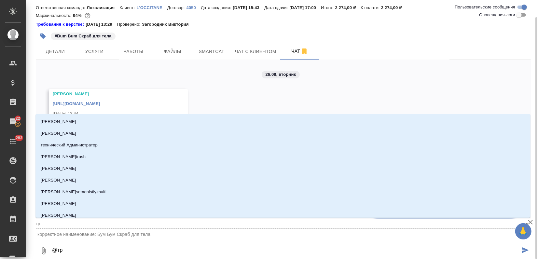
type input "тре"
type textarea "@трет"
type input "трет"
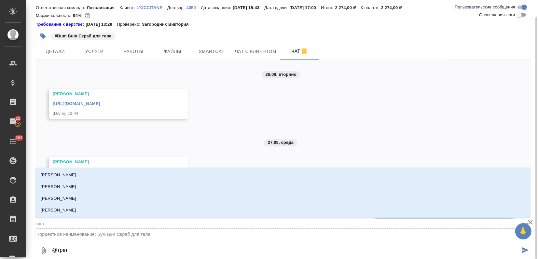
type textarea "@треть"
type input "треть"
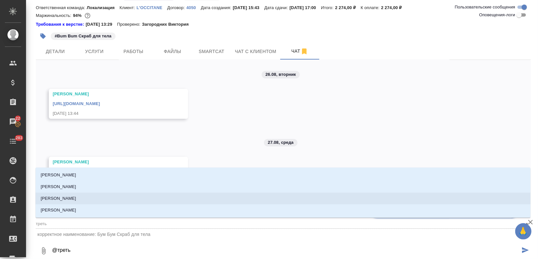
click at [81, 197] on li "Третьякова Ольга" at bounding box center [282, 199] width 495 height 12
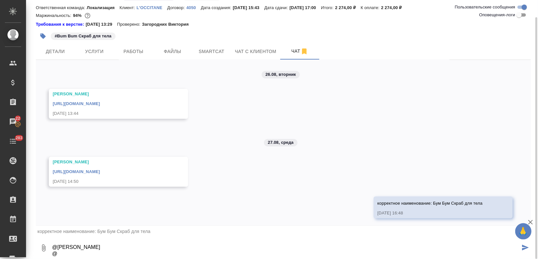
scroll to position [19, 0]
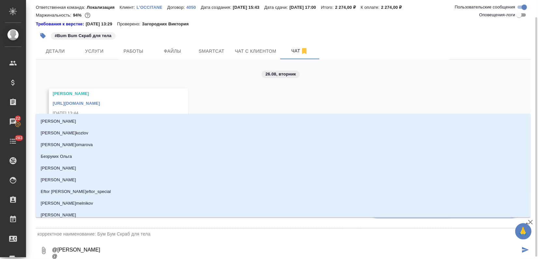
type textarea "@Третьякова Ольга @g"
type input "g"
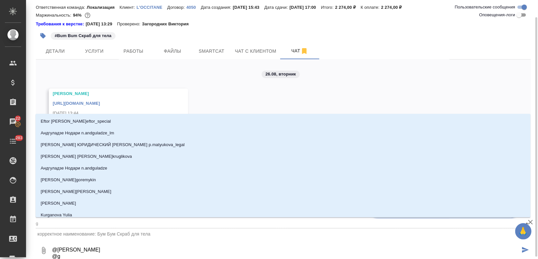
type textarea "@Третьякова Ольга @gt"
type input "gt"
type textarea "@Третьякова Ольга @gtn"
type input "gtn"
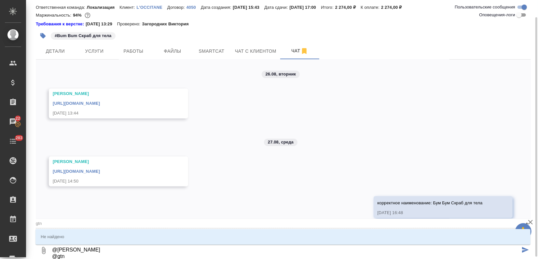
type textarea "@Третьякова Ольга @gtnh"
type input "gtnh"
type textarea "@Третьякова Ольга @gtnhj"
type input "gtnhj"
type textarea "@Третьякова Ольга @gtnhjd"
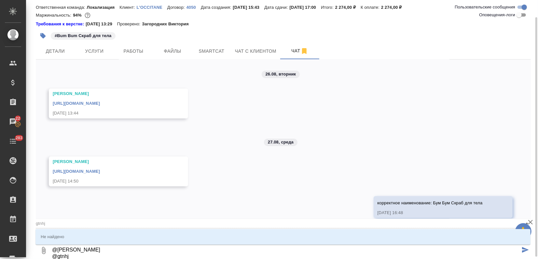
type input "gtnhjd"
type textarea "@Третьякова Ольга @gtnhjdf"
type input "gtnhjdf"
type textarea "@Третьякова Ольга @gtnhjd"
type input "gtnhjd"
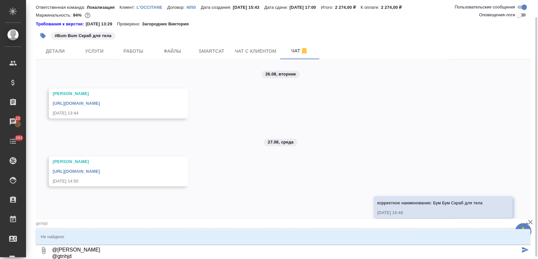
type textarea "@Третьякова Ольга @gtnhj"
type input "gtnhj"
type textarea "@Третьякова Ольга @gtnh"
type input "gtnh"
type textarea "@Третьякова Ольга @gtn"
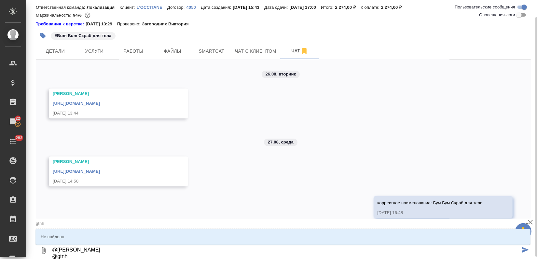
type input "gtn"
type textarea "@Третьякова Ольга @gt"
type input "gt"
type textarea "@Третьякова Ольга @g"
type input "g"
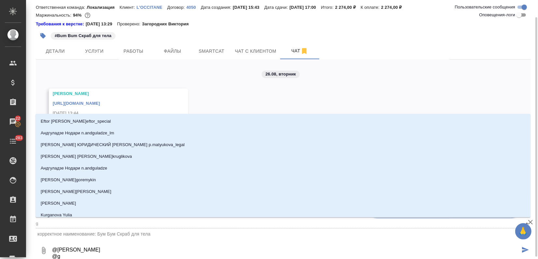
type textarea "@Третьякова Ольга @"
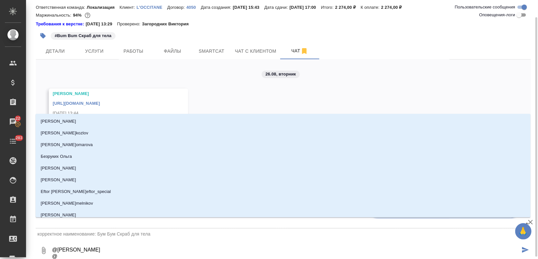
type textarea "@Третьякова Ольга @п"
type input "п"
type textarea "@Третьякова Ольга @пе"
type input "пе"
type textarea "@Третьякова Ольга @пет"
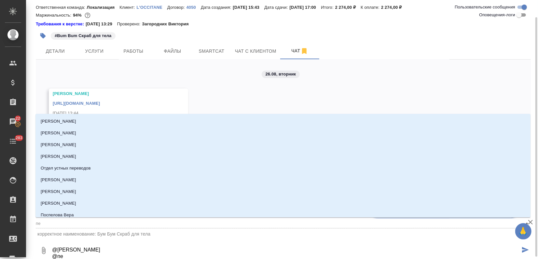
type input "пет"
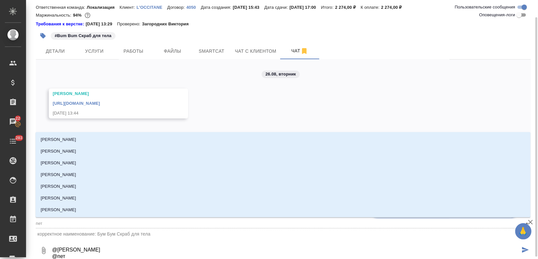
type textarea "@Третьякова Ольга @петр"
type input "петр"
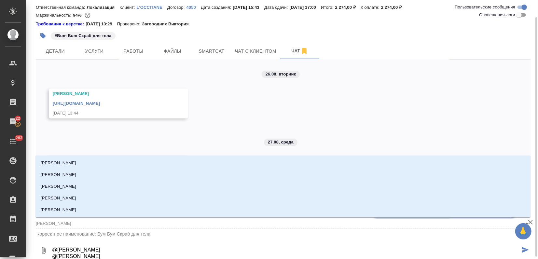
type textarea "@Третьякова Ольга @петро"
type input "петро"
type textarea "@Третьякова Ольга @петров"
type input "петров"
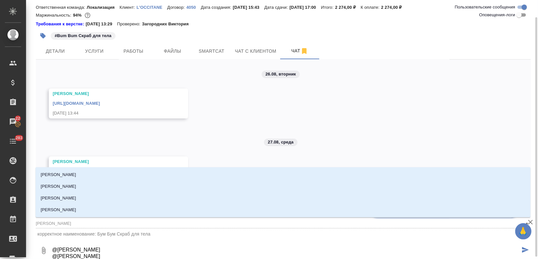
type textarea "@Третьякова Ольга @петрова"
type input "петрова"
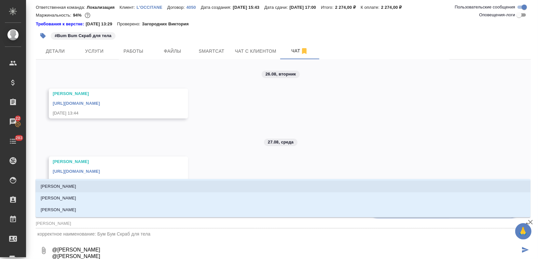
click at [80, 186] on li "Петрова Валерия" at bounding box center [282, 187] width 495 height 12
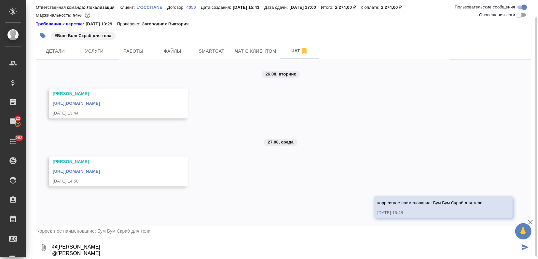
type textarea "@Третьякова Ольга @Петрова Валерия"
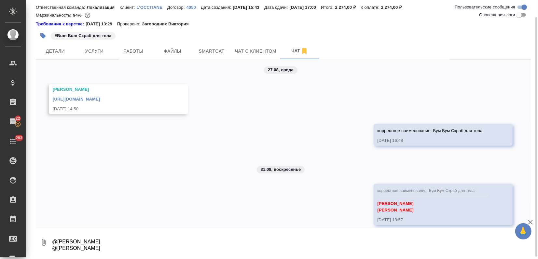
scroll to position [194, 0]
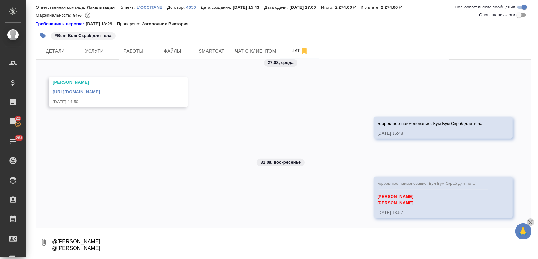
click at [533, 223] on icon "button" at bounding box center [531, 223] width 8 height 8
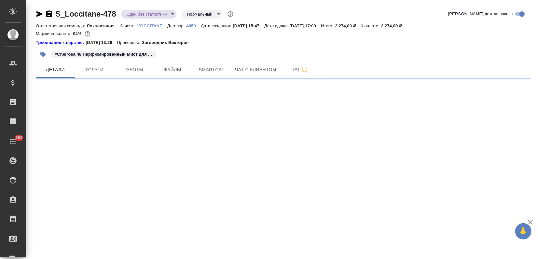
select select "RU"
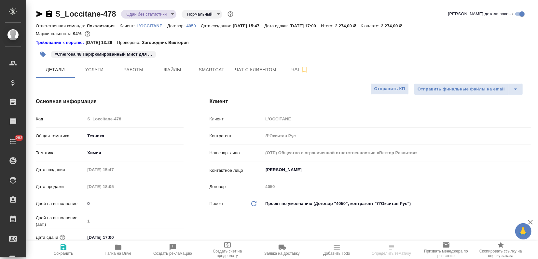
type textarea "x"
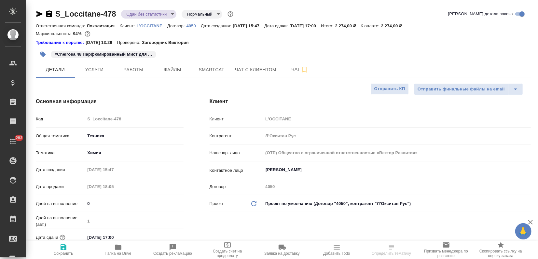
type textarea "x"
click at [287, 65] on span "Чат" at bounding box center [299, 69] width 31 height 8
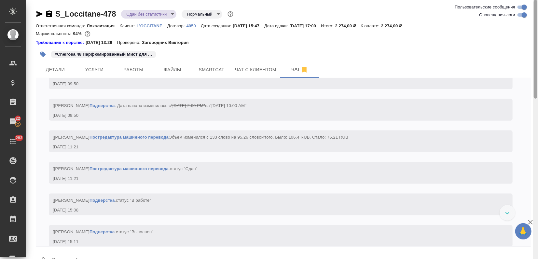
scroll to position [2397, 0]
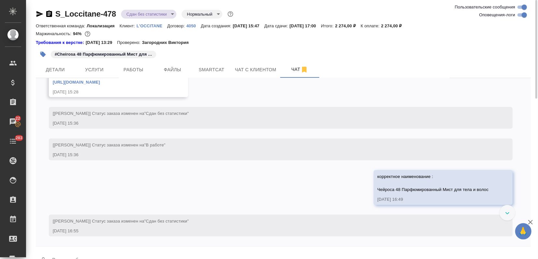
click at [518, 13] on input "Оповещения-логи" at bounding box center [524, 15] width 23 height 8
checkbox input "false"
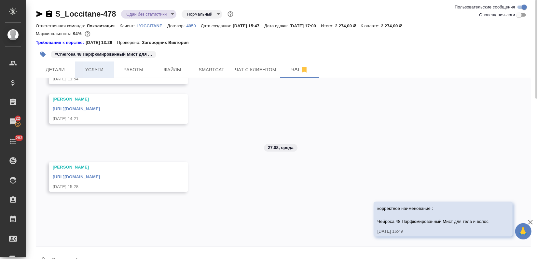
click at [84, 72] on span "Услуги" at bounding box center [94, 70] width 31 height 8
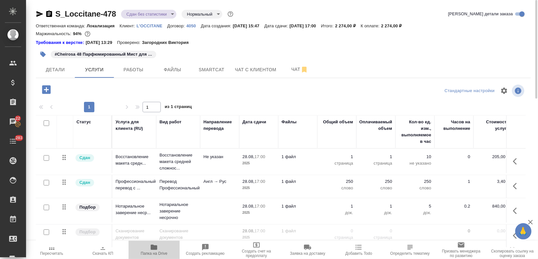
click at [152, 248] on icon "button" at bounding box center [154, 247] width 7 height 5
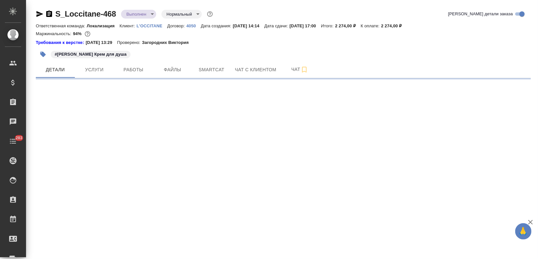
select select "RU"
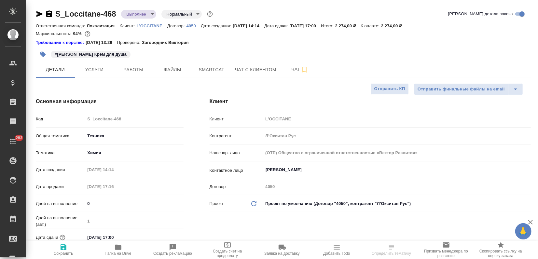
type textarea "x"
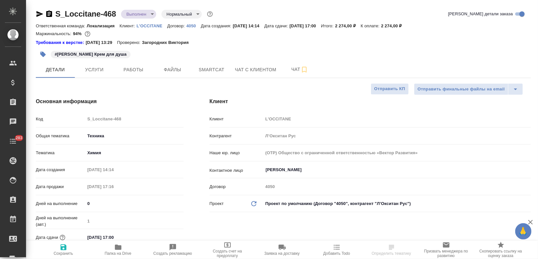
type textarea "x"
click at [125, 247] on span "Папка на Drive" at bounding box center [118, 250] width 47 height 12
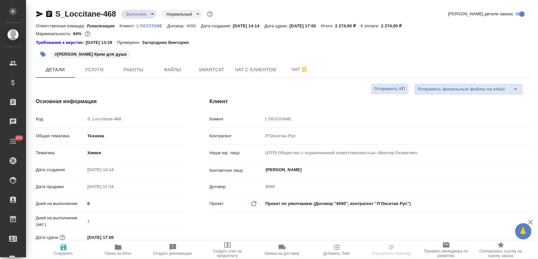
type textarea "x"
select select "RU"
type textarea "x"
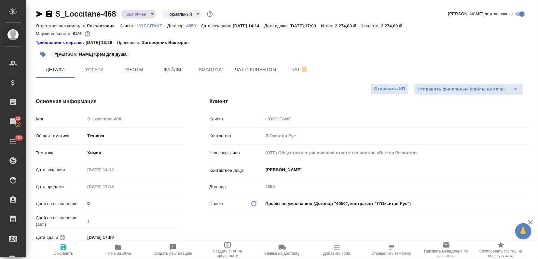
type textarea "x"
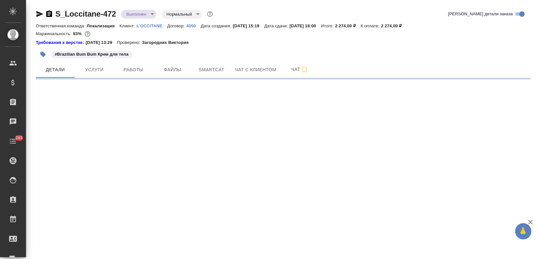
select select "RU"
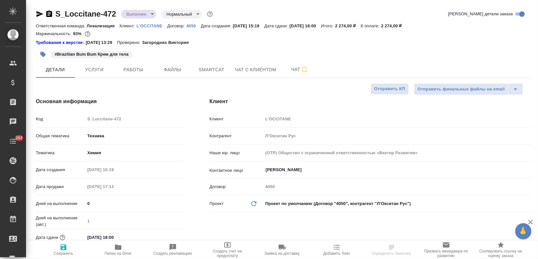
type textarea "x"
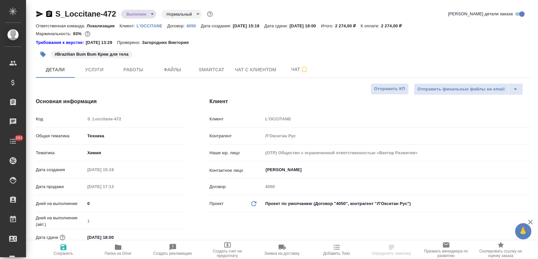
type textarea "x"
click at [291, 69] on span "Чат" at bounding box center [299, 69] width 31 height 8
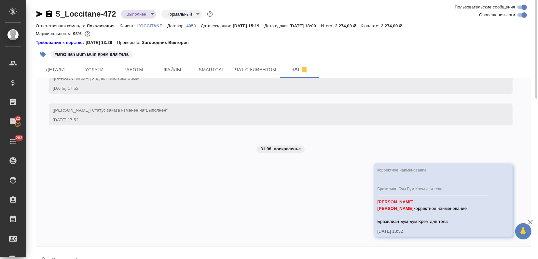
scroll to position [2796, 0]
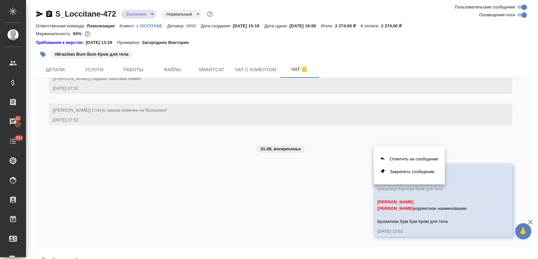
click at [148, 255] on div at bounding box center [269, 129] width 538 height 259
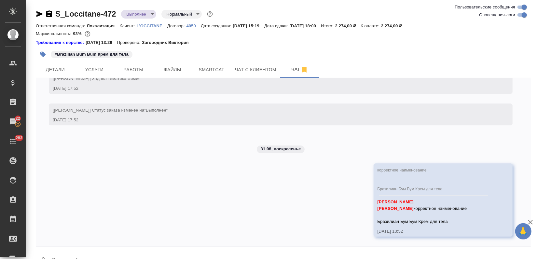
click at [148, 255] on textarea at bounding box center [291, 261] width 480 height 22
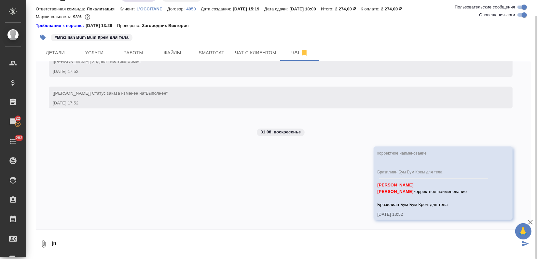
type textarea "j"
type textarea "отбой"
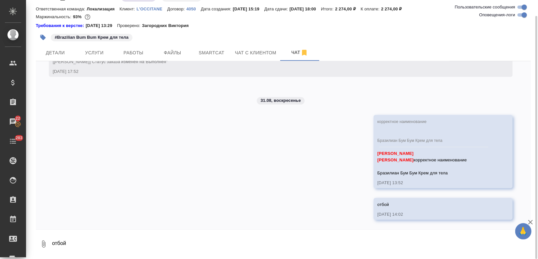
scroll to position [0, 0]
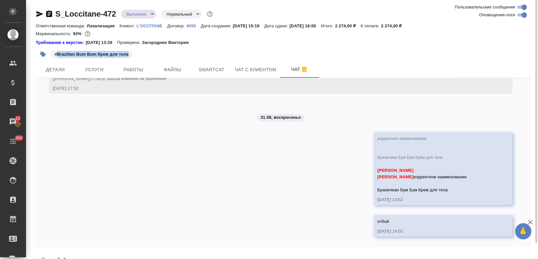
drag, startPoint x: 56, startPoint y: 54, endPoint x: 136, endPoint y: 58, distance: 79.8
click at [136, 58] on div "#Brazilian Bum Bum Крем для тела" at bounding box center [201, 54] width 330 height 14
copy p "Brazilian Bum Bum Крем для тела"
click at [100, 72] on span "Услуги" at bounding box center [94, 70] width 31 height 8
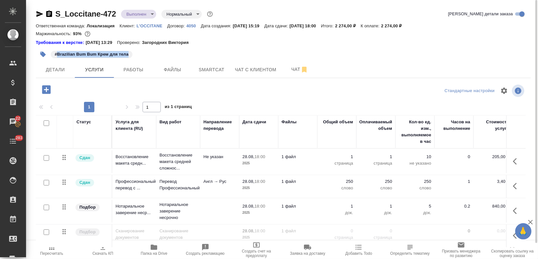
click at [158, 252] on span "Папка на Drive" at bounding box center [154, 253] width 27 height 5
